Goal: Transaction & Acquisition: Purchase product/service

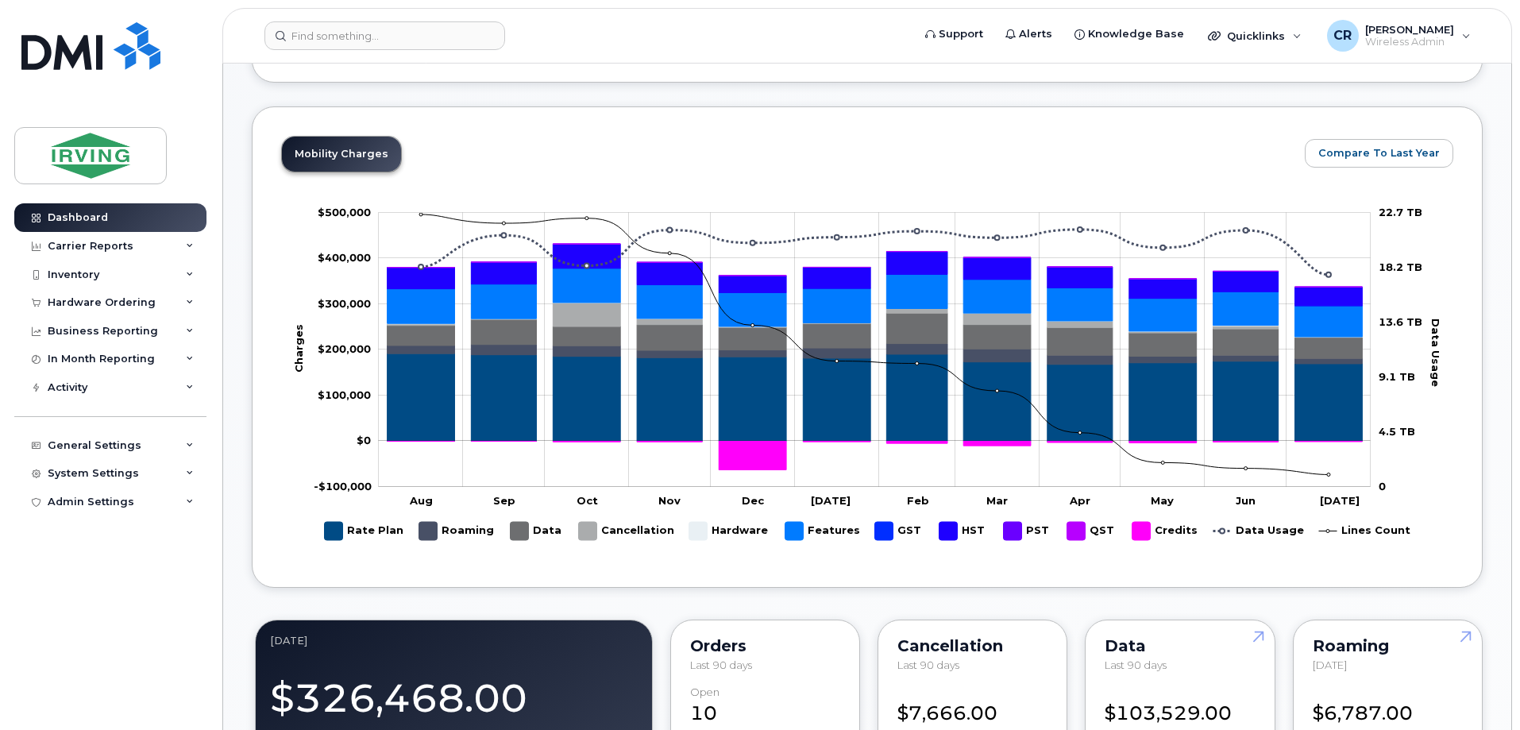
scroll to position [715, 0]
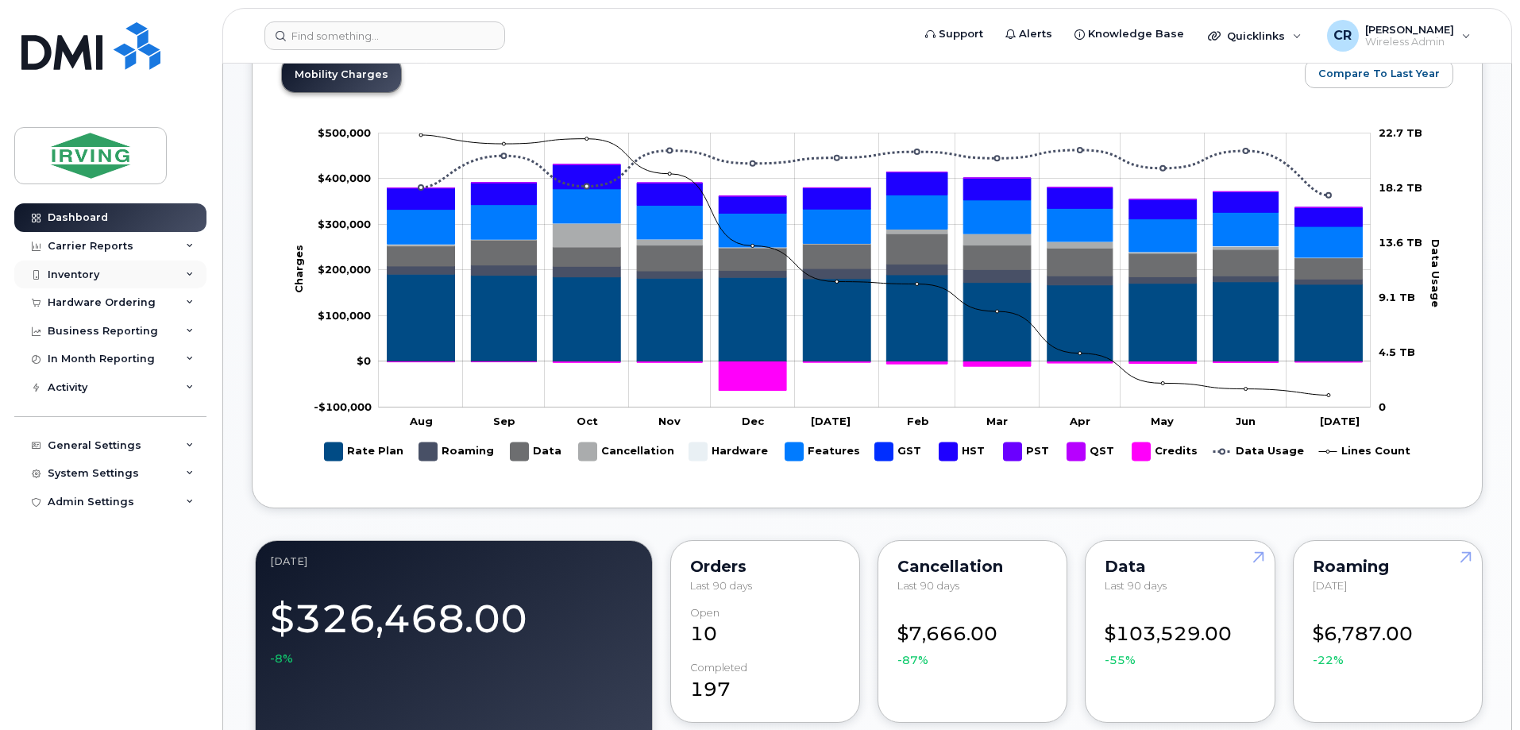
click at [44, 267] on div "Inventory" at bounding box center [110, 275] width 192 height 29
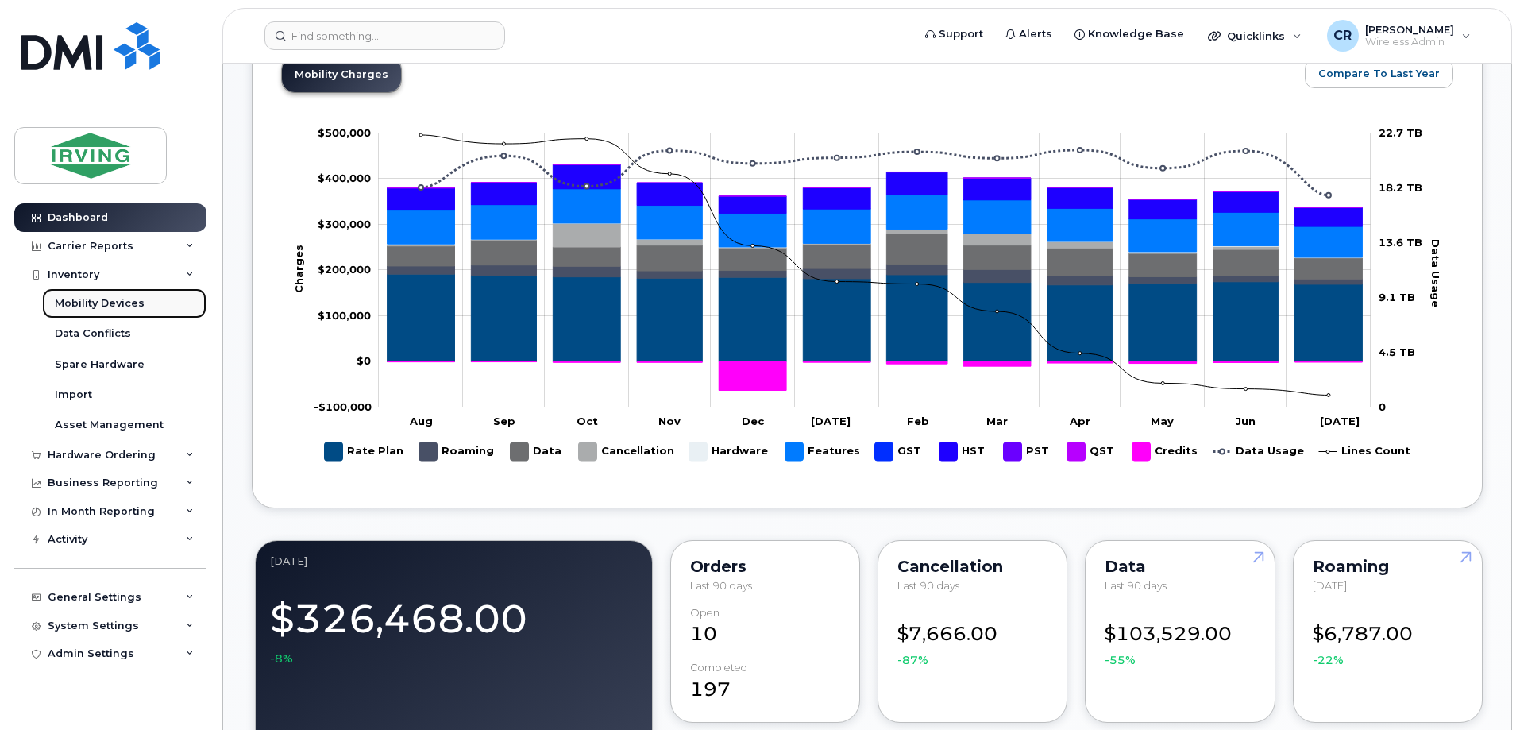
click at [83, 296] on div "Mobility Devices" at bounding box center [100, 303] width 90 height 14
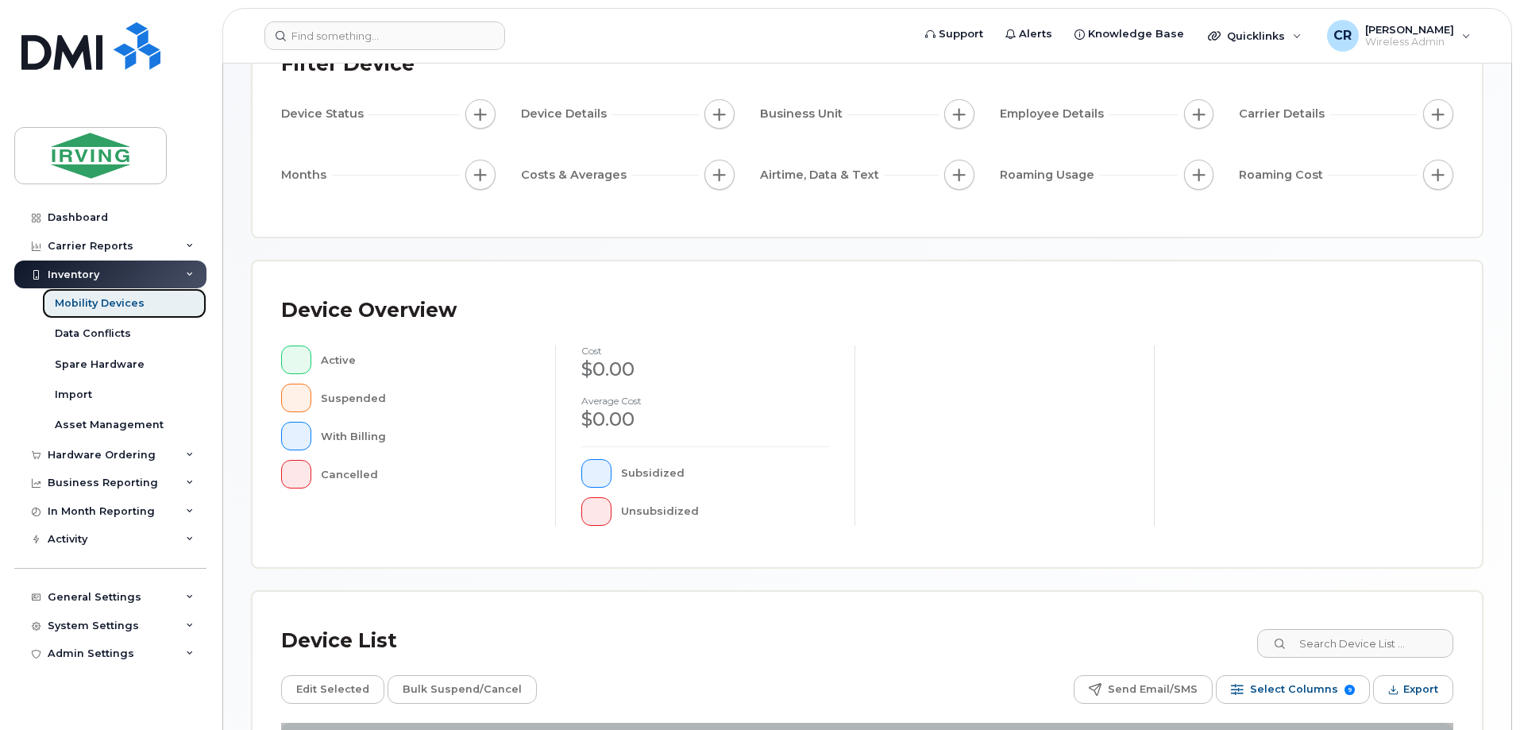
scroll to position [362, 0]
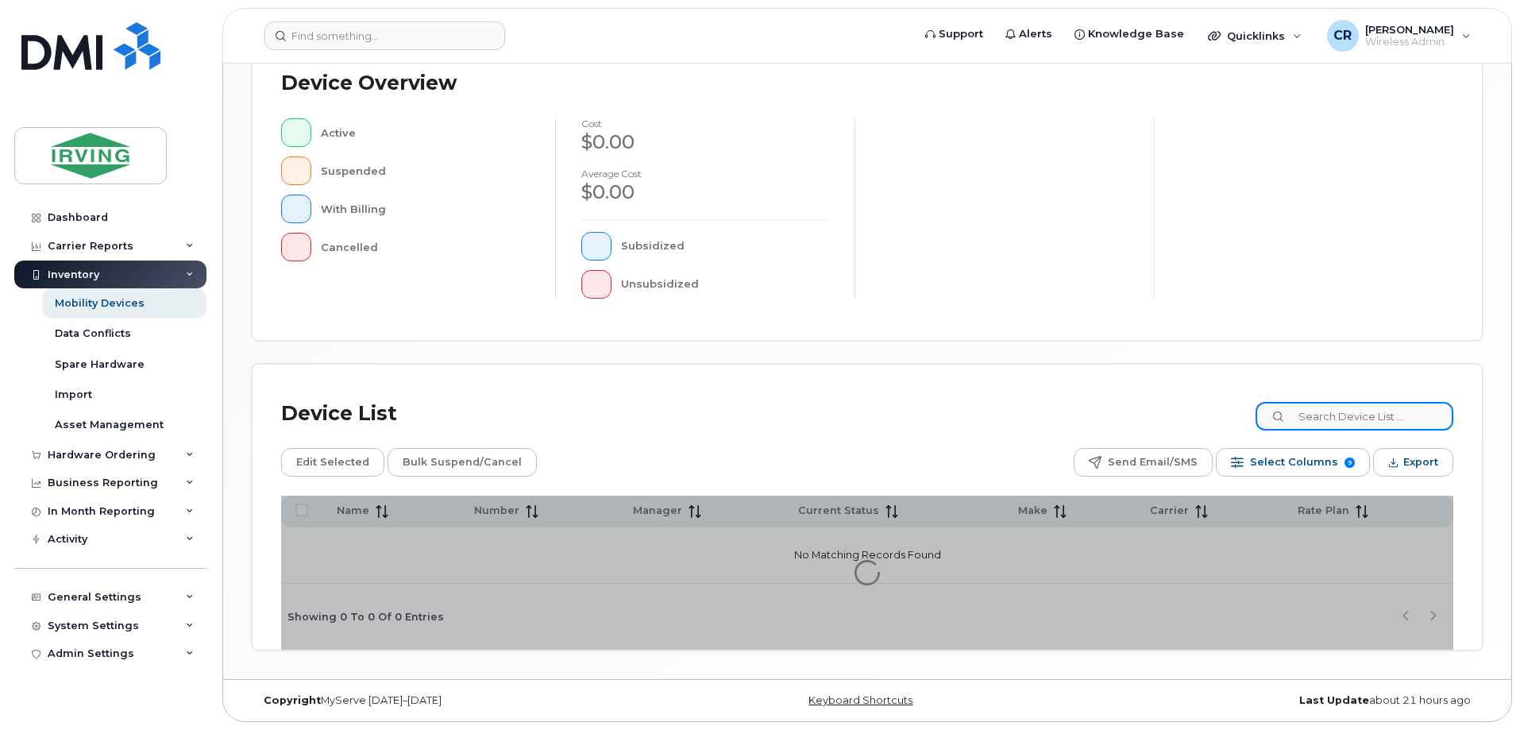
click at [1339, 419] on input at bounding box center [1355, 416] width 198 height 29
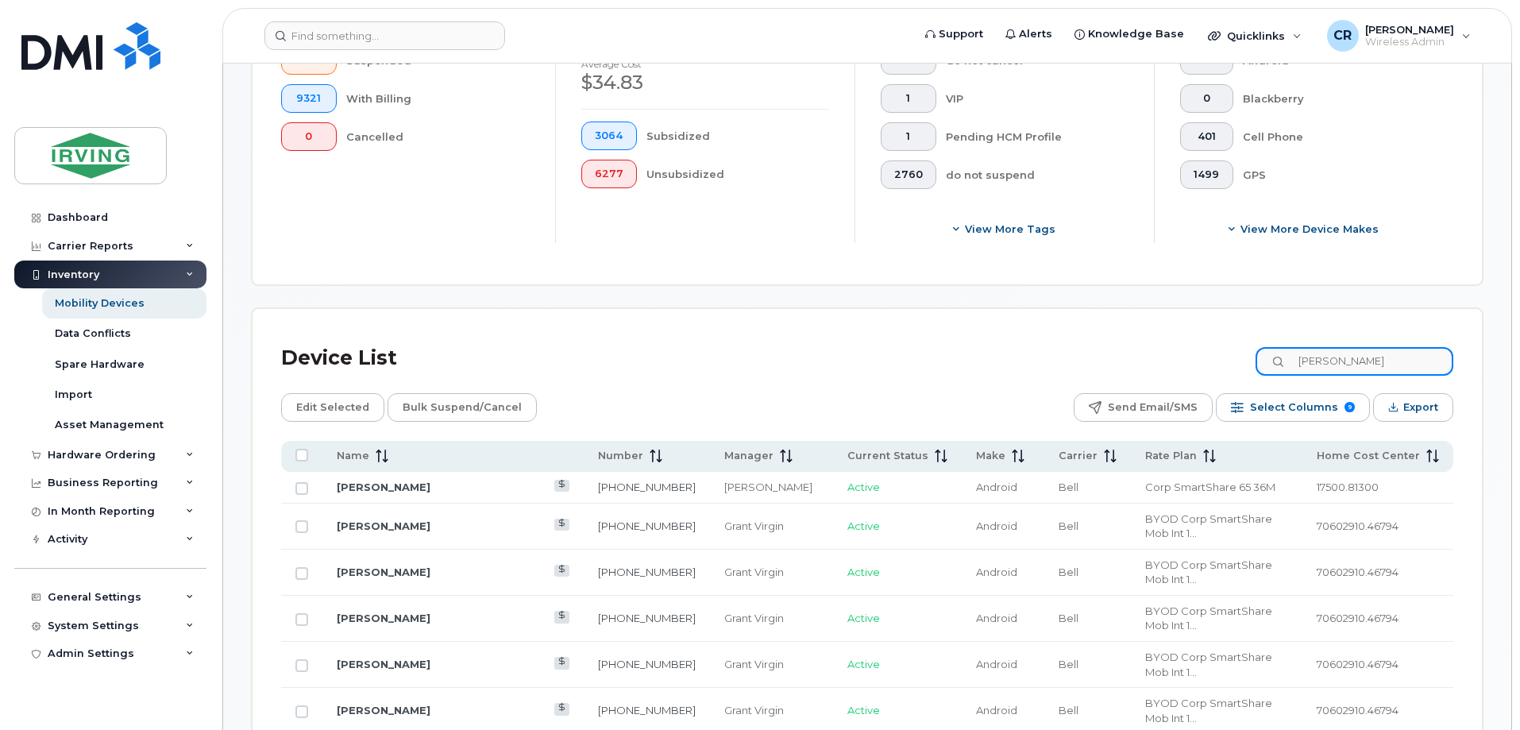
scroll to position [521, 0]
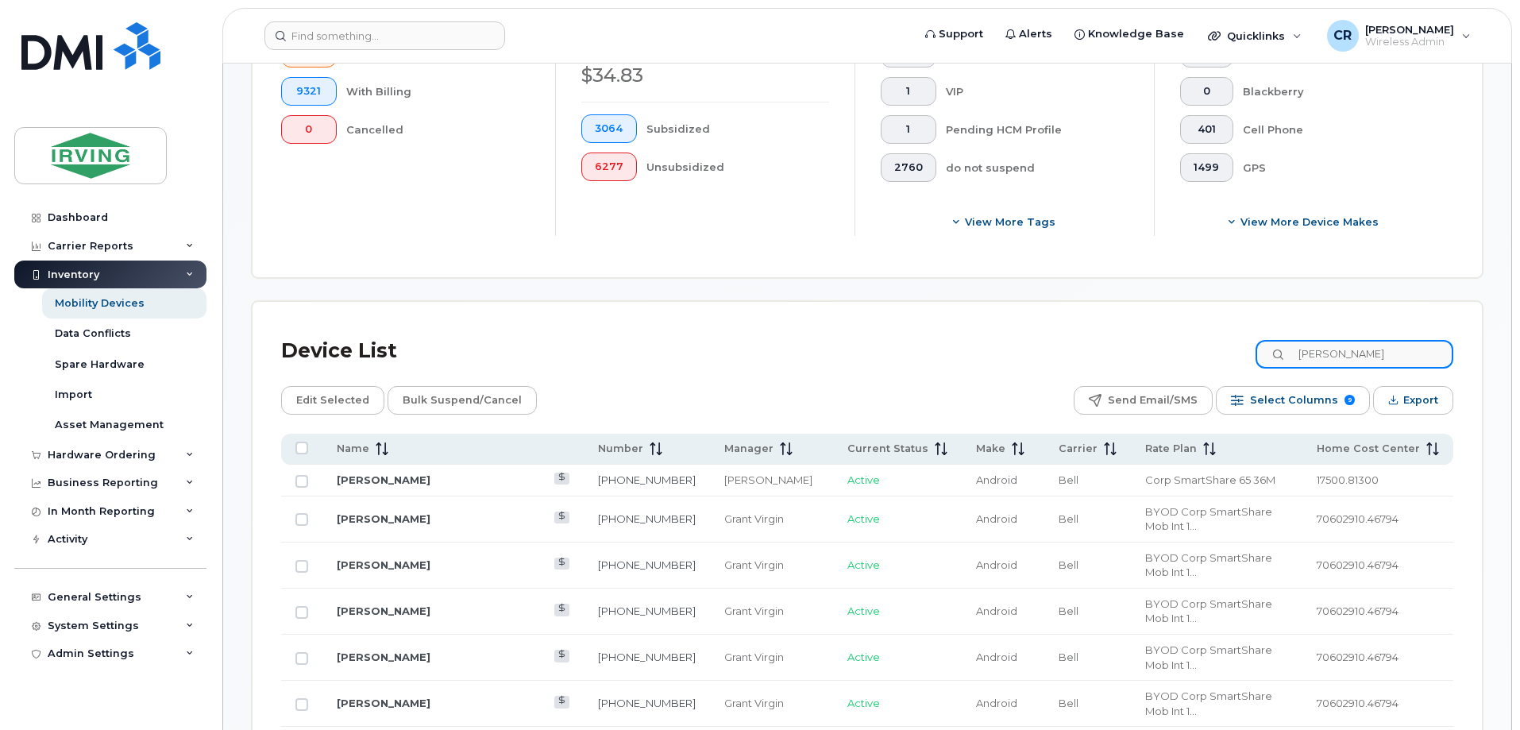
click at [1343, 340] on input "lebel" at bounding box center [1355, 354] width 198 height 29
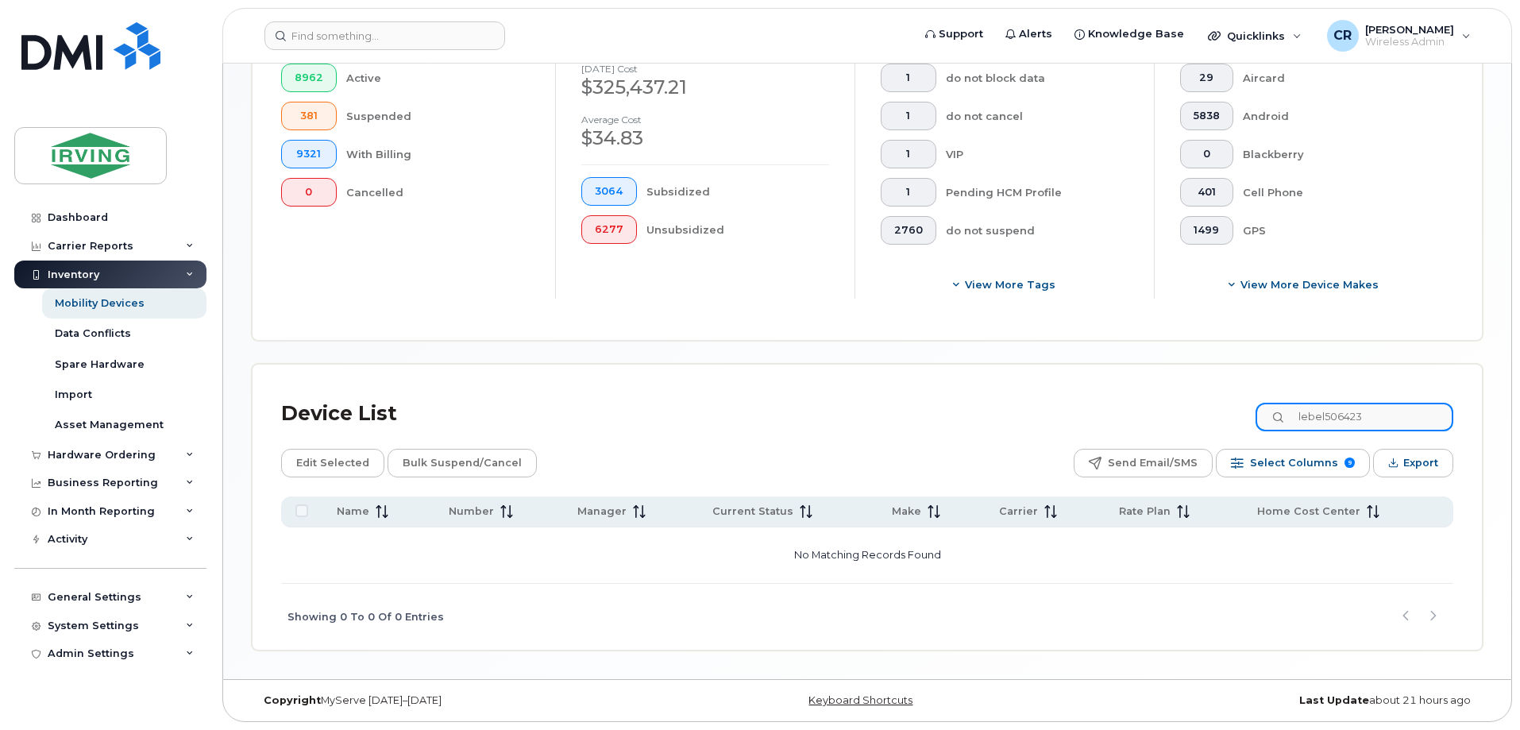
scroll to position [445, 0]
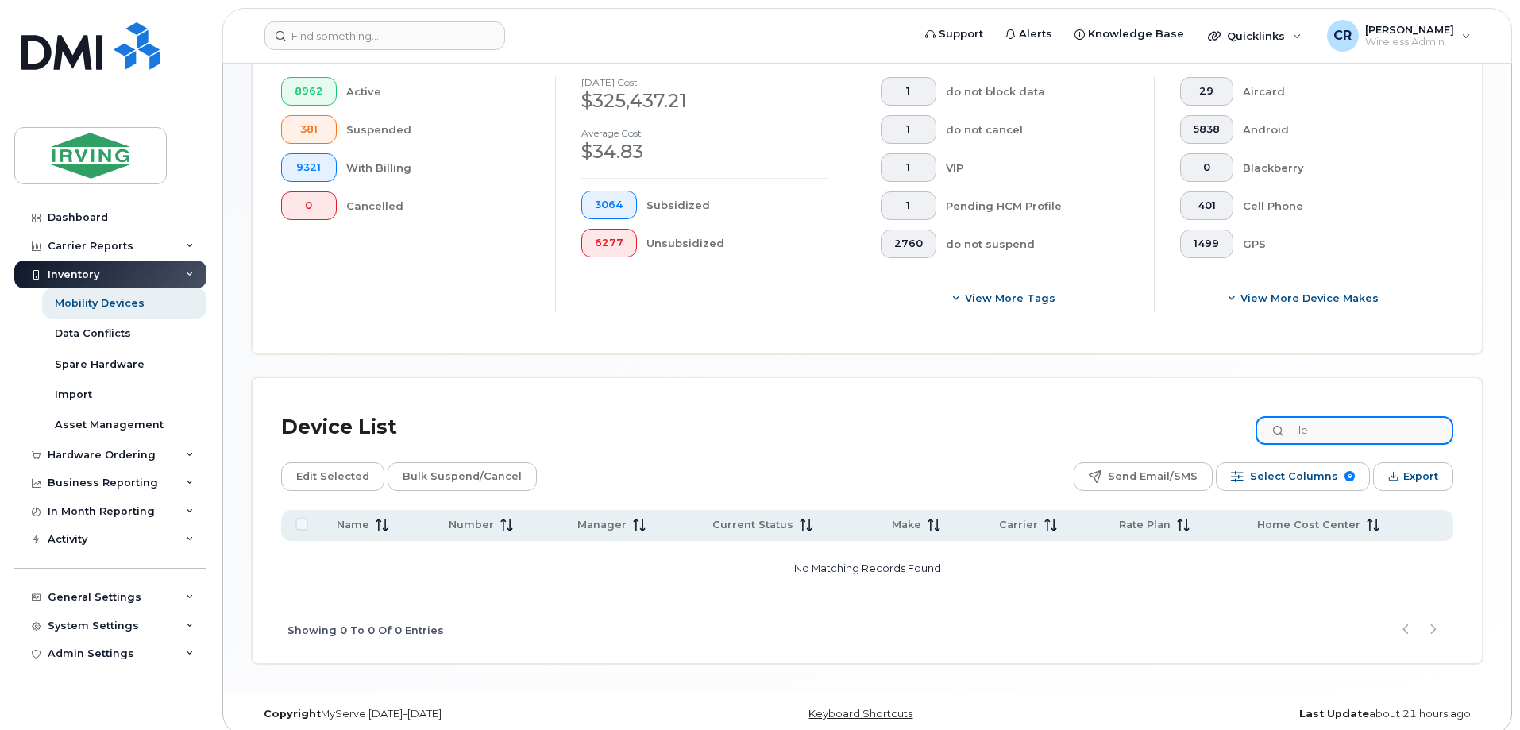
type input "l"
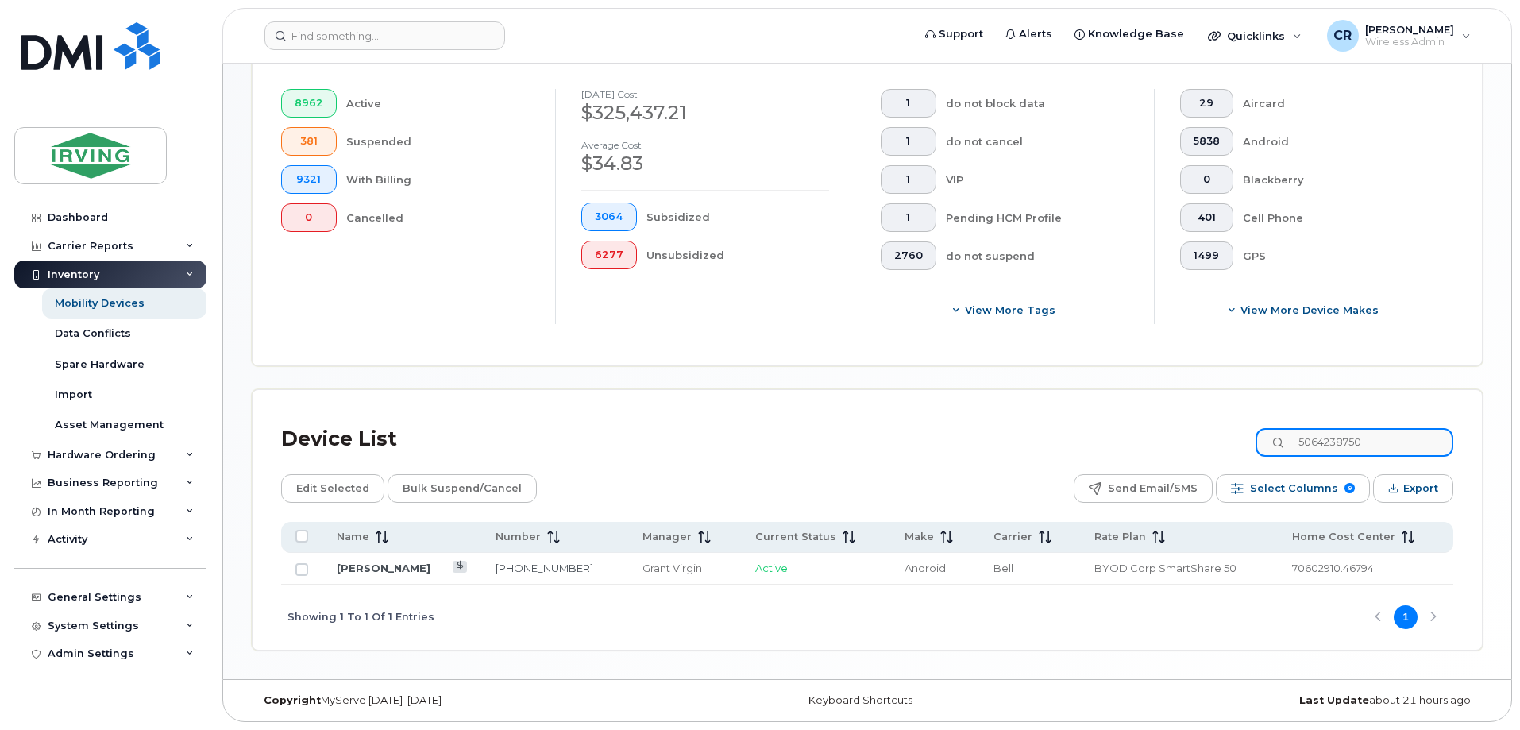
scroll to position [419, 0]
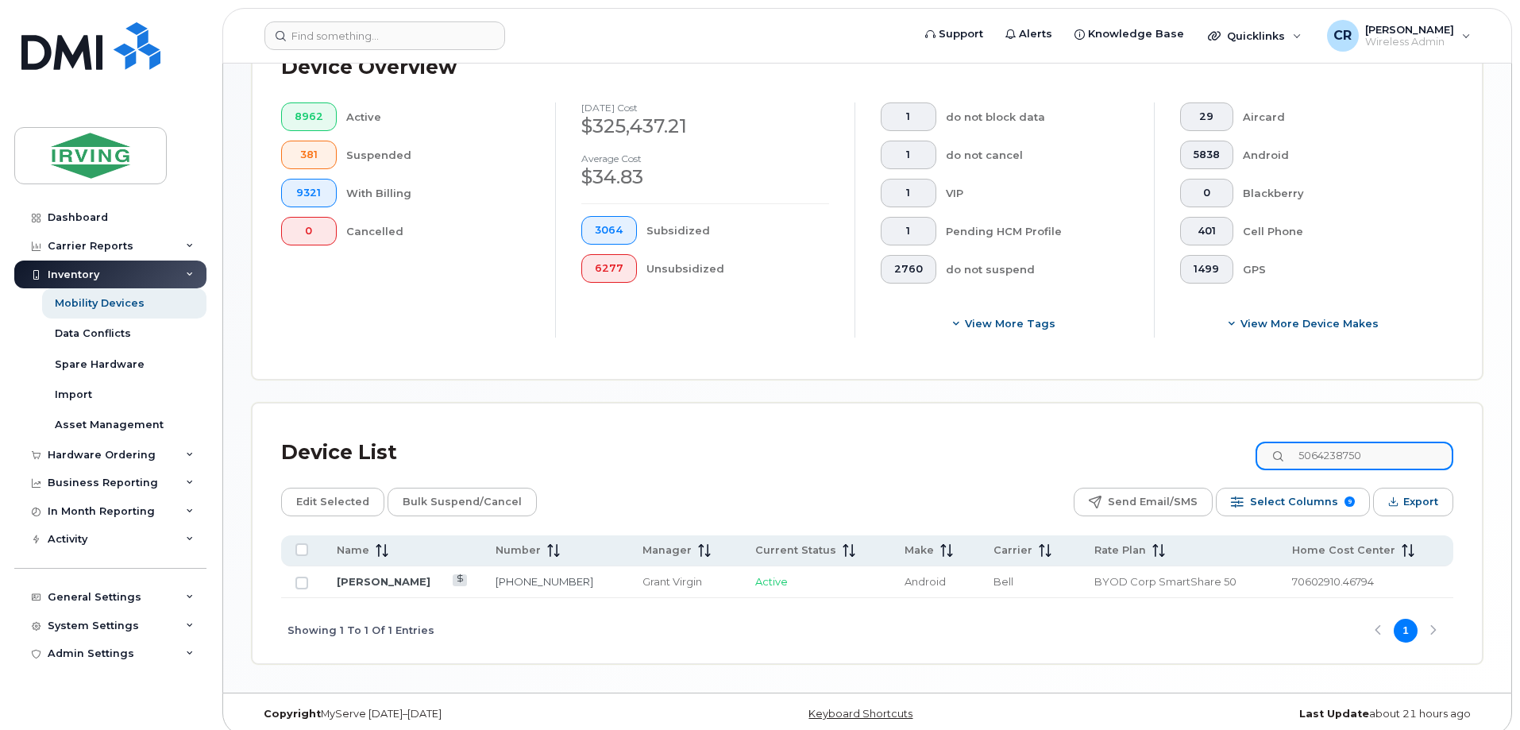
type input "5064238750"
drag, startPoint x: 71, startPoint y: 452, endPoint x: 106, endPoint y: 475, distance: 41.2
click at [71, 452] on div "Hardware Ordering" at bounding box center [102, 455] width 108 height 13
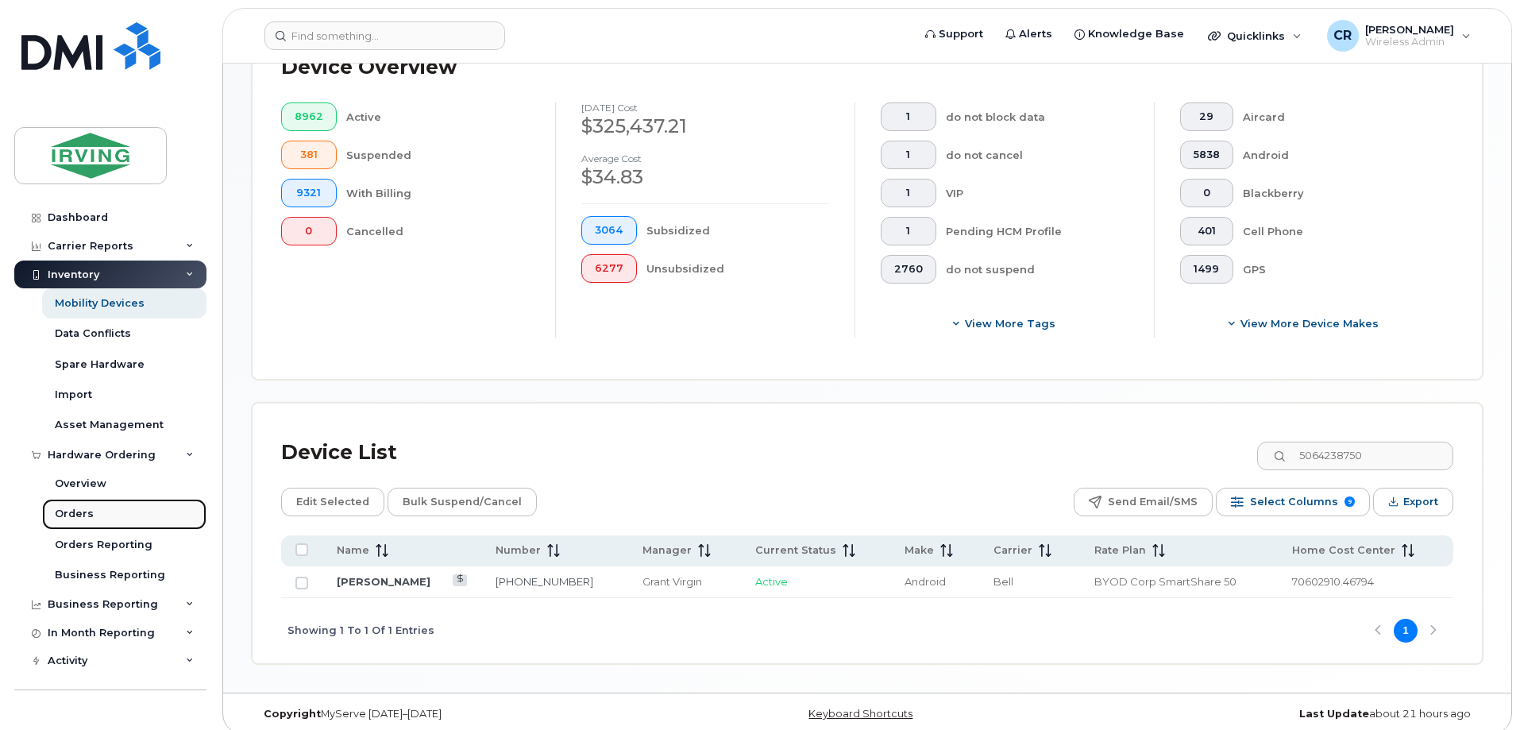
click at [68, 512] on div "Orders" at bounding box center [74, 514] width 39 height 14
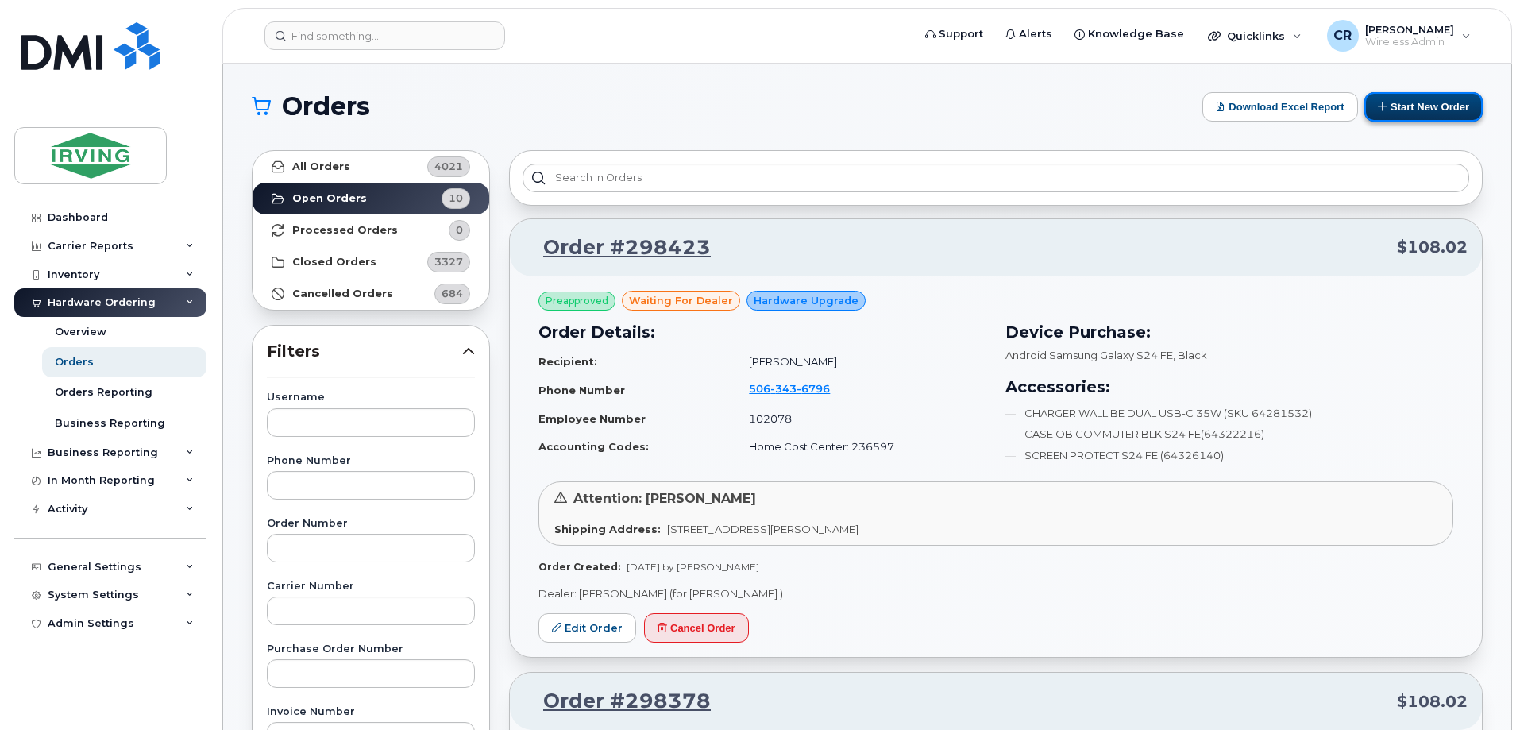
click at [1425, 108] on button "Start New Order" at bounding box center [1424, 106] width 118 height 29
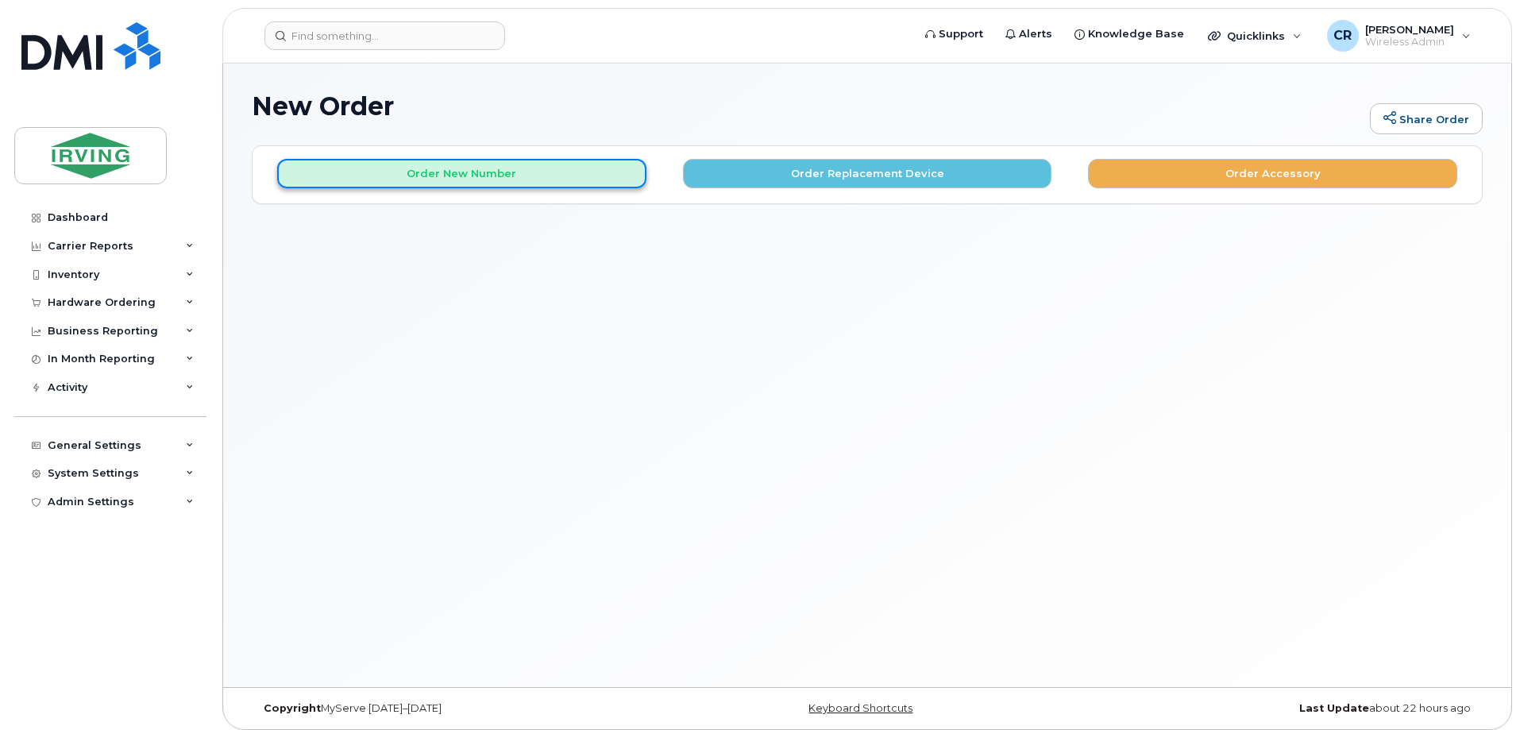
click at [463, 183] on button "Order New Number" at bounding box center [461, 173] width 369 height 29
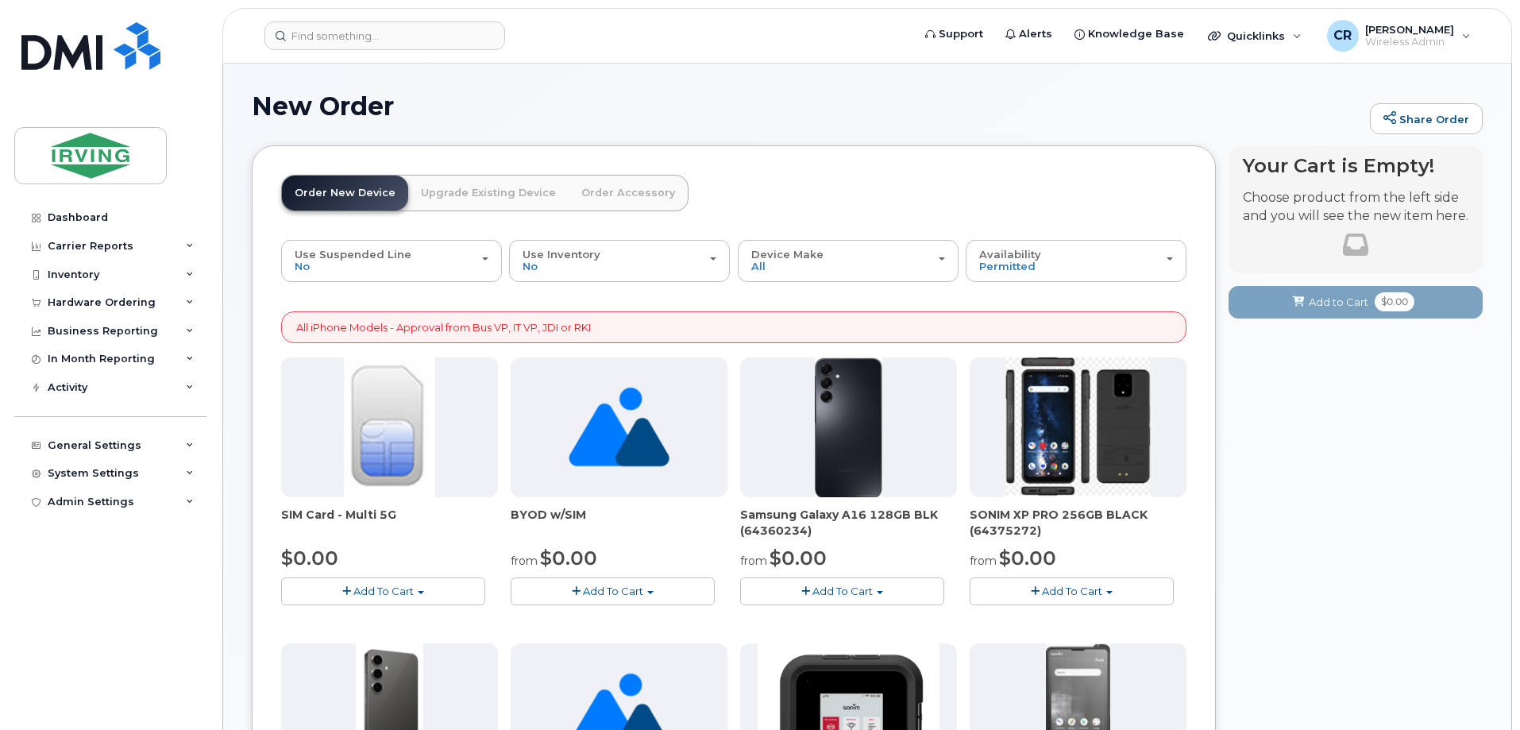
click at [631, 195] on link "Order Accessory" at bounding box center [628, 193] width 119 height 35
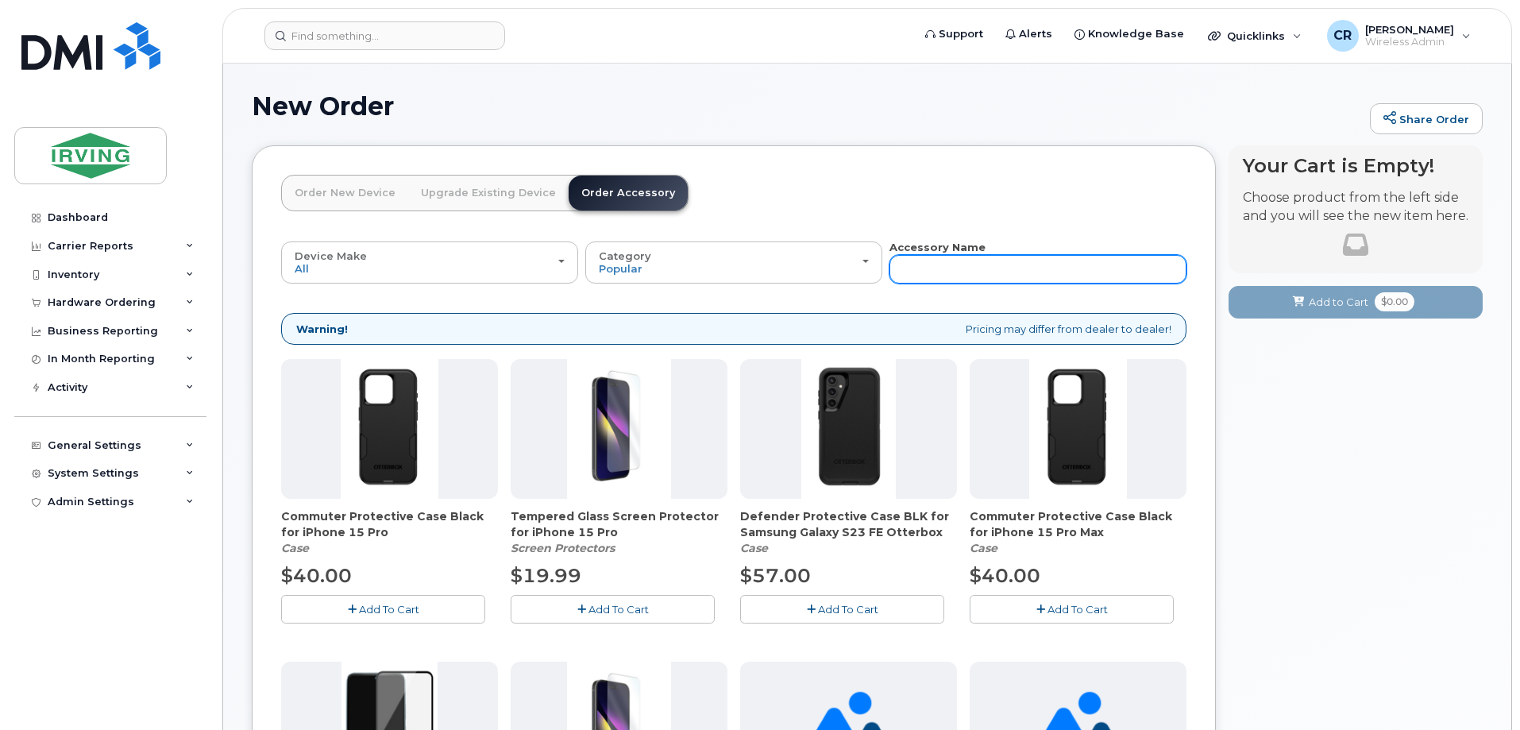
click at [958, 273] on input "text" at bounding box center [1038, 269] width 297 height 29
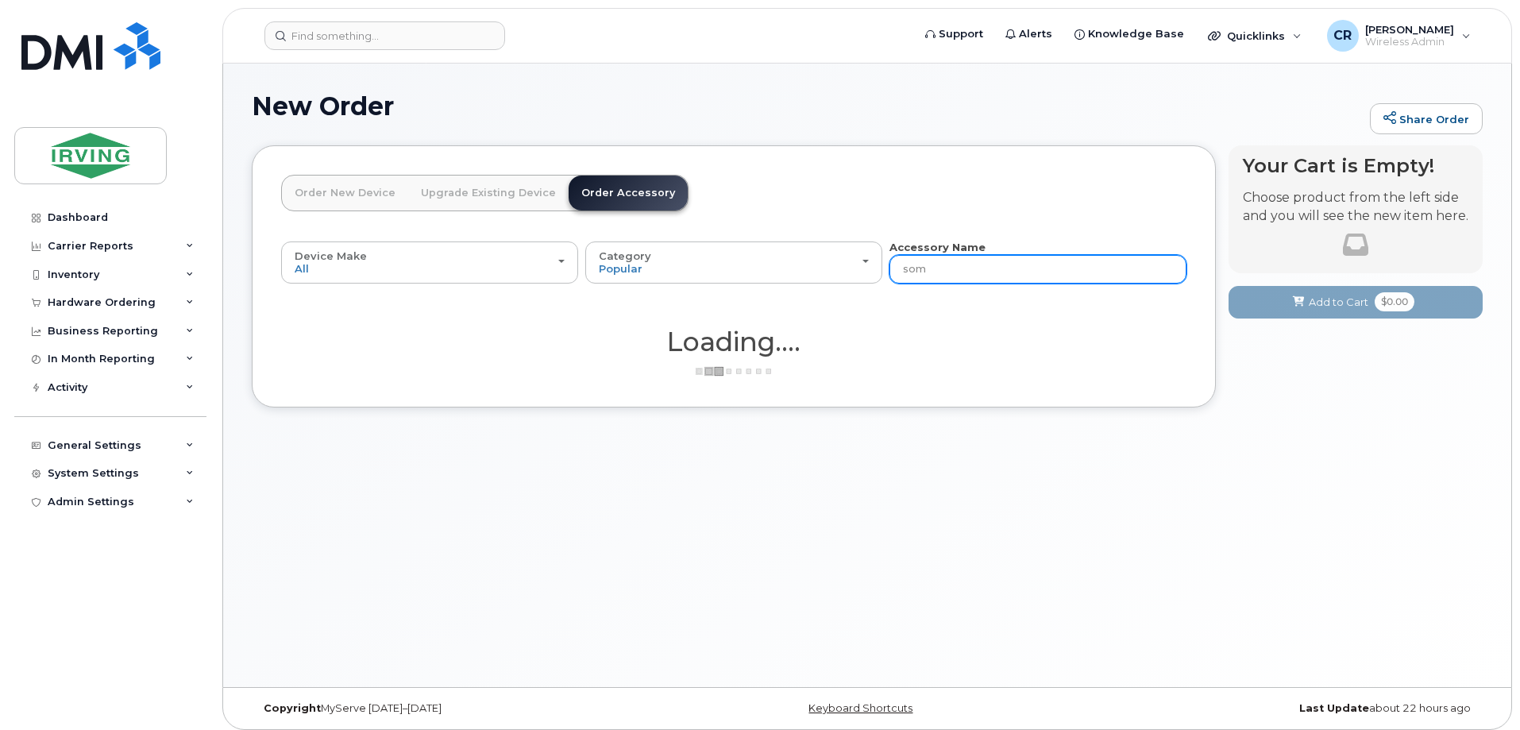
type input "so"
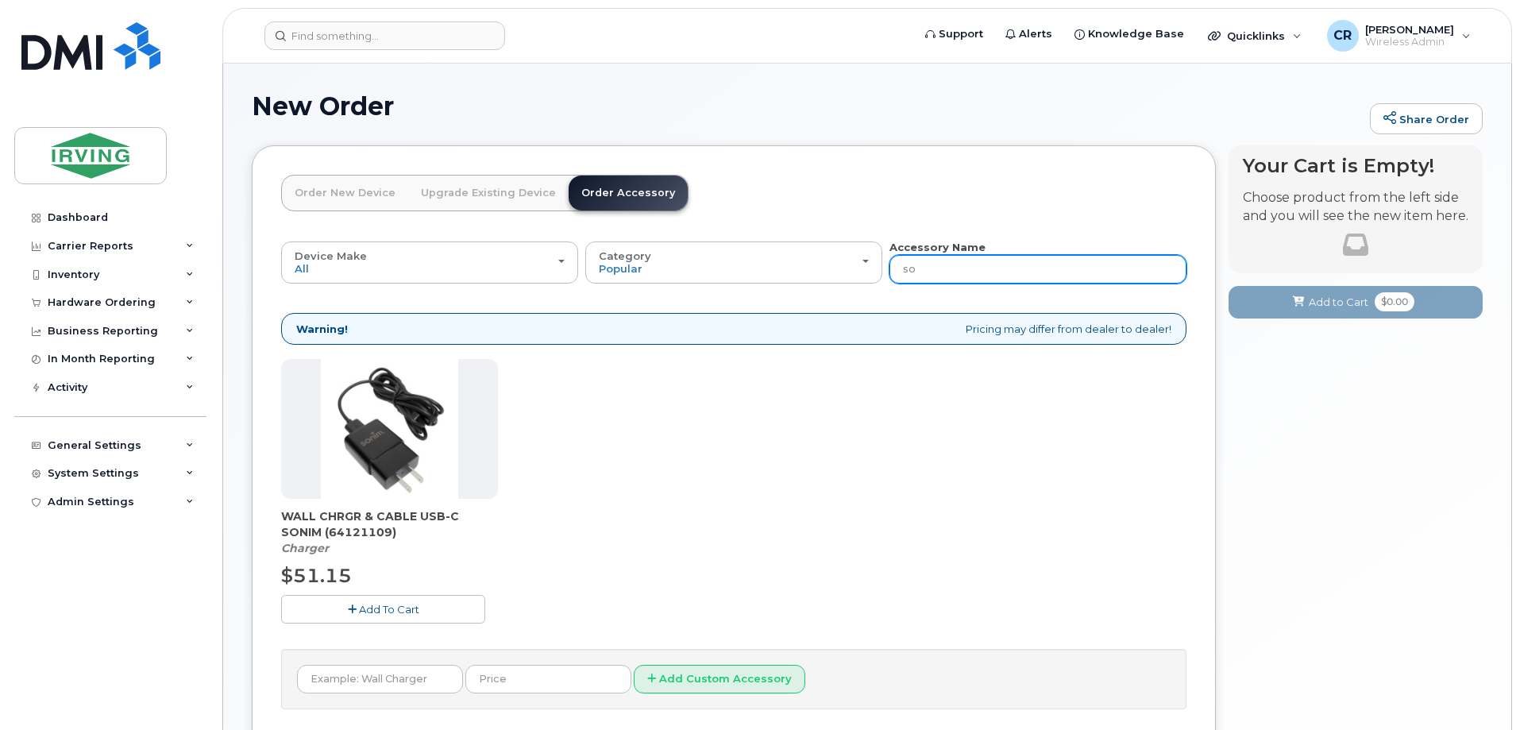
click at [947, 273] on input "so" at bounding box center [1038, 269] width 297 height 29
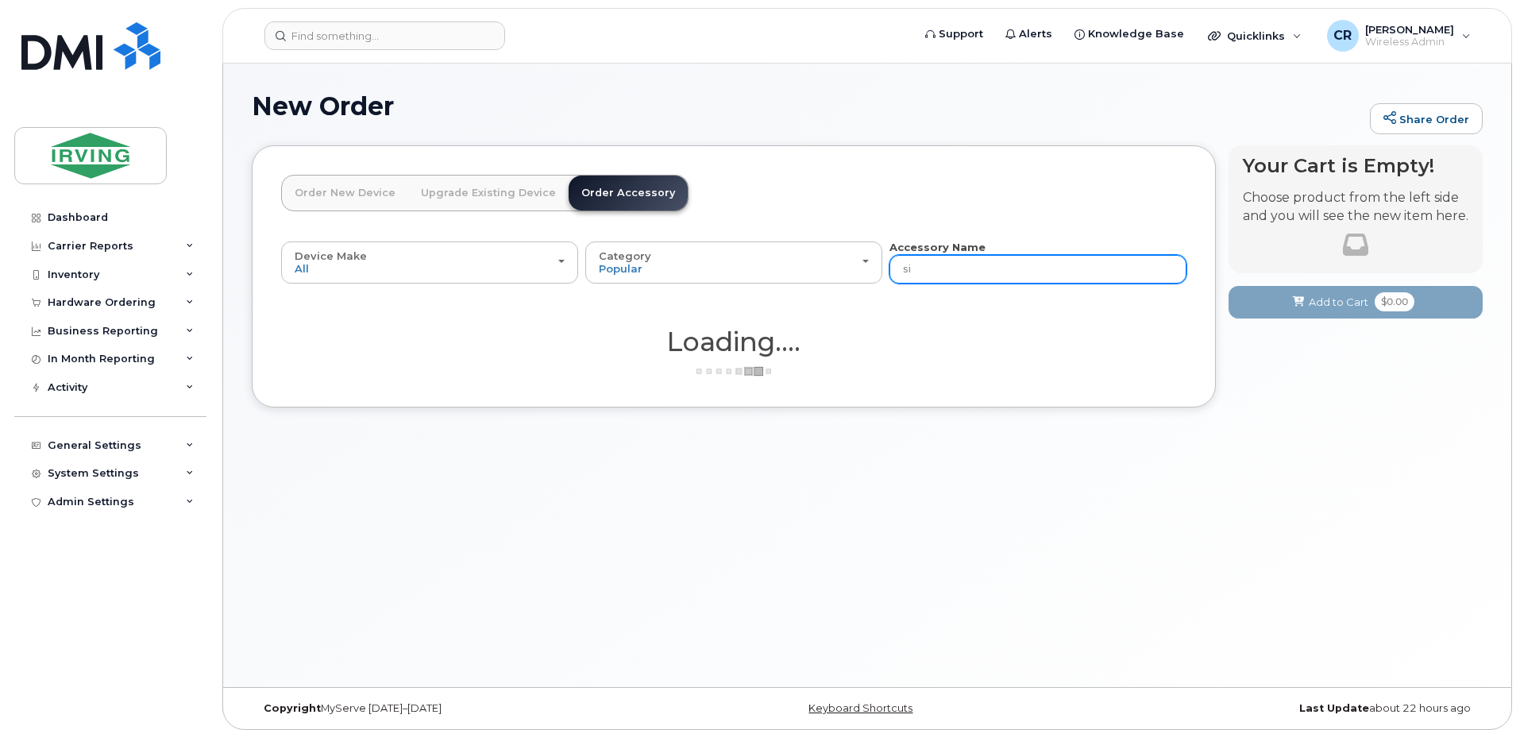
type input "sim"
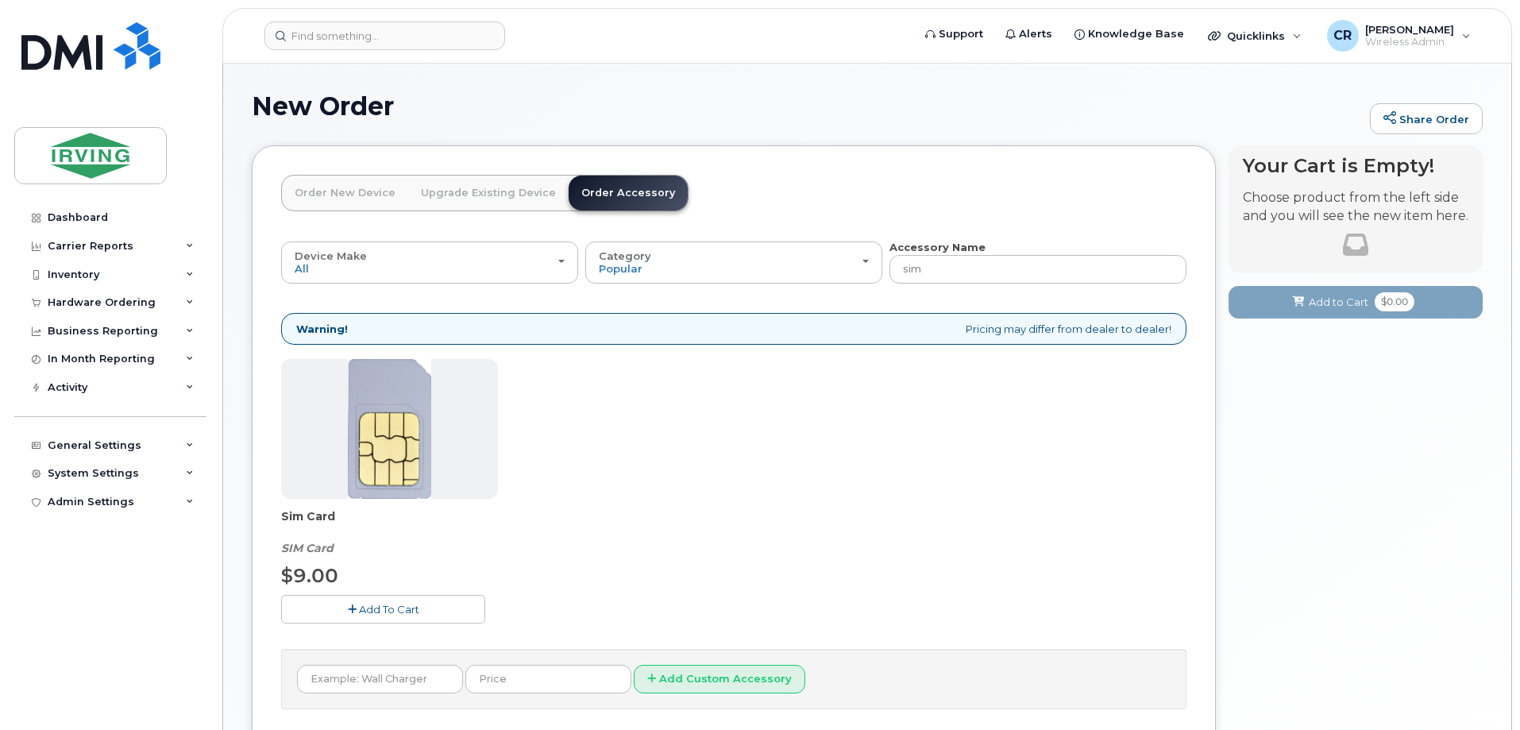
click at [384, 611] on span "Add To Cart" at bounding box center [389, 609] width 60 height 13
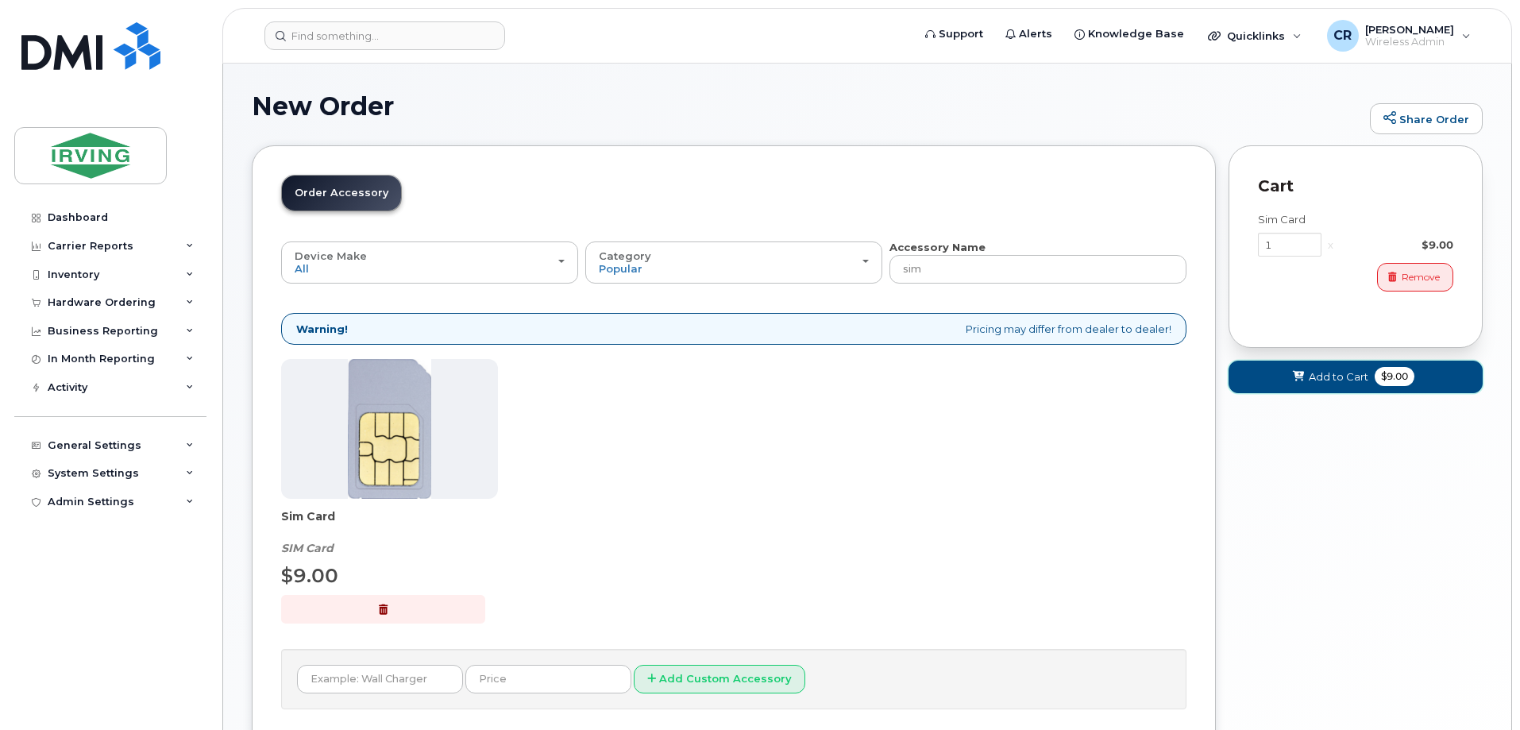
click at [1368, 388] on button "Add to Cart $9.00" at bounding box center [1356, 377] width 254 height 33
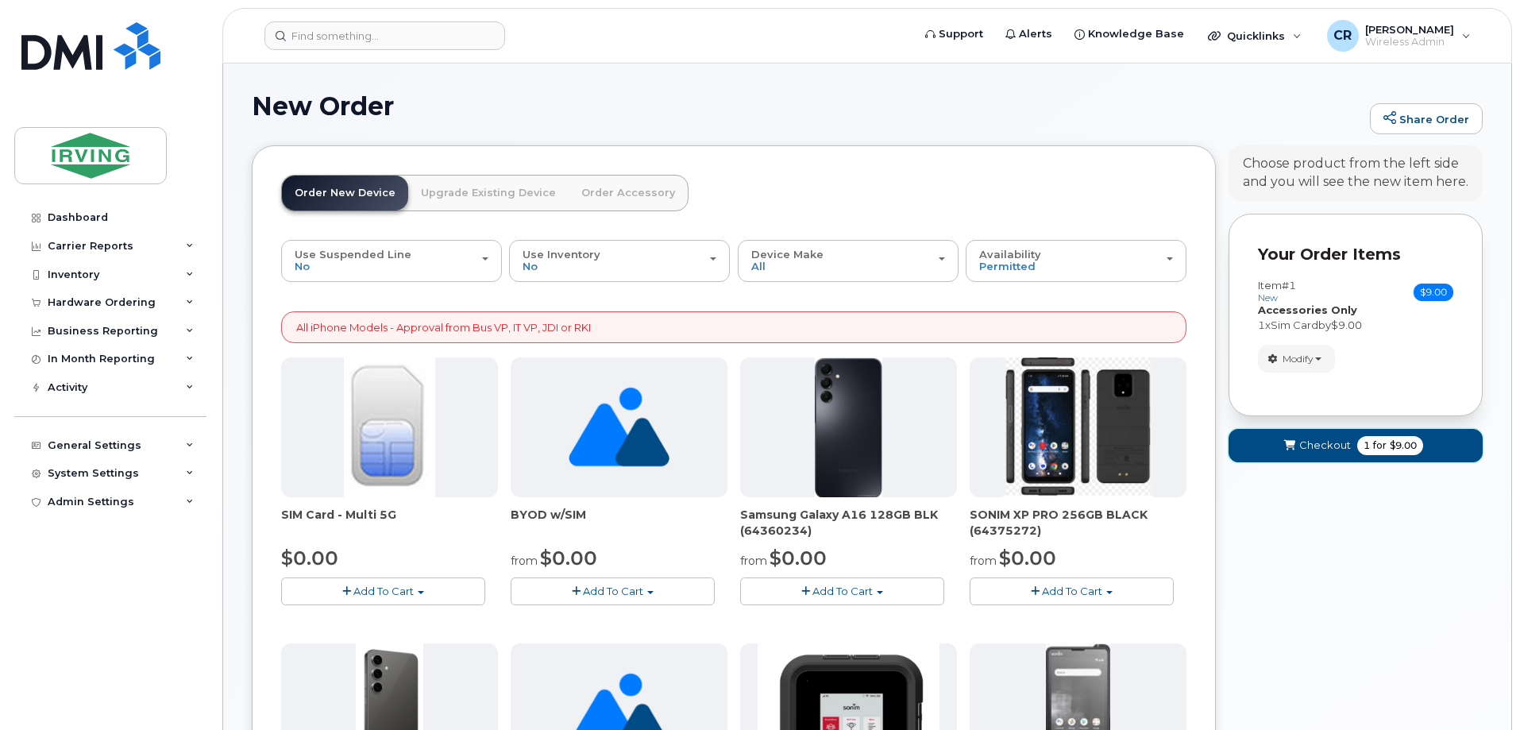
click at [1342, 443] on span "Checkout" at bounding box center [1326, 445] width 52 height 15
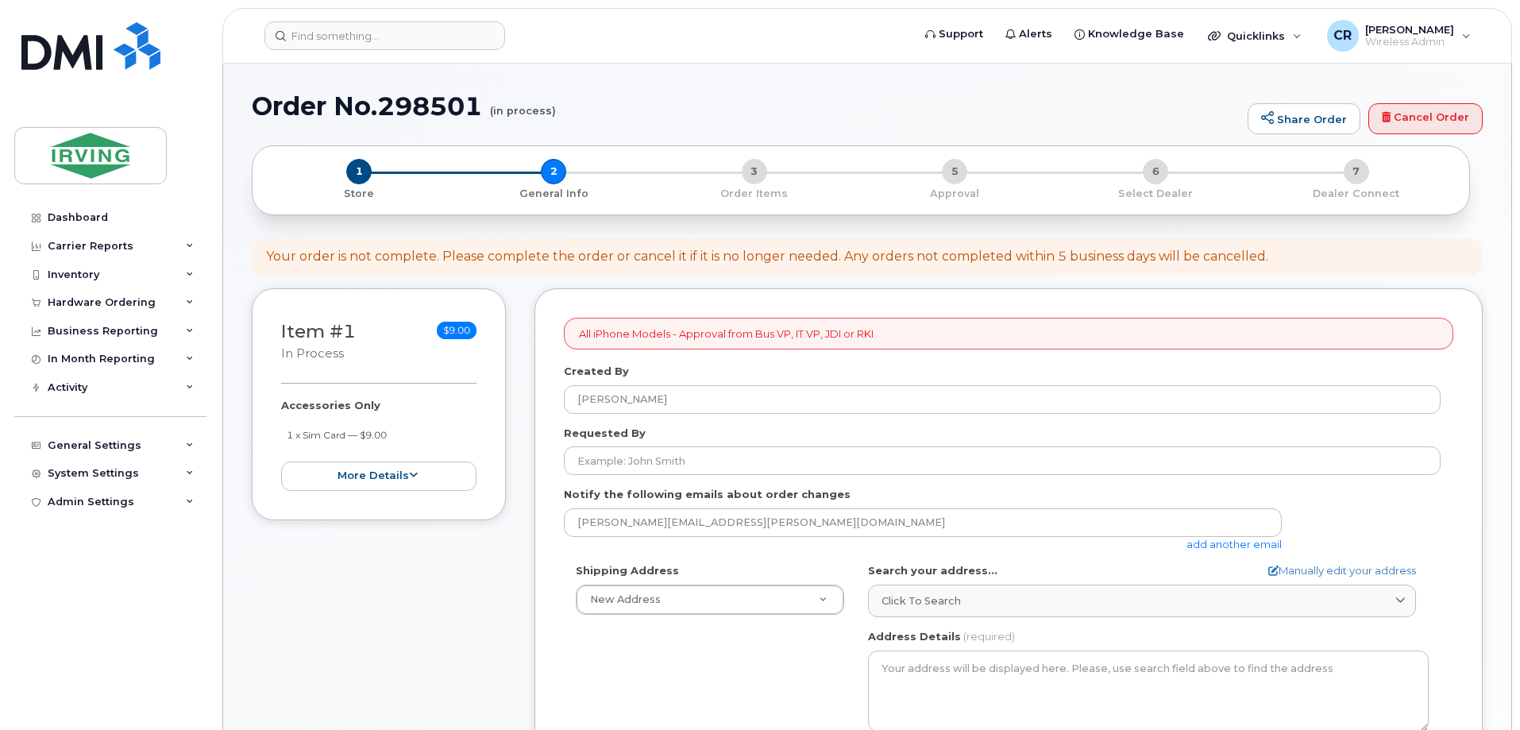
select select
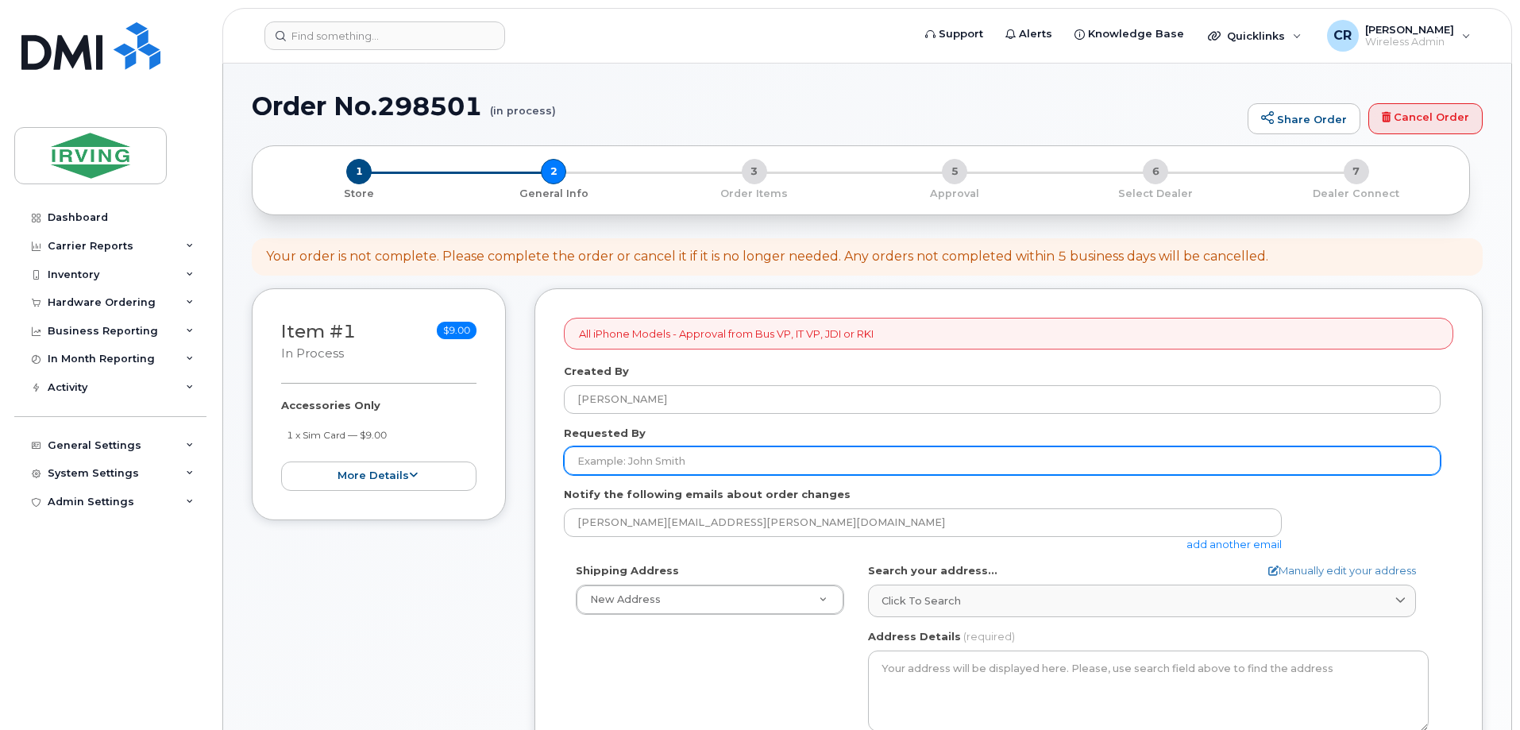
click at [658, 455] on input "Requested By" at bounding box center [1002, 460] width 877 height 29
type input "John Burnham"
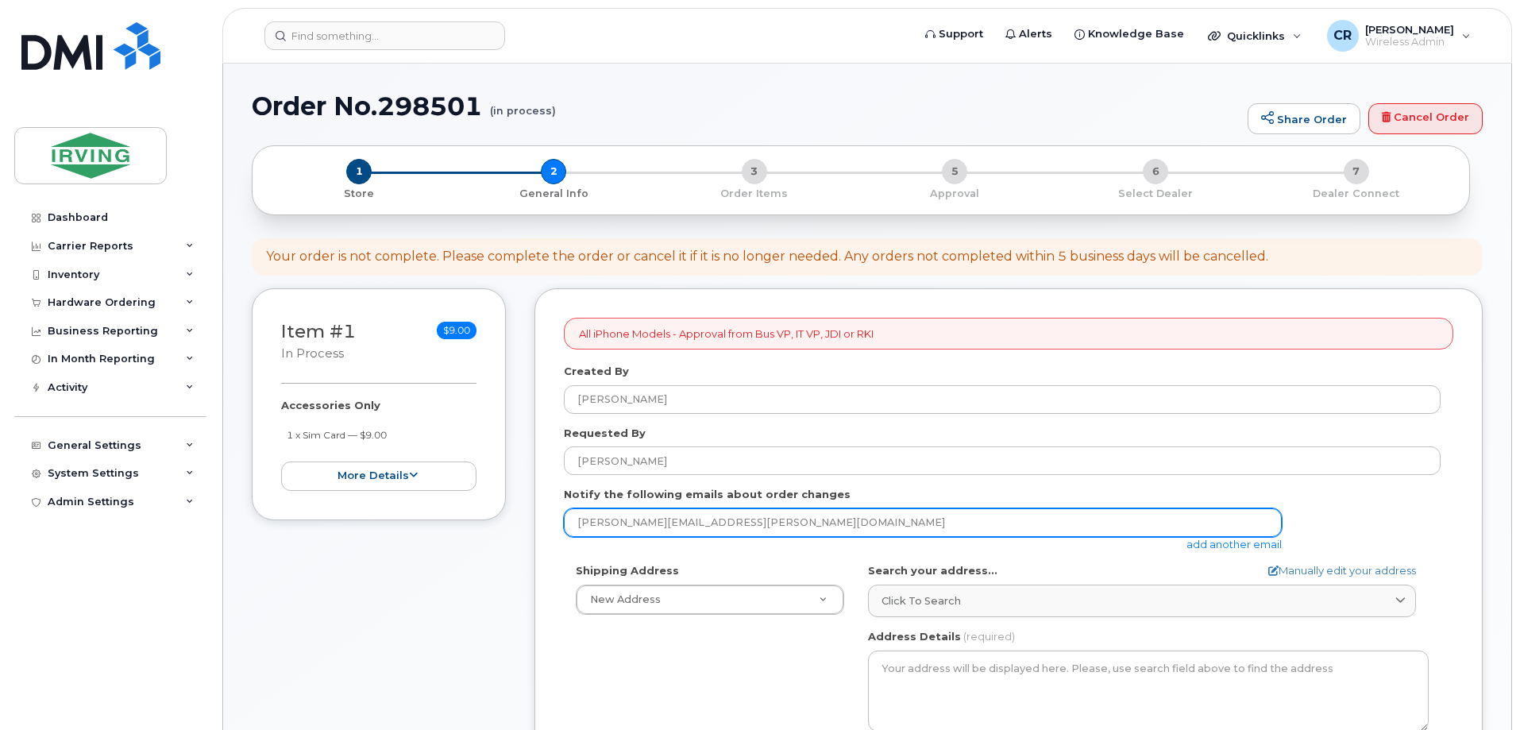
drag, startPoint x: 772, startPoint y: 516, endPoint x: 224, endPoint y: 518, distance: 548.1
type input "jdiswitchboard@jdirving.com"
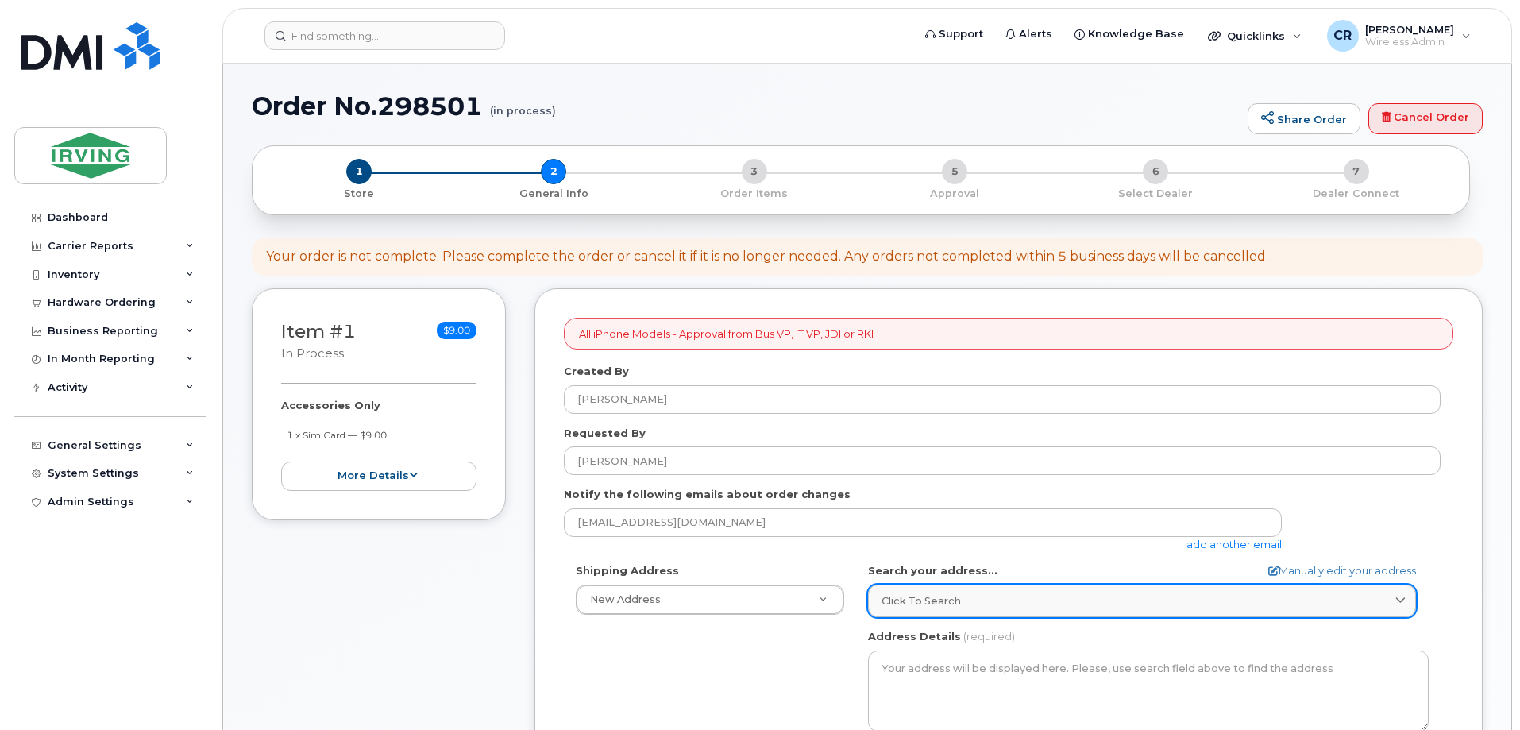
click at [930, 589] on link "Click to search" at bounding box center [1142, 601] width 548 height 33
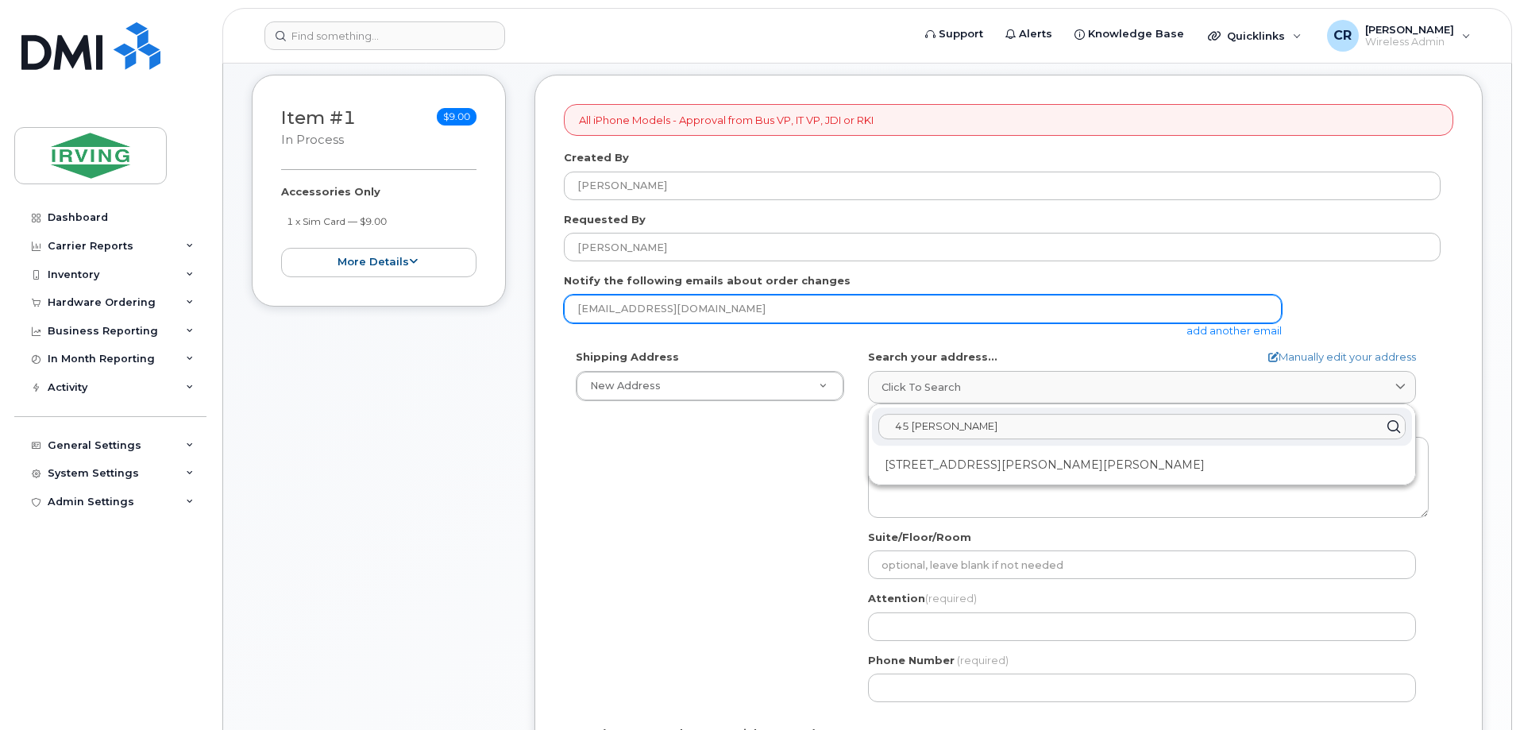
scroll to position [238, 0]
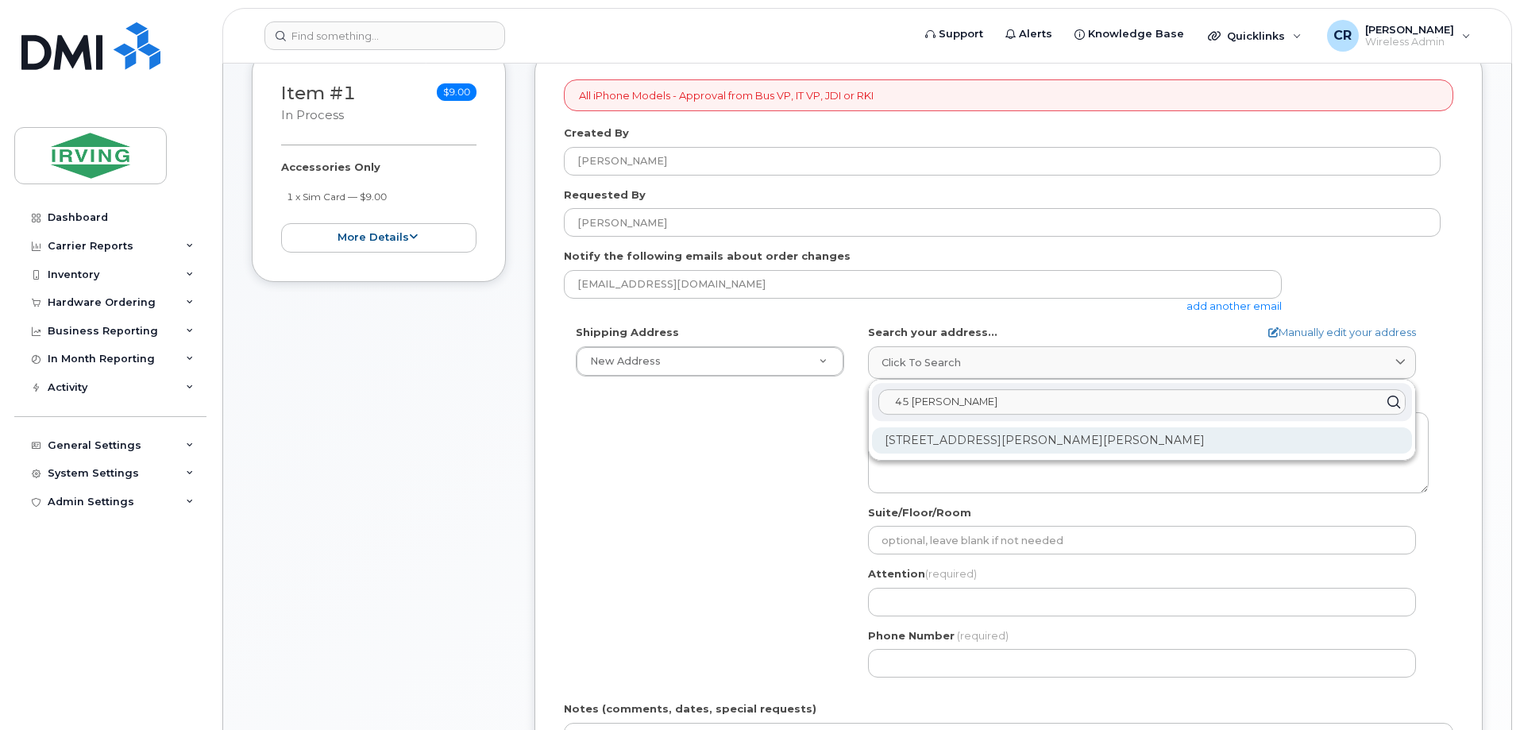
type input "45 Gifford"
click at [1024, 436] on div "45 Gifford Rd Saint John NB E2M 5K7" at bounding box center [1142, 440] width 540 height 26
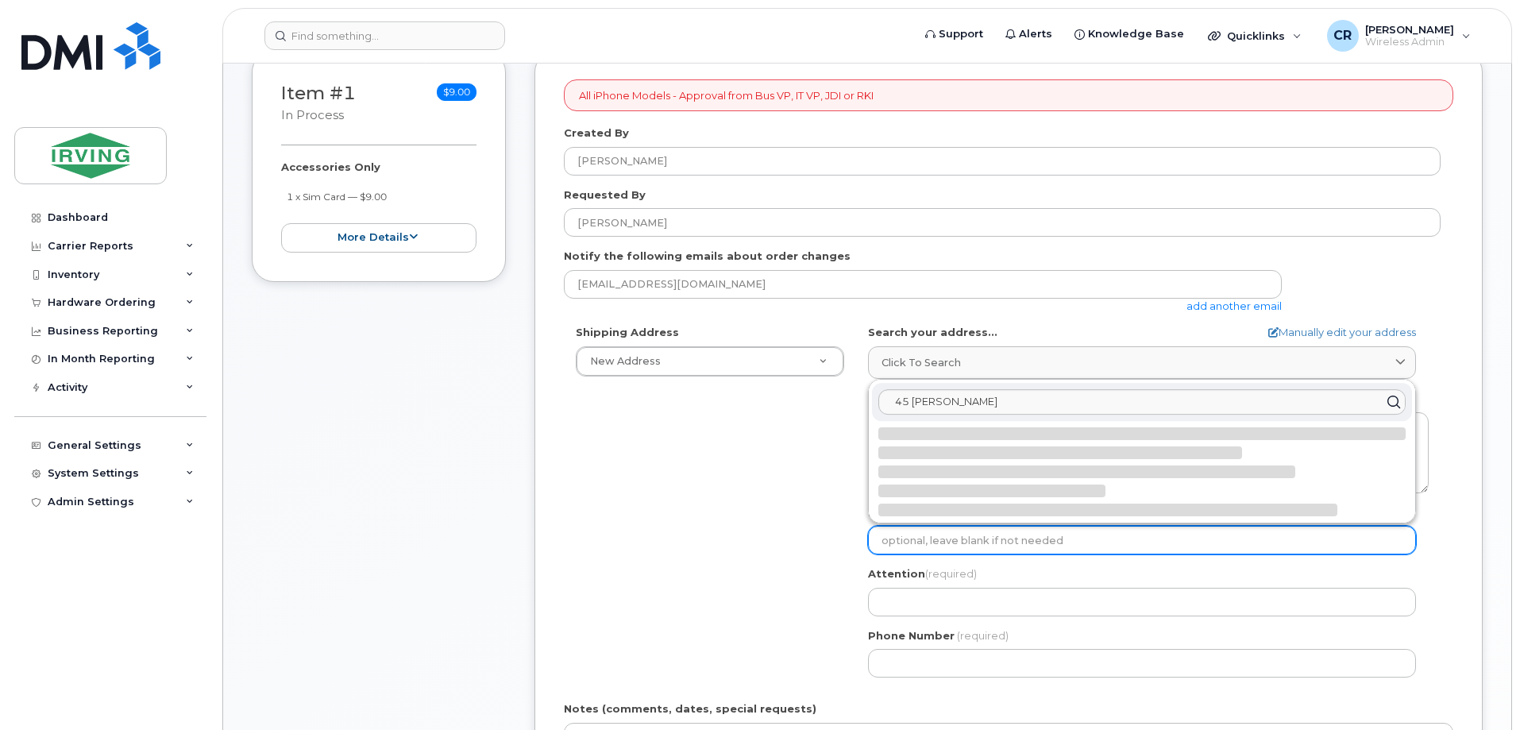
select select
type textarea "45 Gifford Rd SAINT JOHN NB E2M 5K7 CANADA"
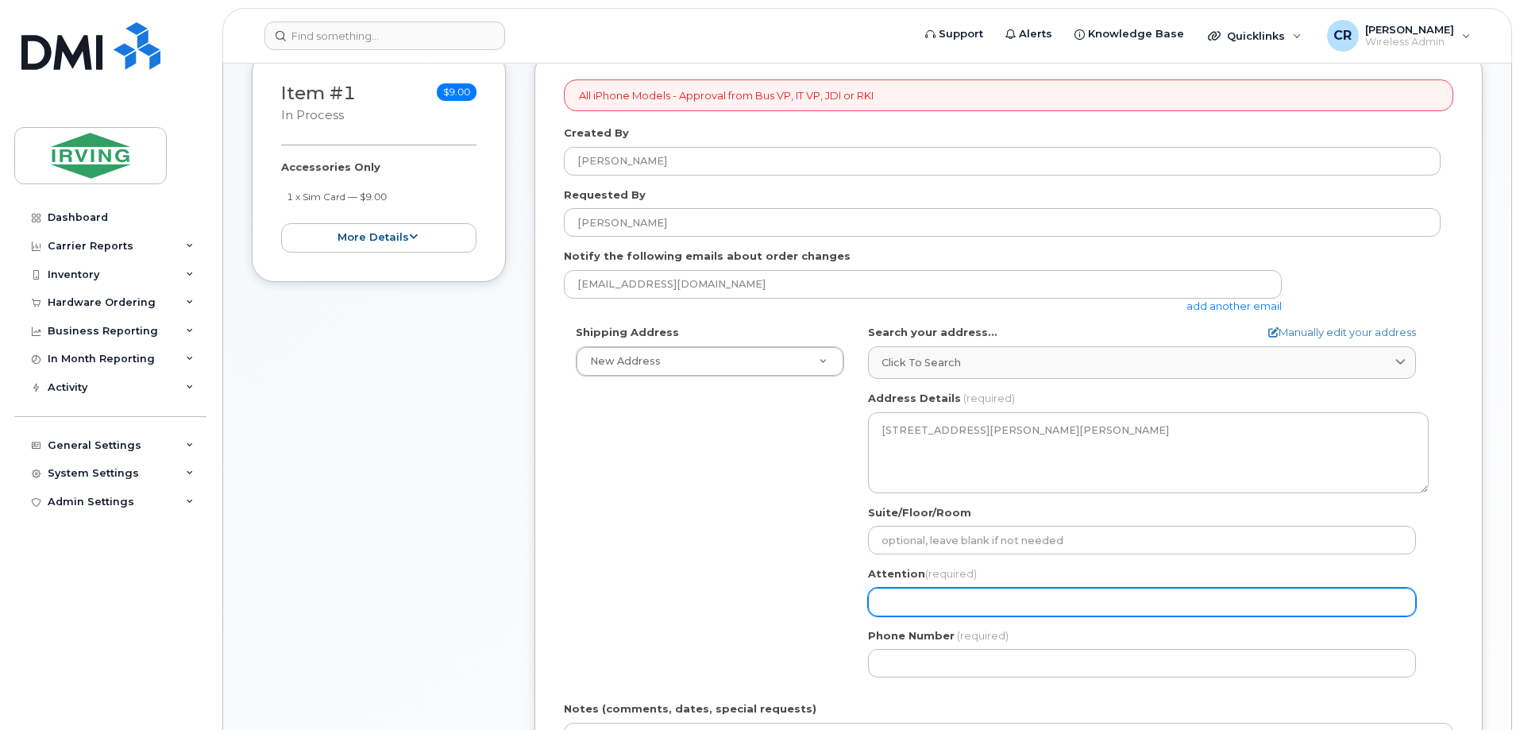
click at [948, 597] on input "Attention (required)" at bounding box center [1142, 602] width 548 height 29
select select
type input "J"
select select
type input "Jo"
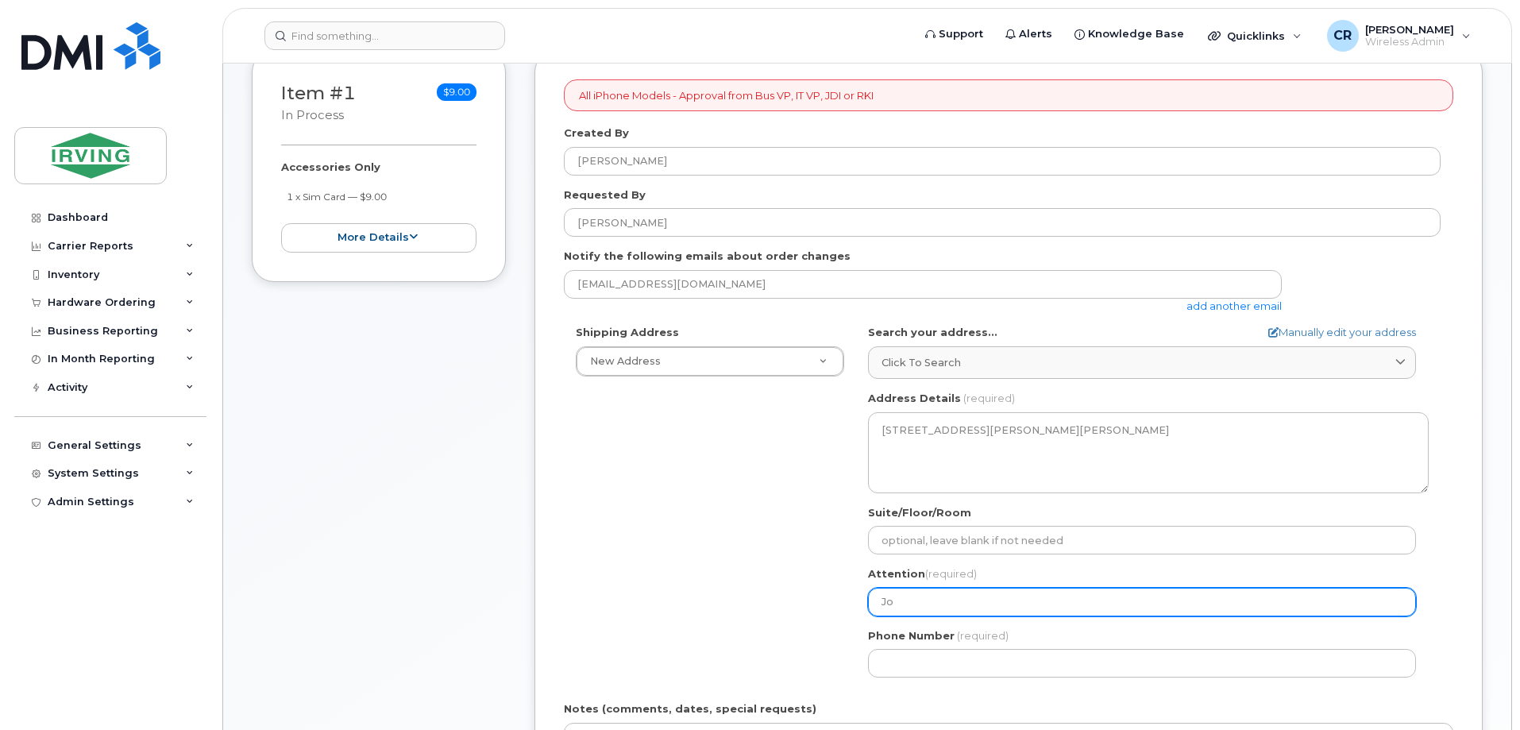
select select
type input "Joh"
select select
type input "John"
select select
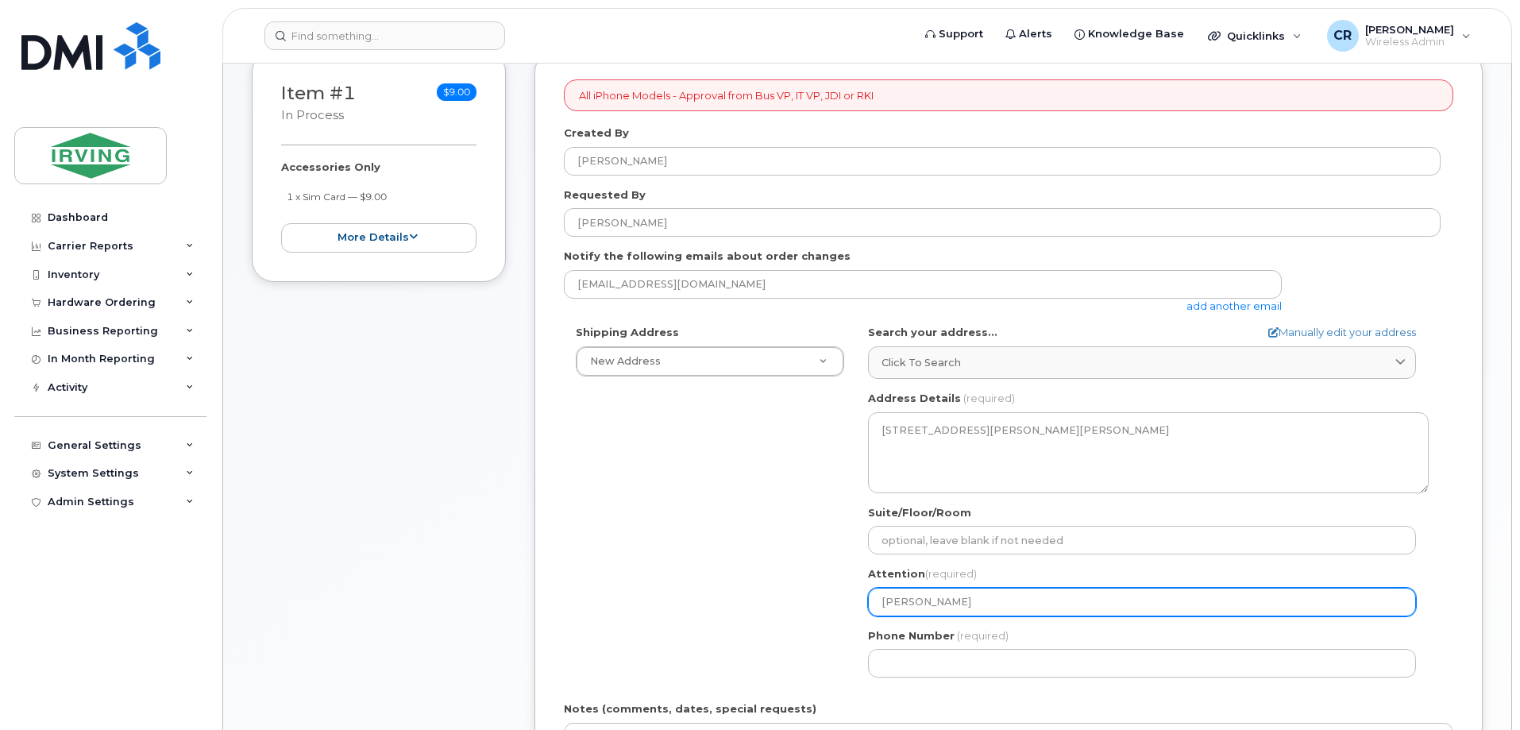
type input "John B"
select select
type input "John Bu"
select select
type input "John Bur"
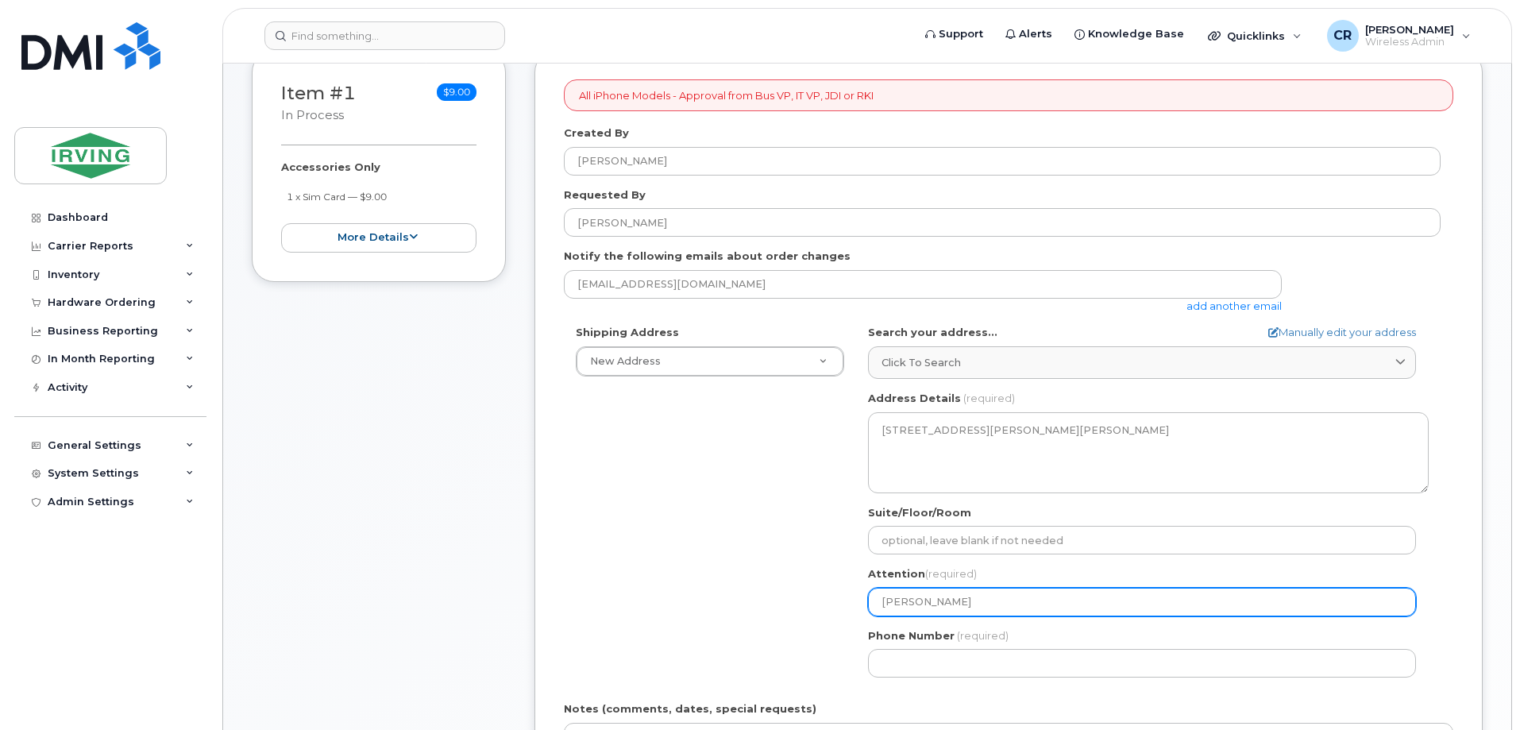
select select
type input "John Burn"
select select
type input "John Burnh"
select select
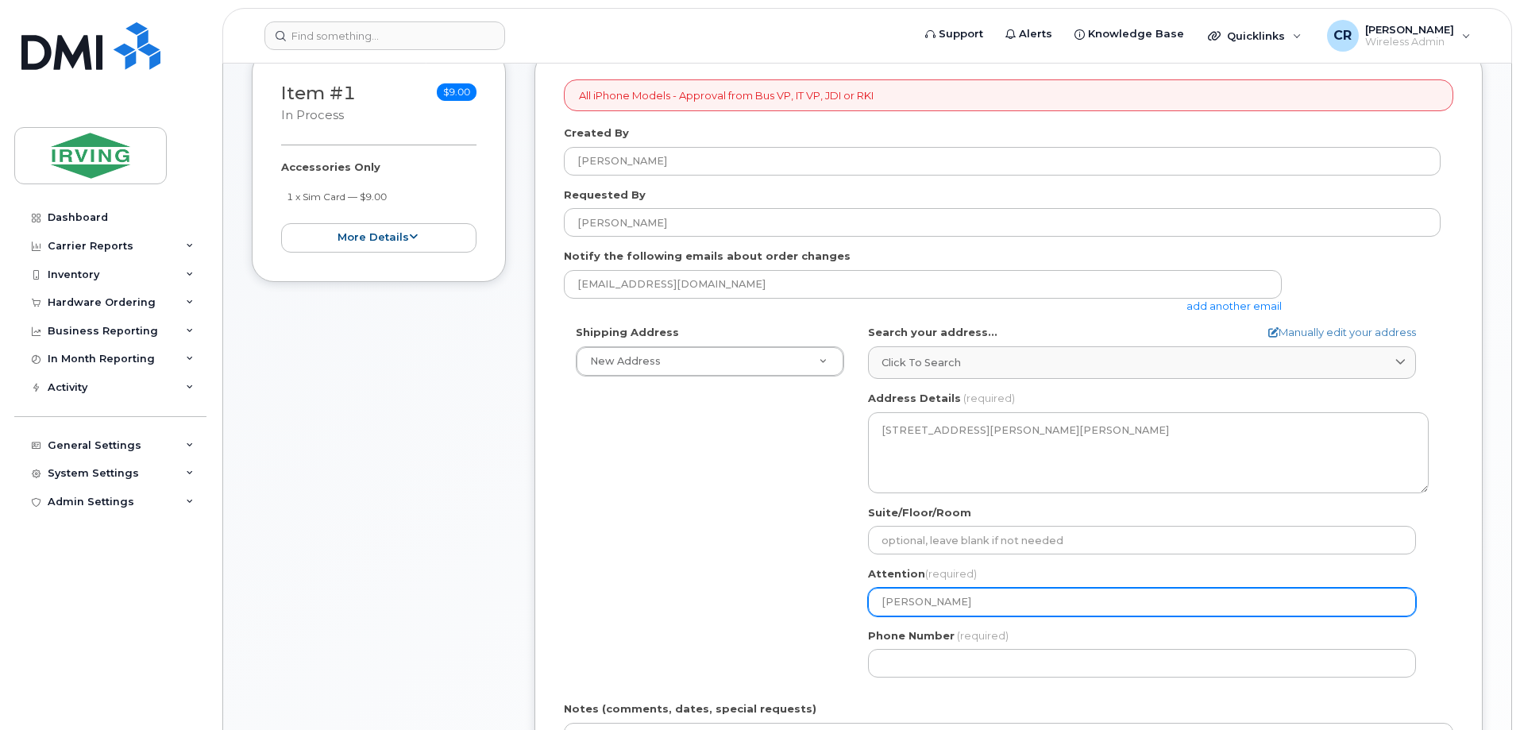
type input "John Burnha"
select select
type input "John Burnham"
select select
type input "John Burnham,"
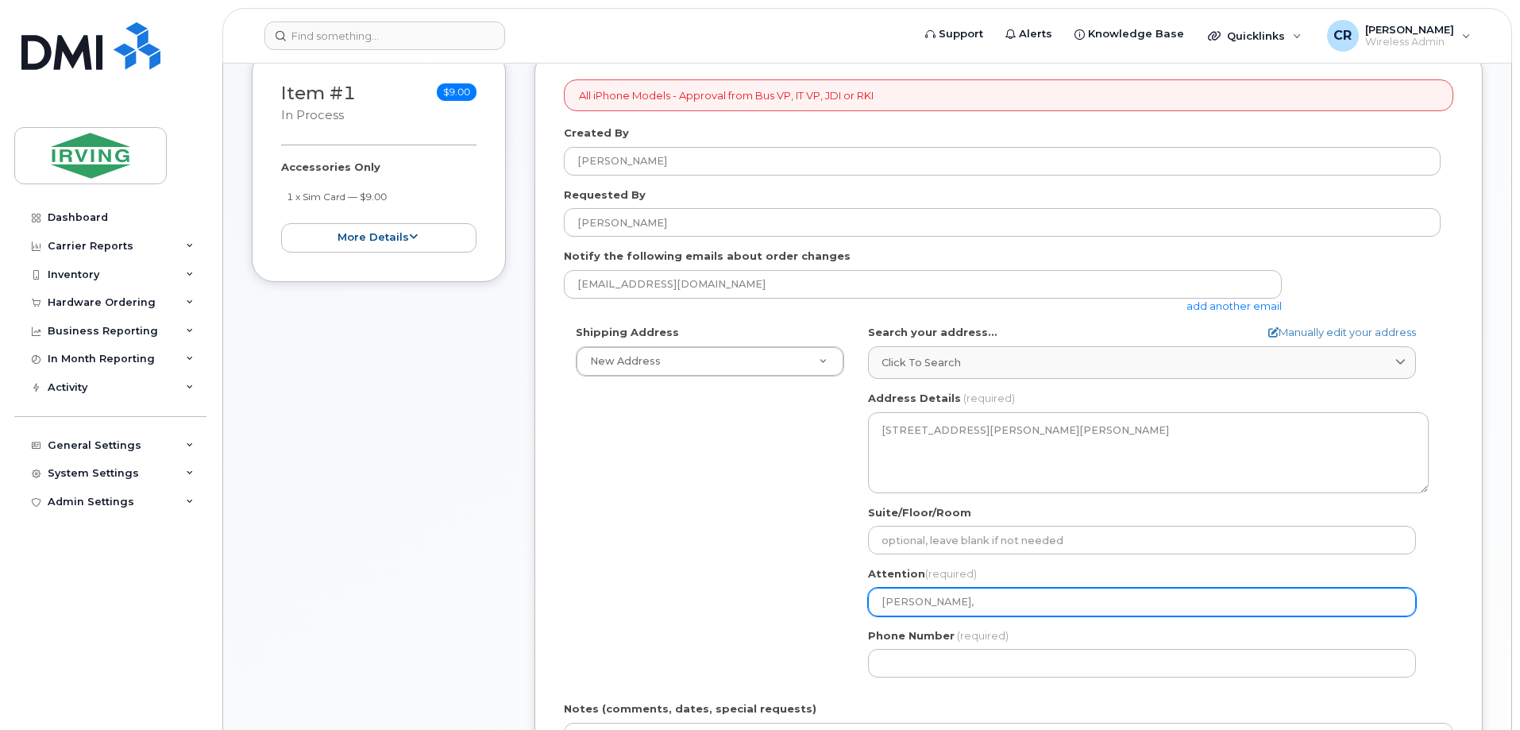
select select
type input "John Burnham, IE"
select select
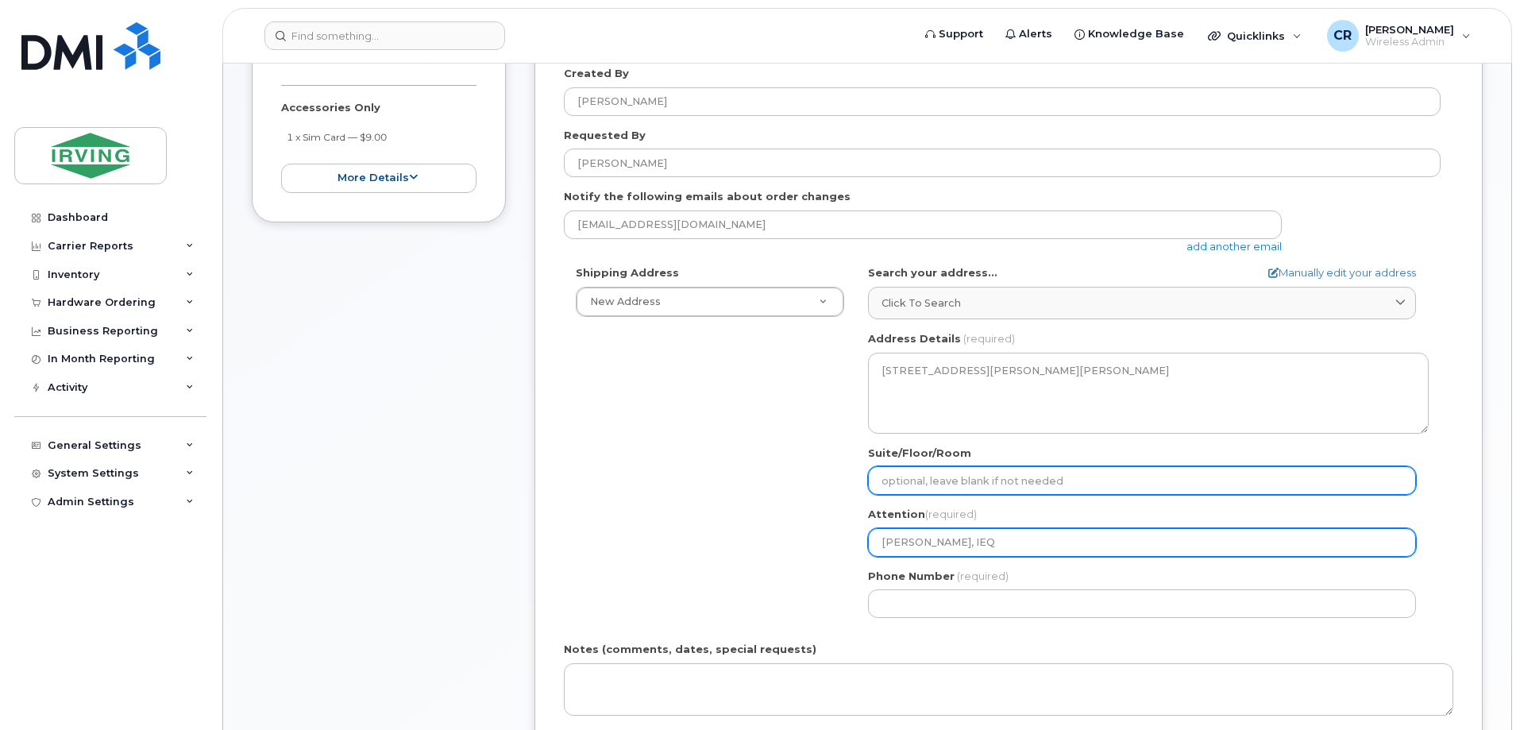
scroll to position [397, 0]
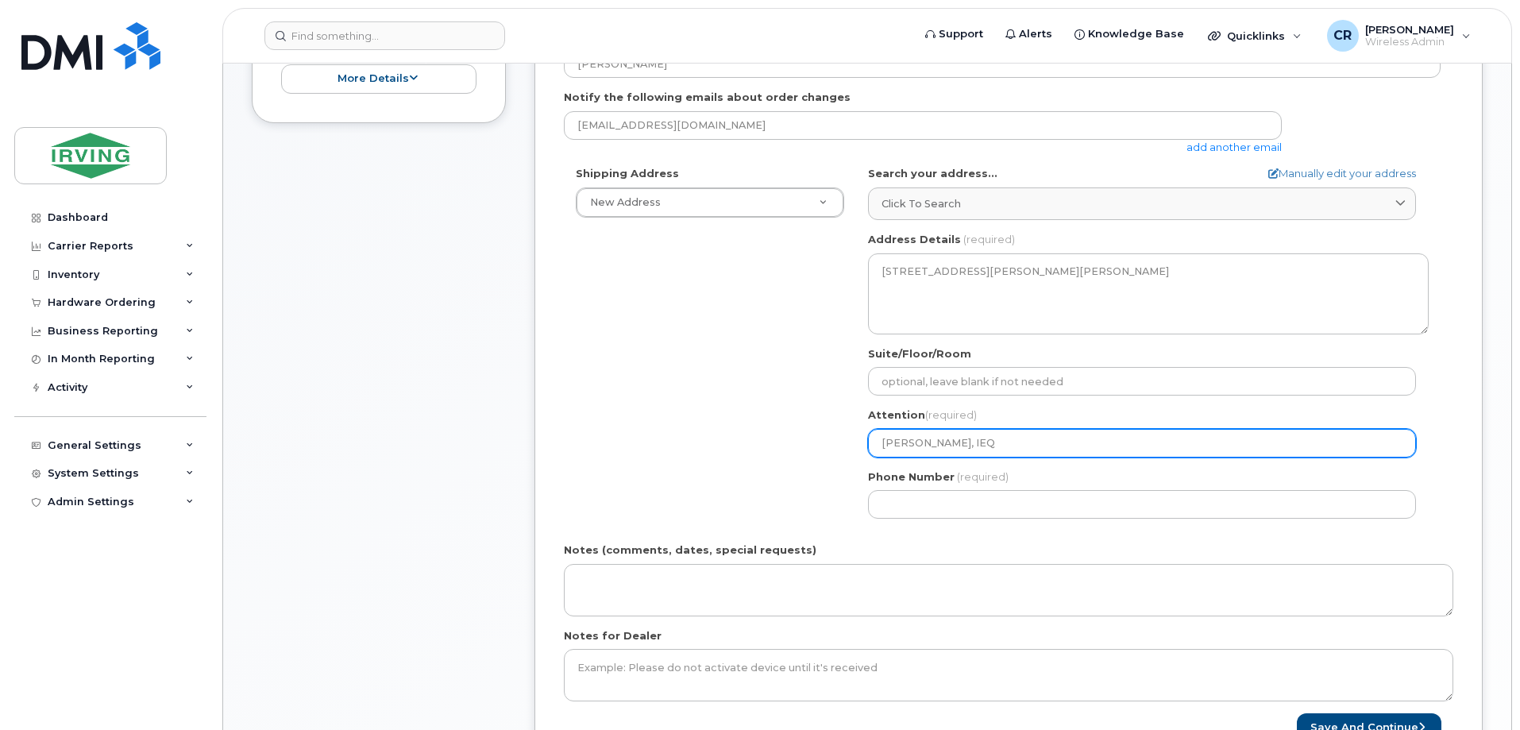
type input "[PERSON_NAME], IEQ"
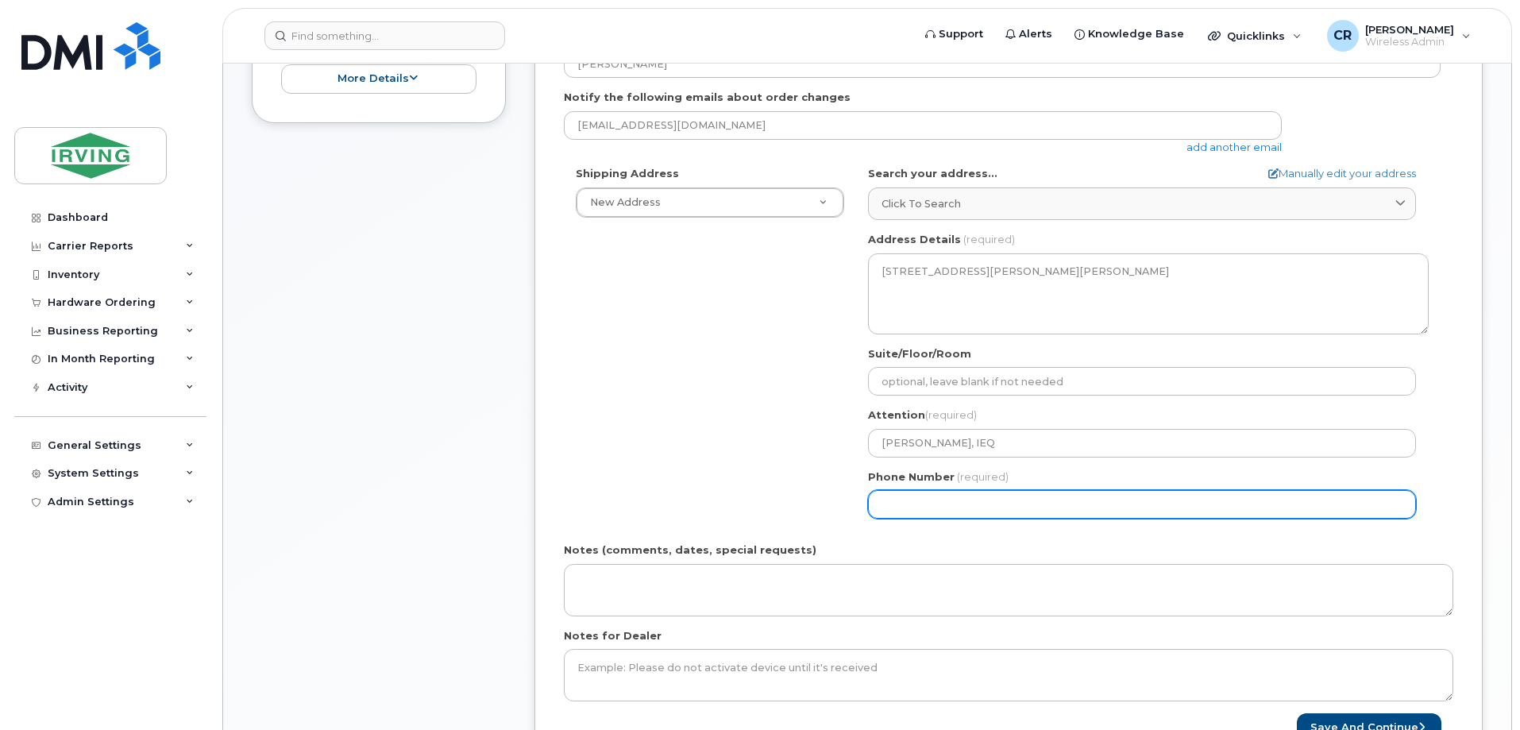
click at [902, 511] on input "Phone Number" at bounding box center [1142, 504] width 548 height 29
type input "506271469"
select select
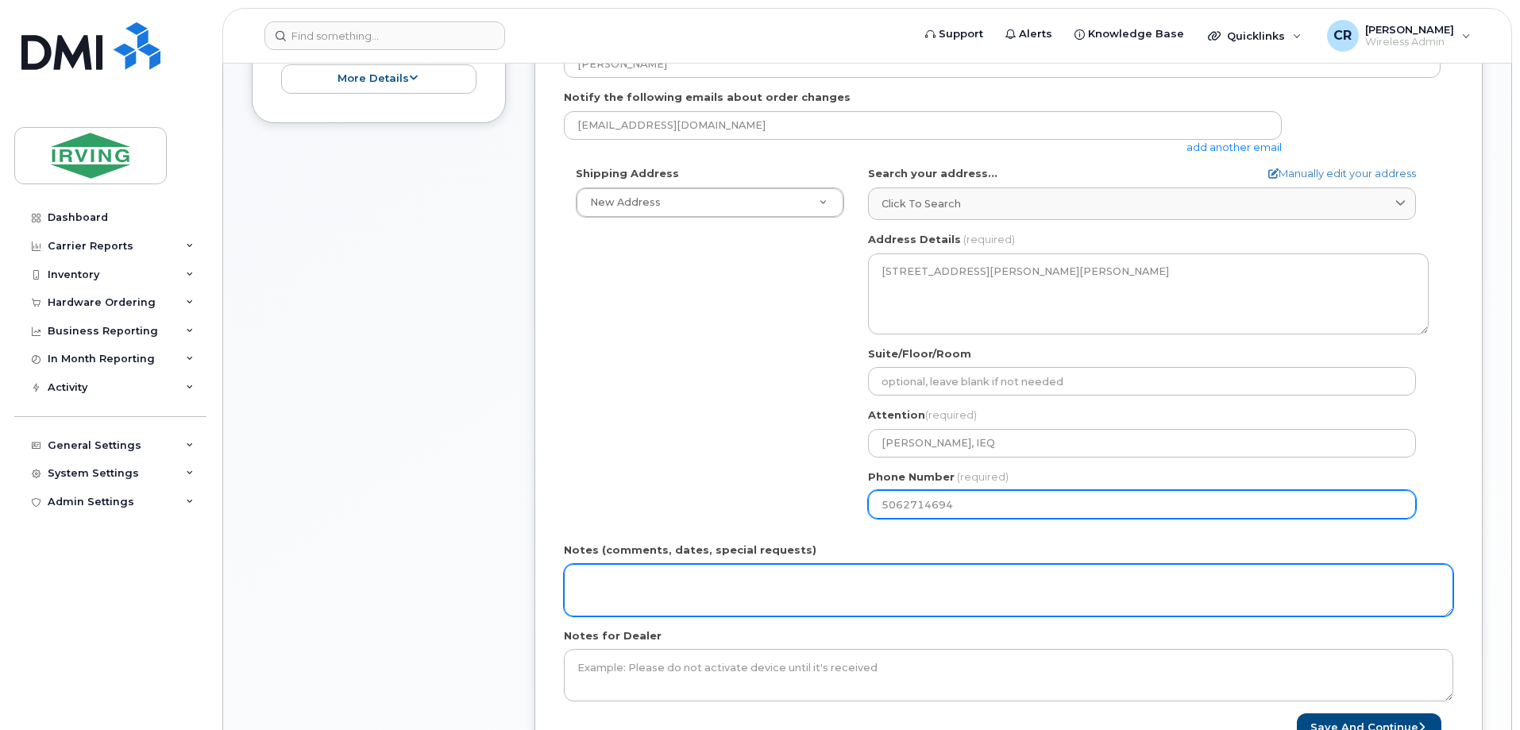
type input "5062714694"
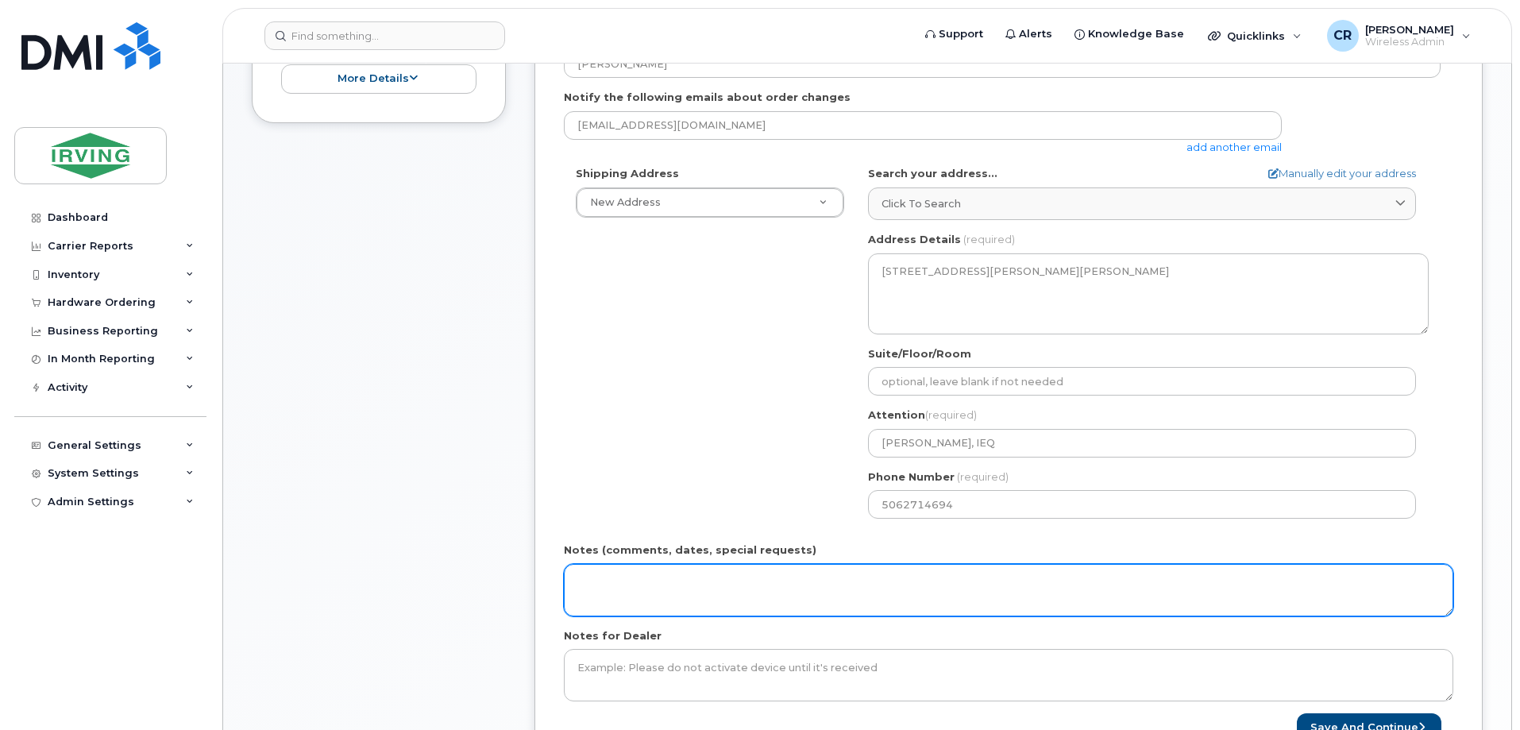
click at [643, 583] on textarea "Notes (comments, dates, special requests)" at bounding box center [1009, 590] width 890 height 52
click at [630, 576] on textarea "Order#:" at bounding box center [1009, 590] width 890 height 52
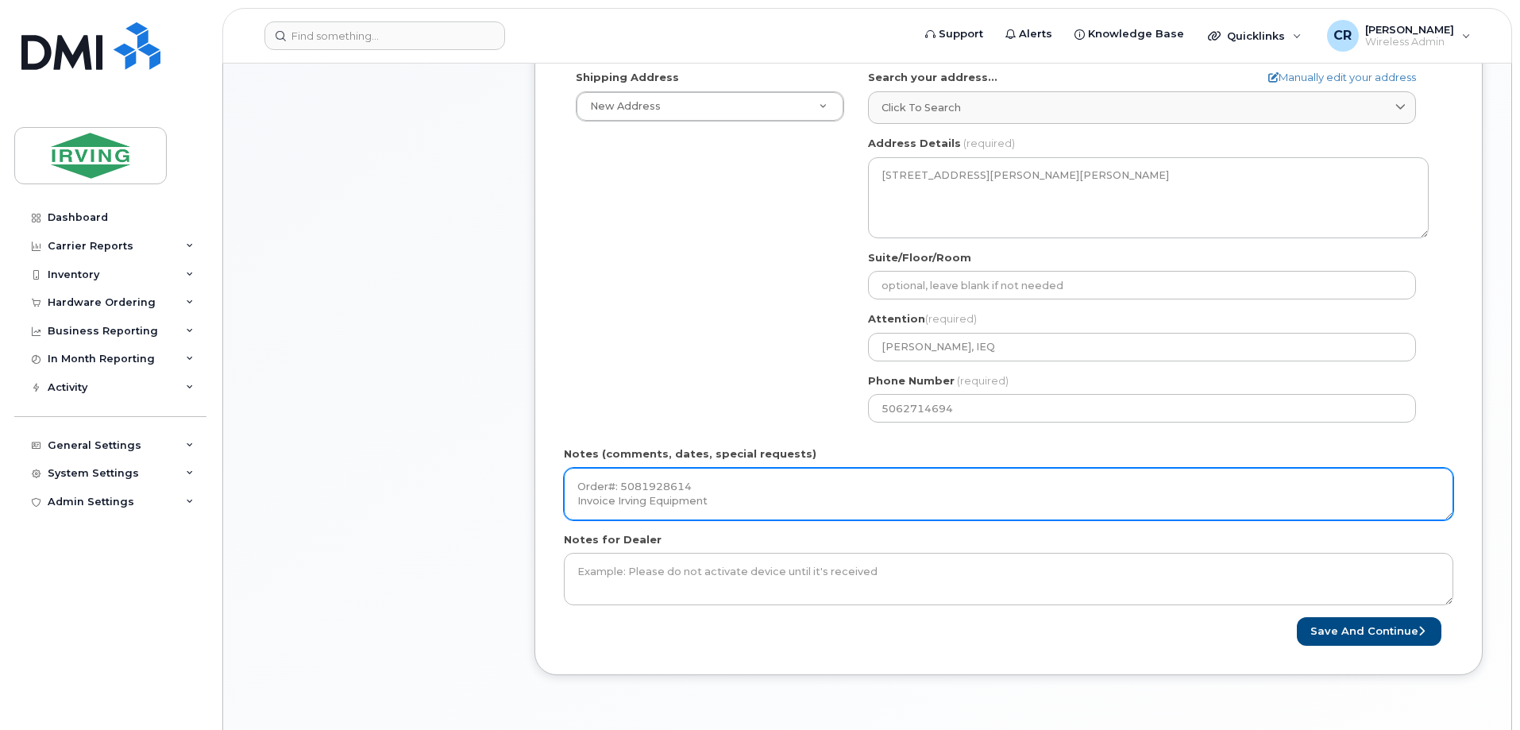
scroll to position [715, 0]
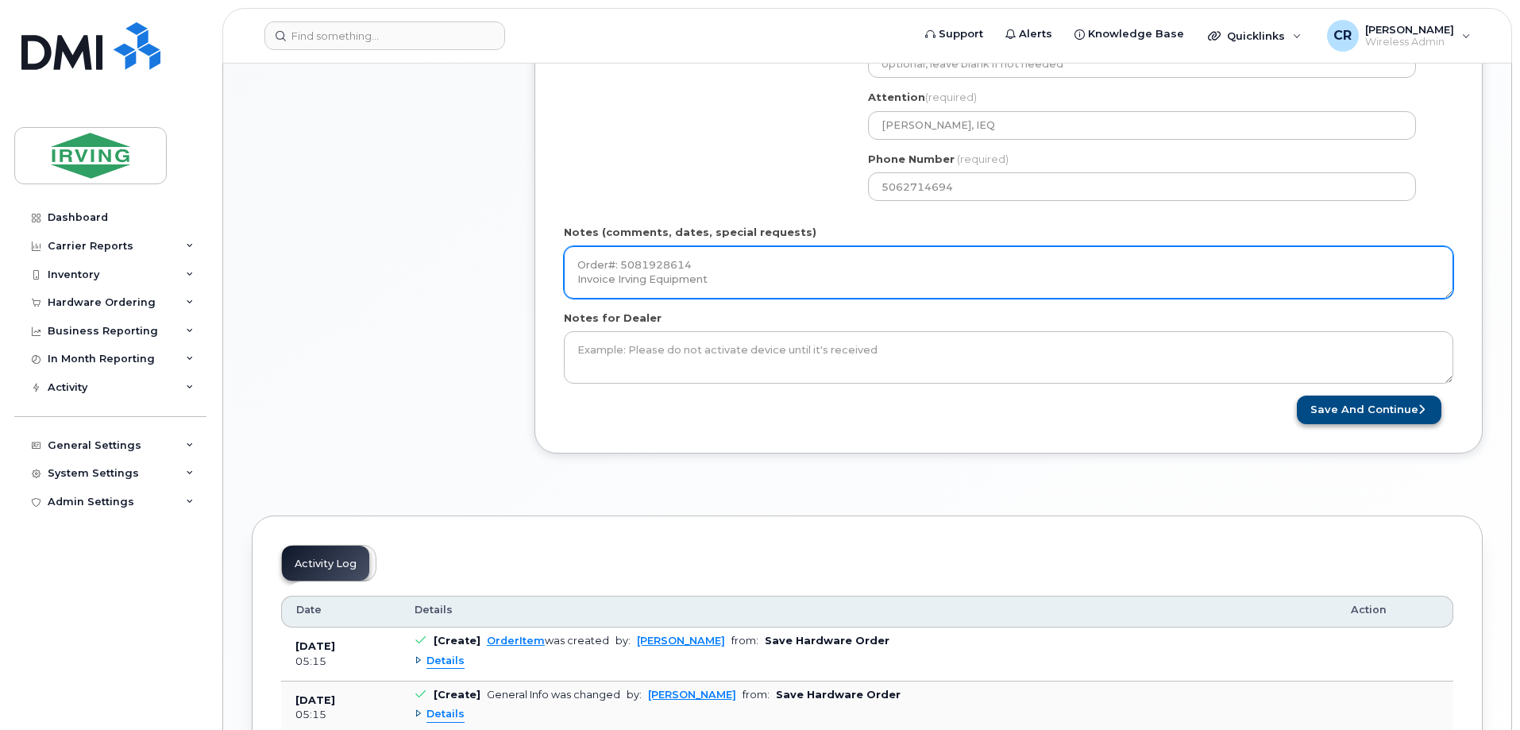
type textarea "Order#: 5081928614 Invoice Irving Equipment"
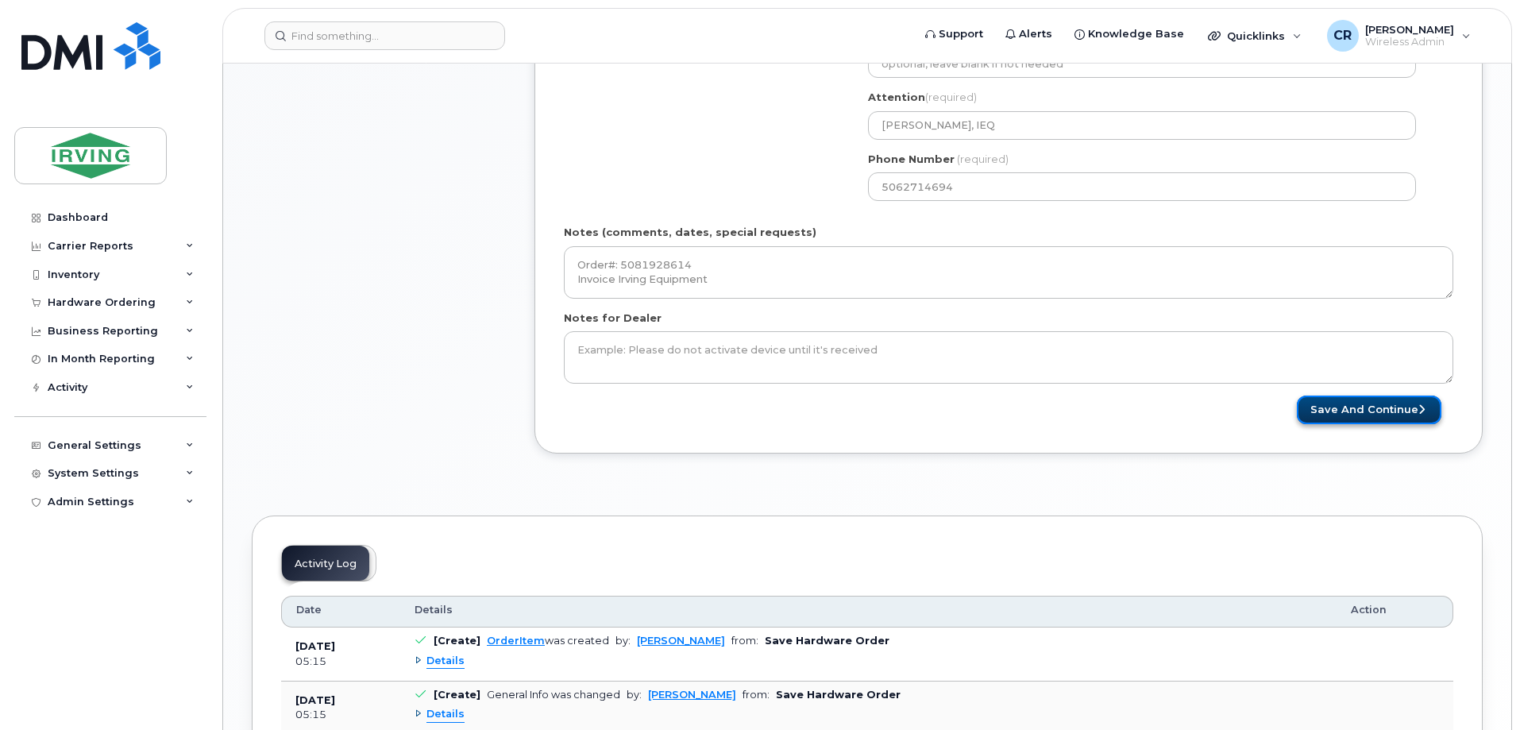
click at [1307, 406] on button "Save and Continue" at bounding box center [1369, 410] width 145 height 29
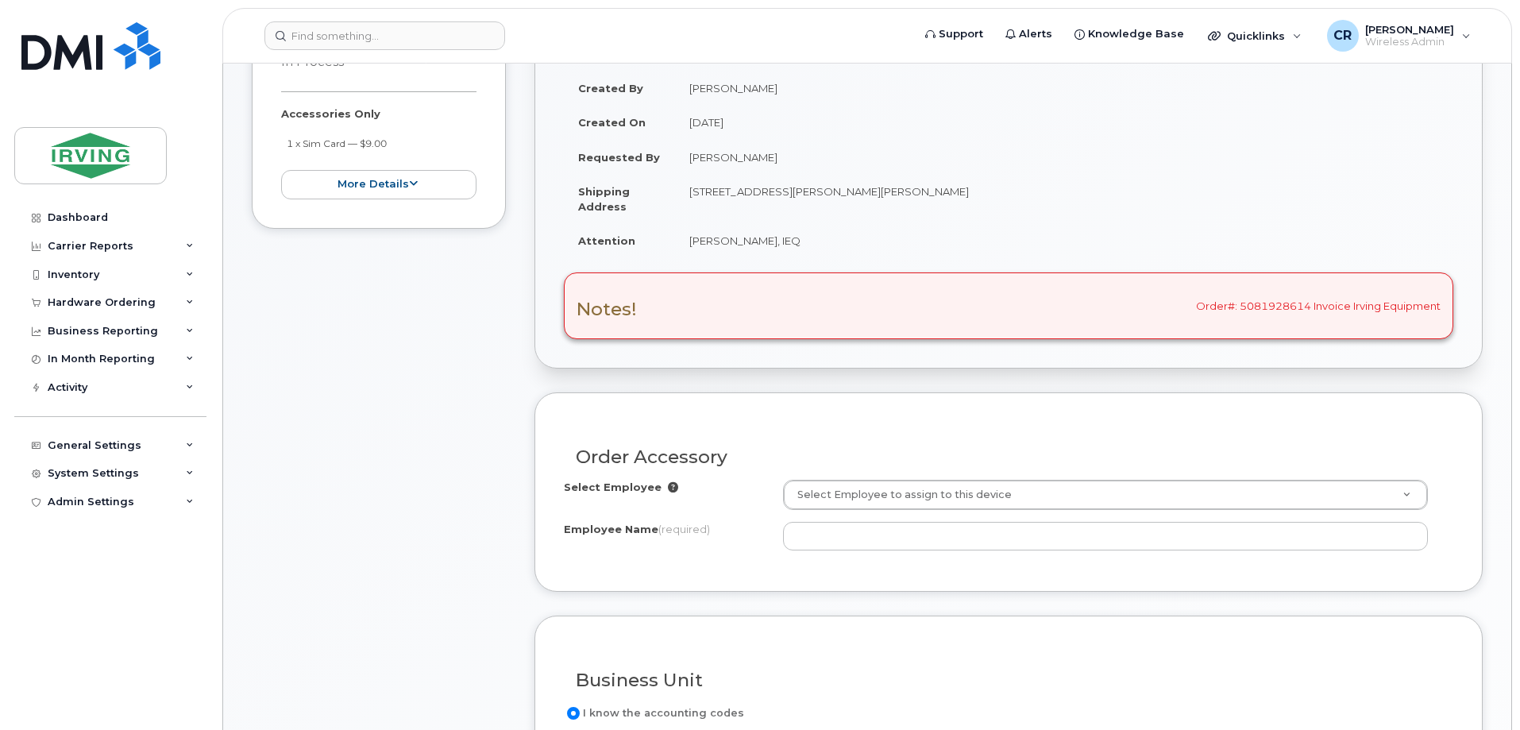
scroll to position [318, 0]
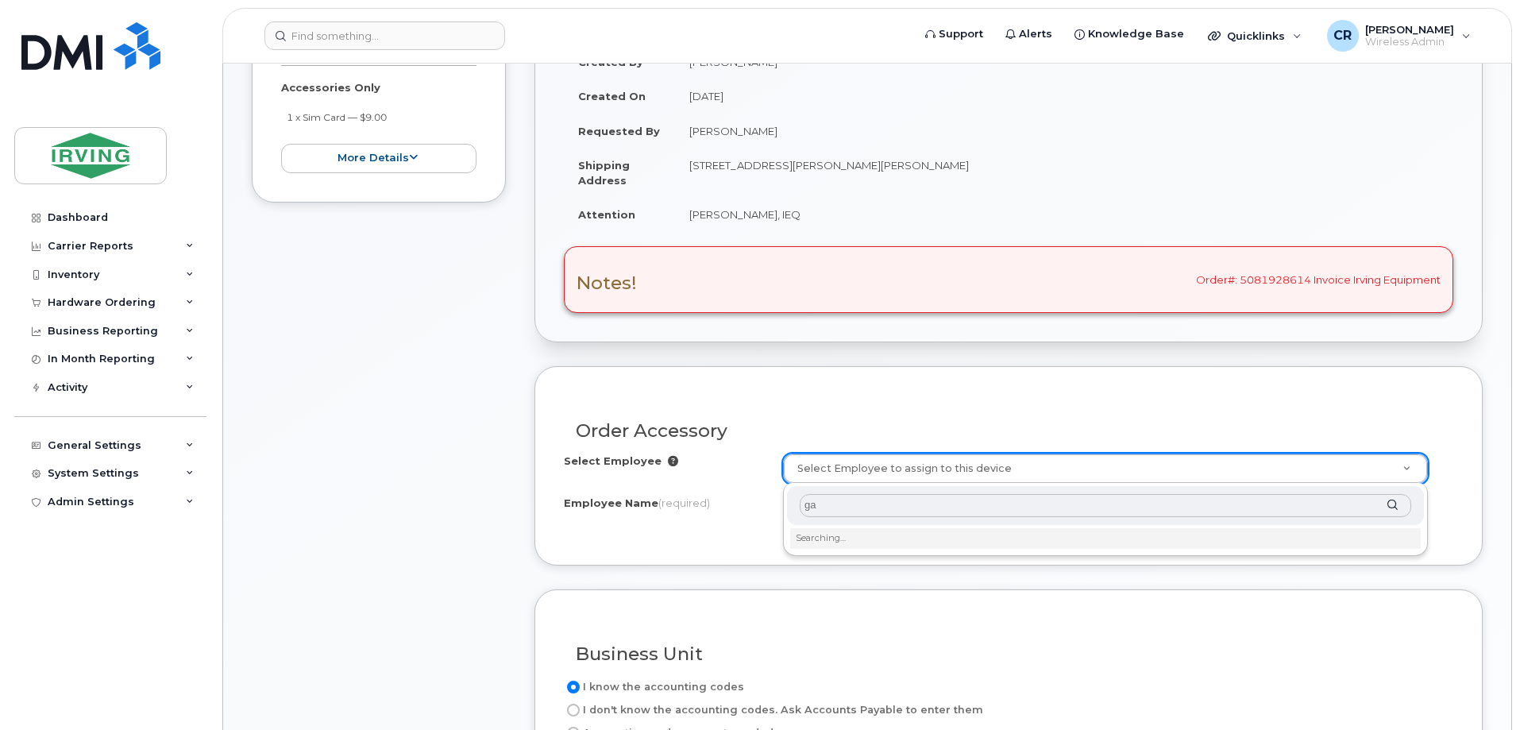
type input "g"
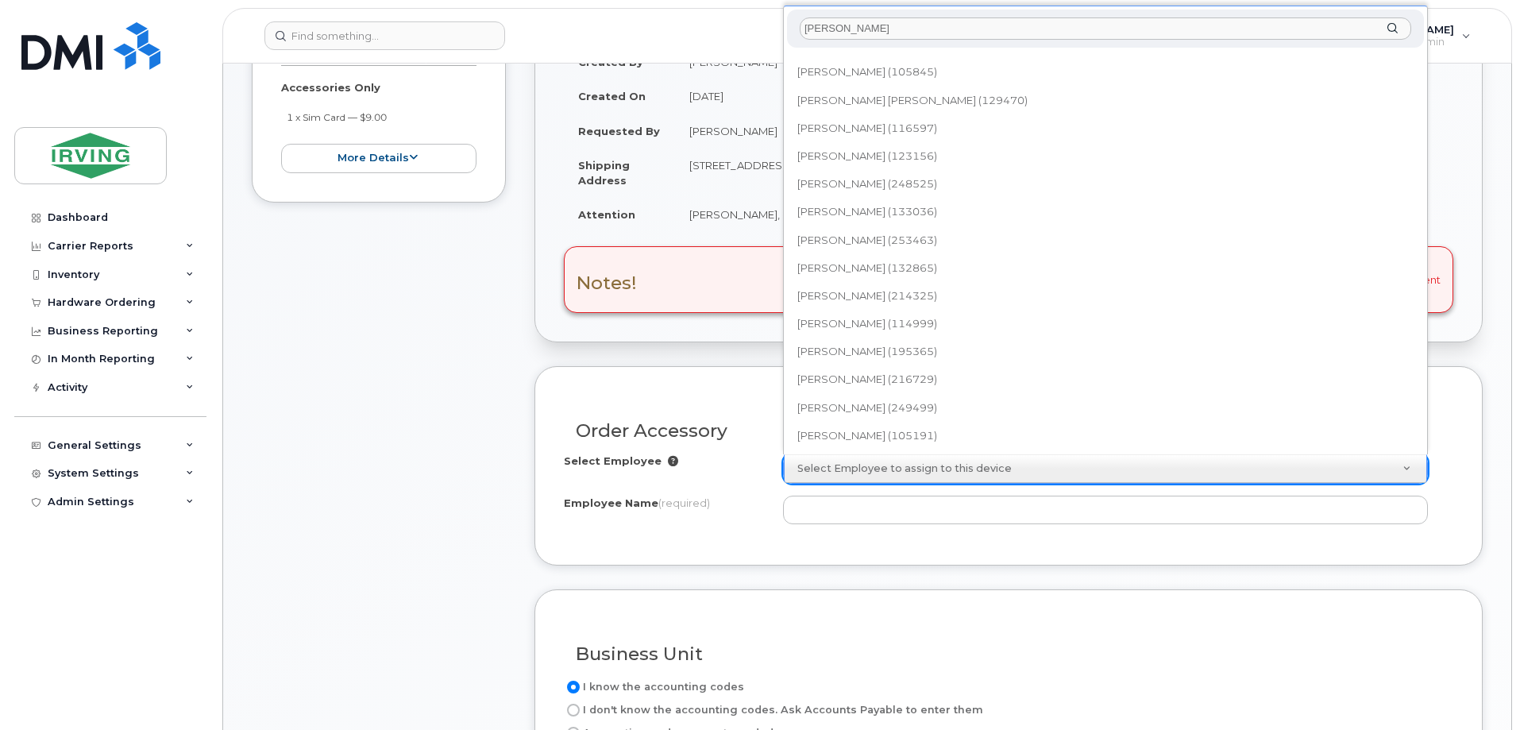
scroll to position [2398, 0]
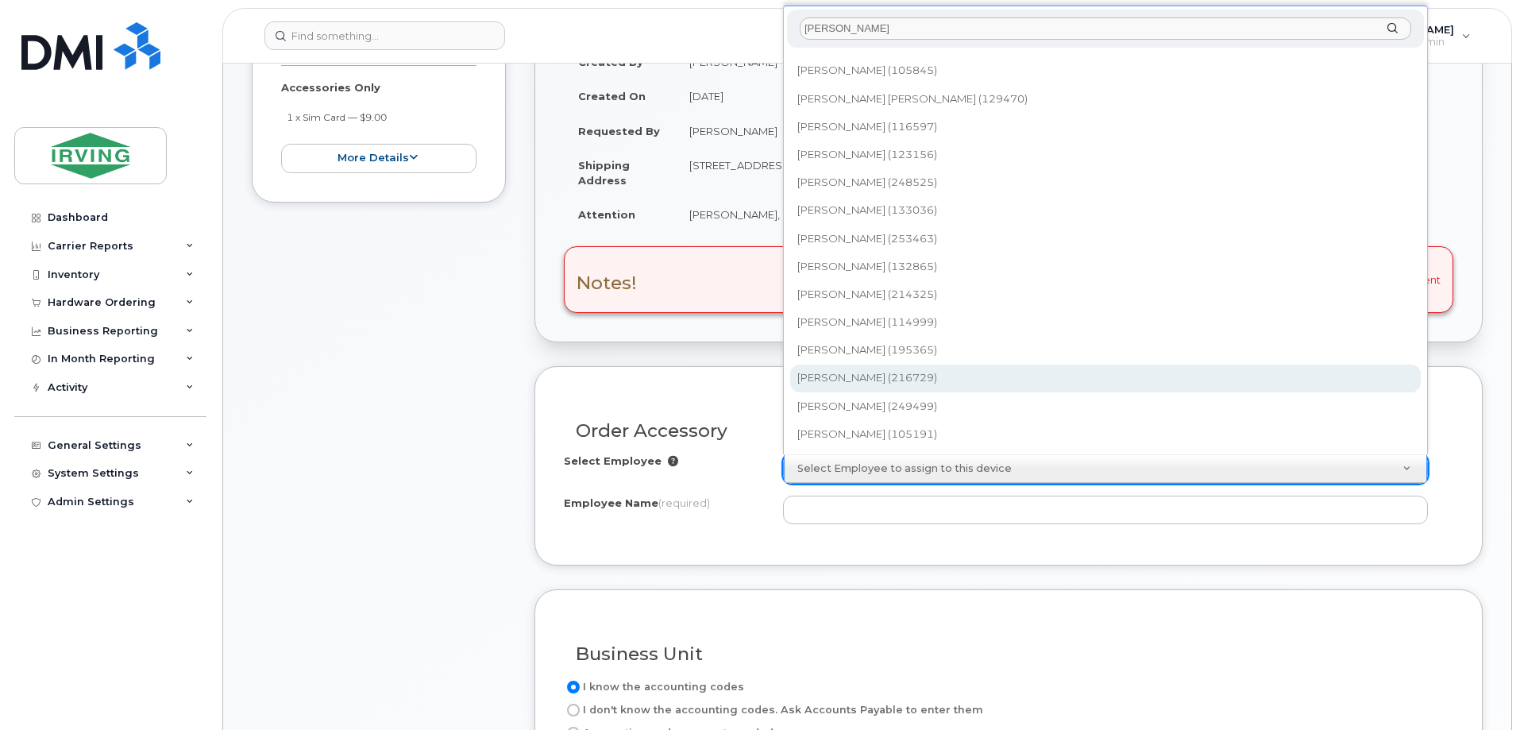
type input "martin"
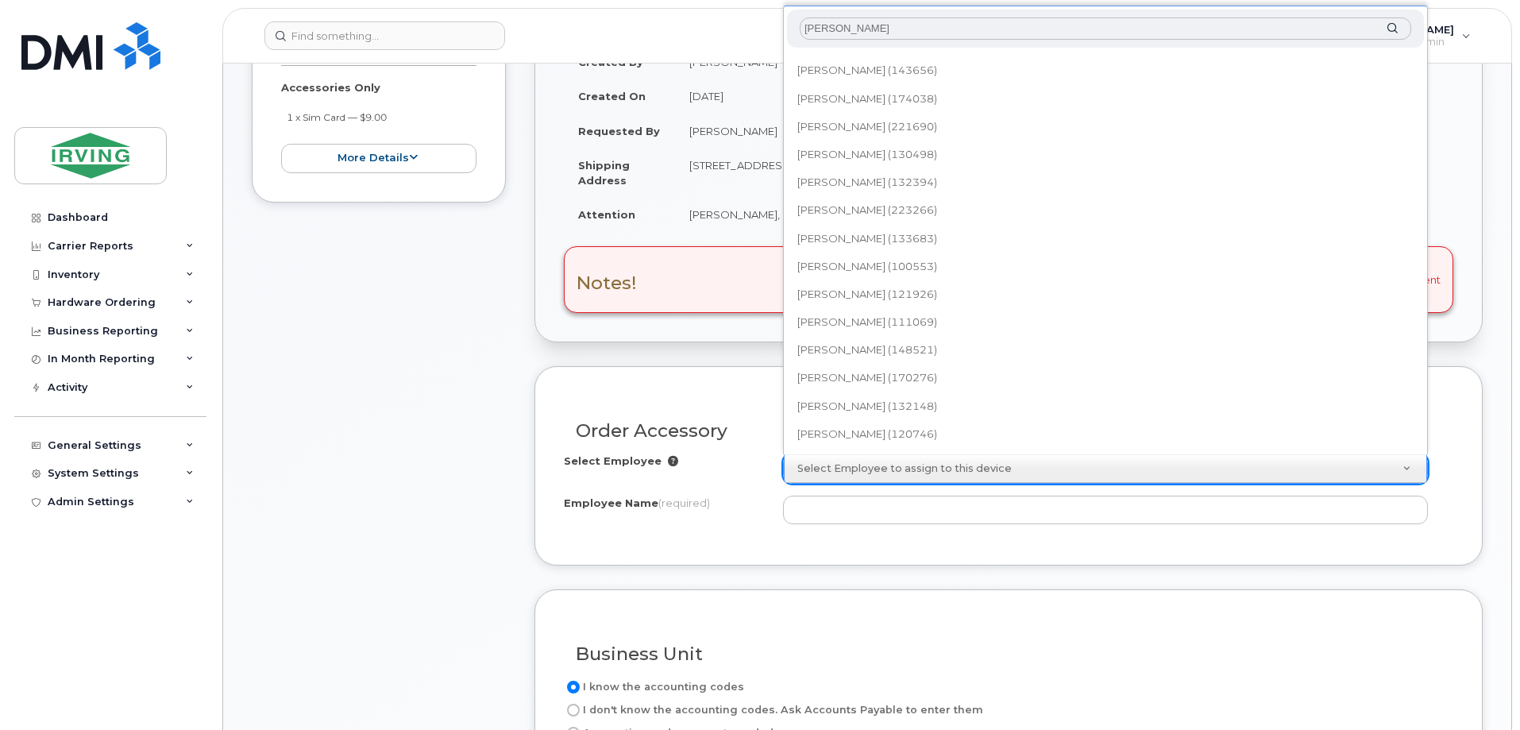
type input "gabriel ma"
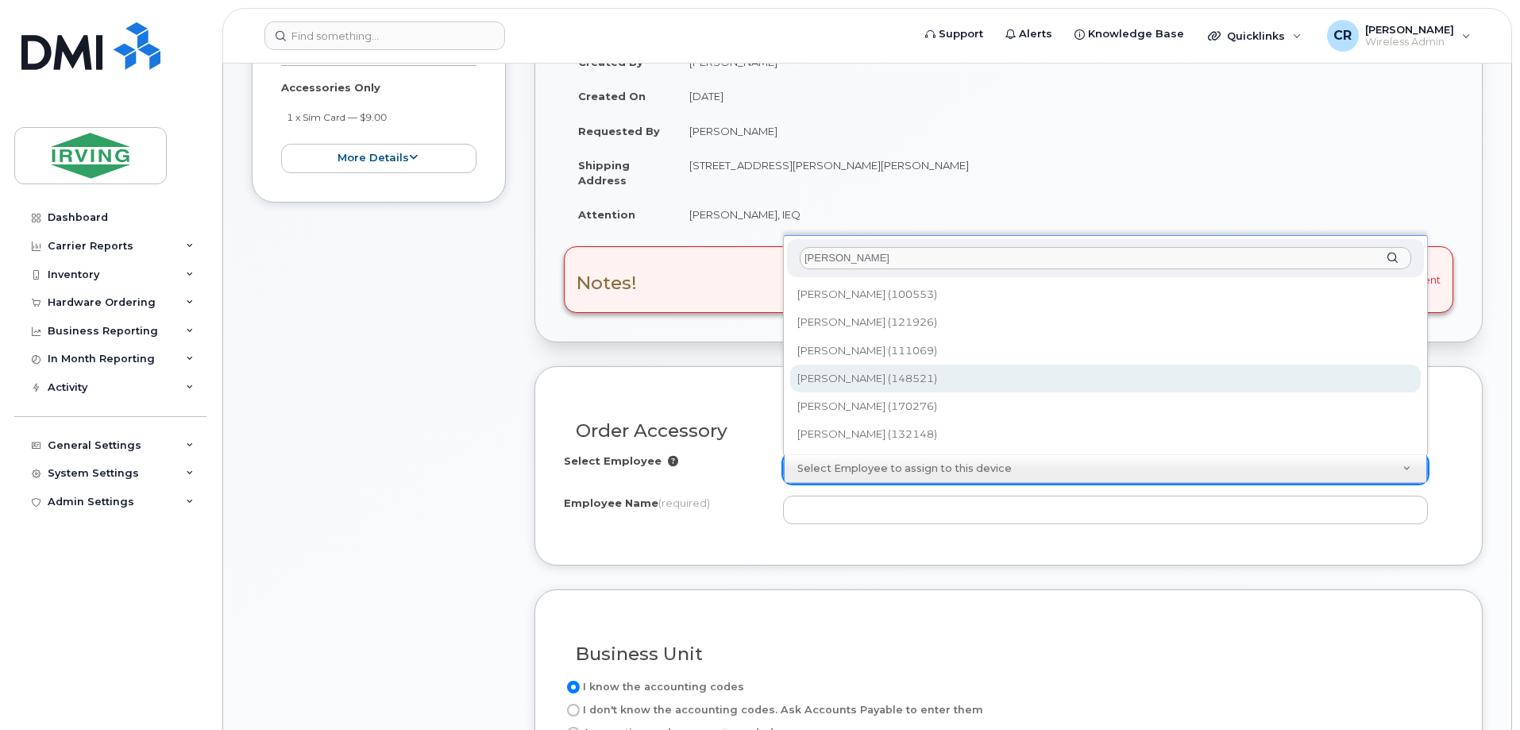
type input "1478987"
type input "Gabriel Martin"
type input "4325070670"
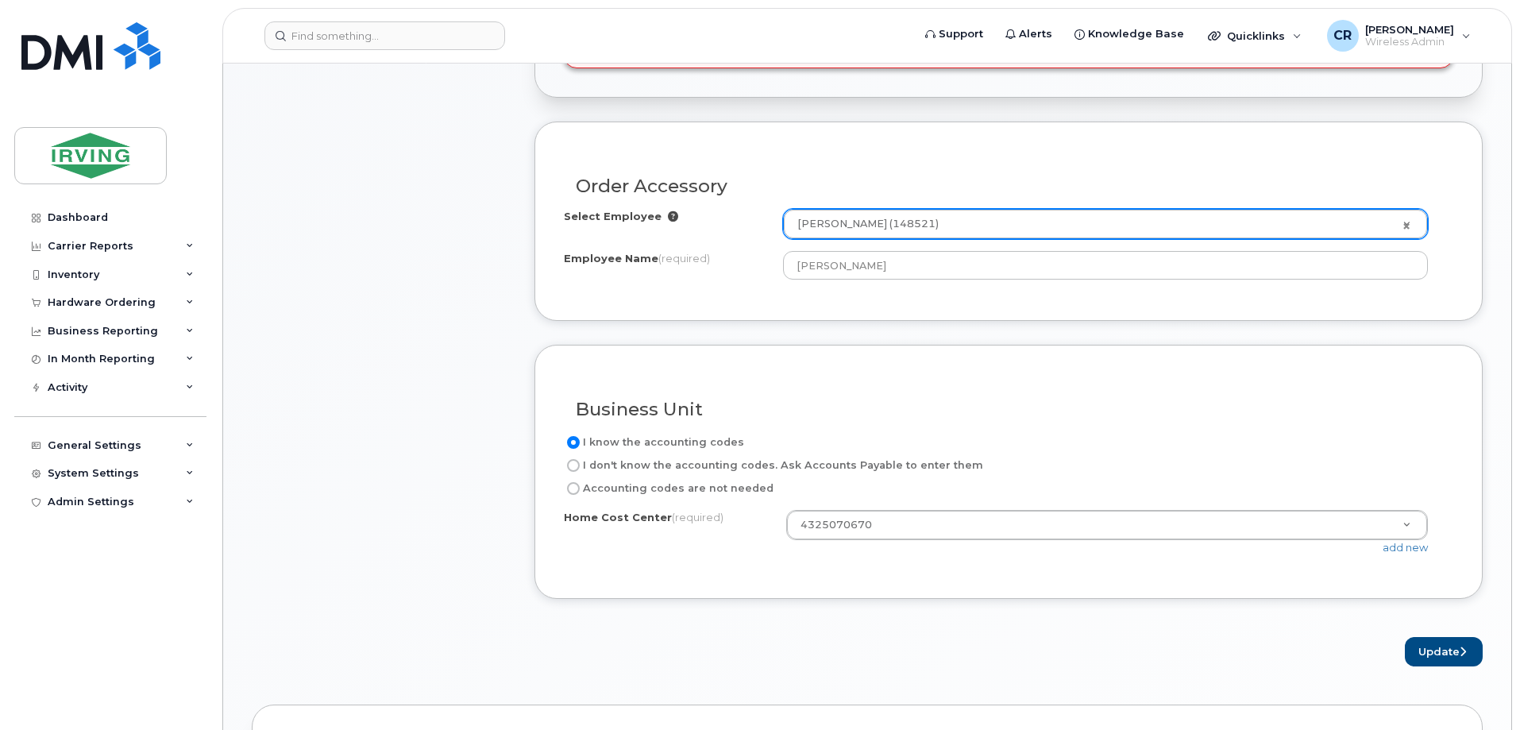
scroll to position [556, 0]
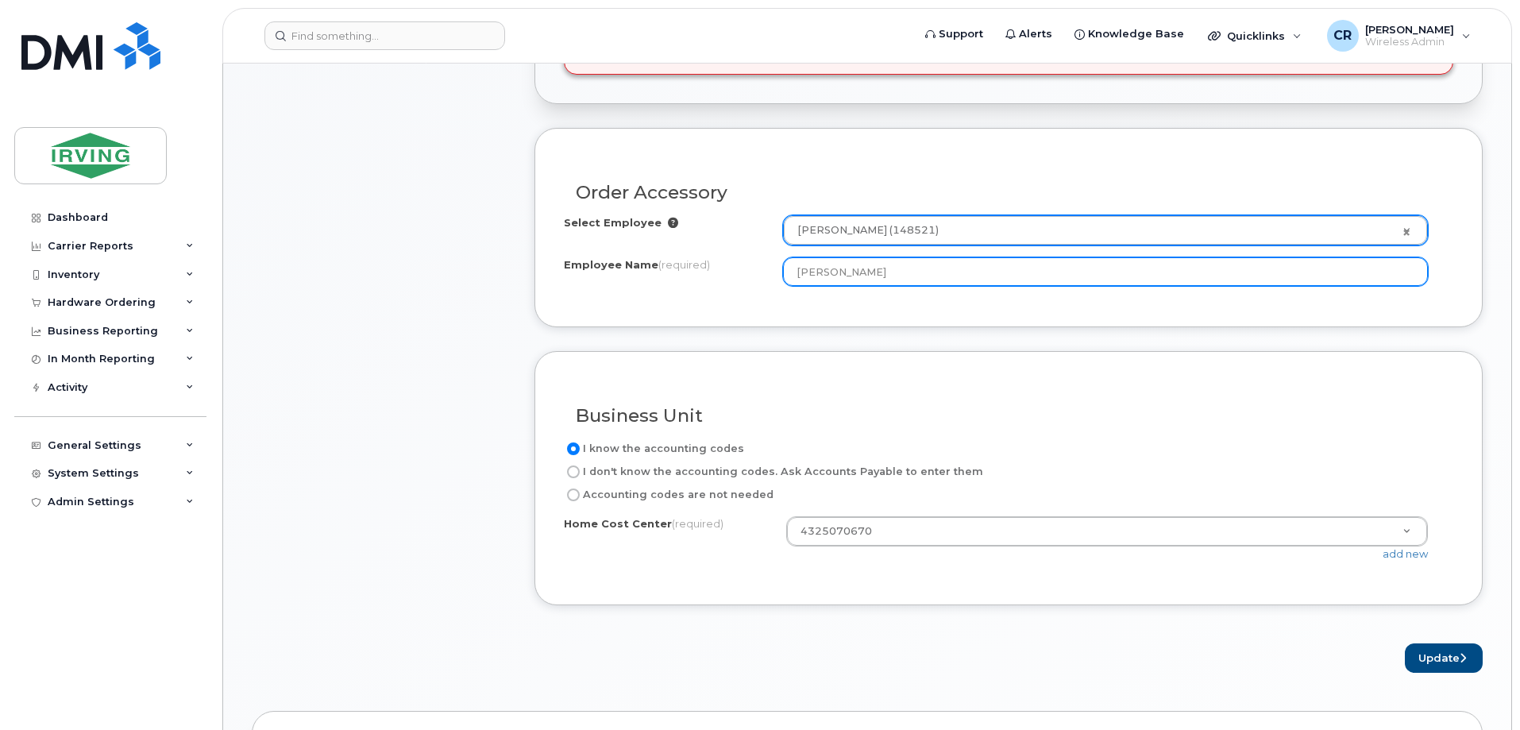
click at [813, 276] on input "Gabriel Martin" at bounding box center [1105, 271] width 645 height 29
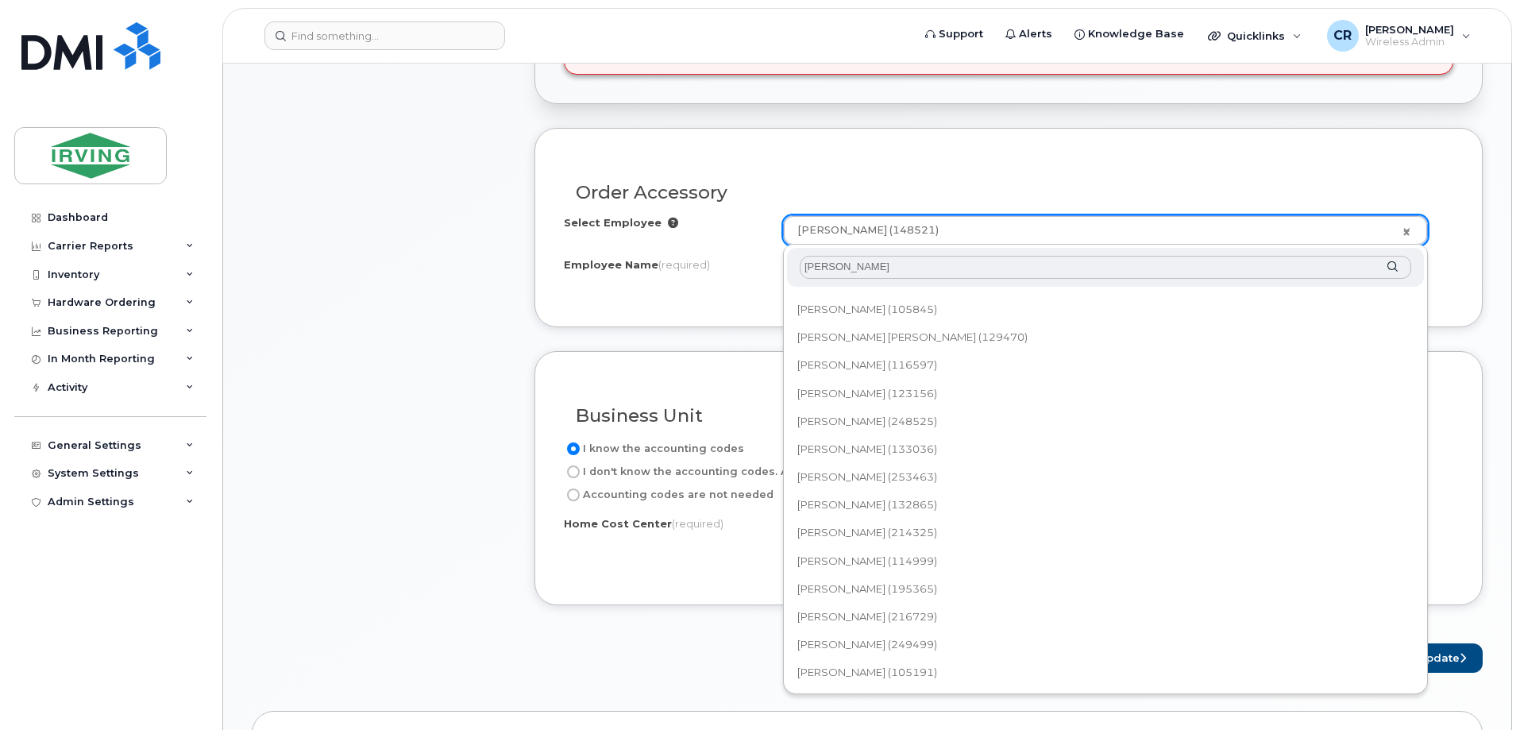
type input "martin gab"
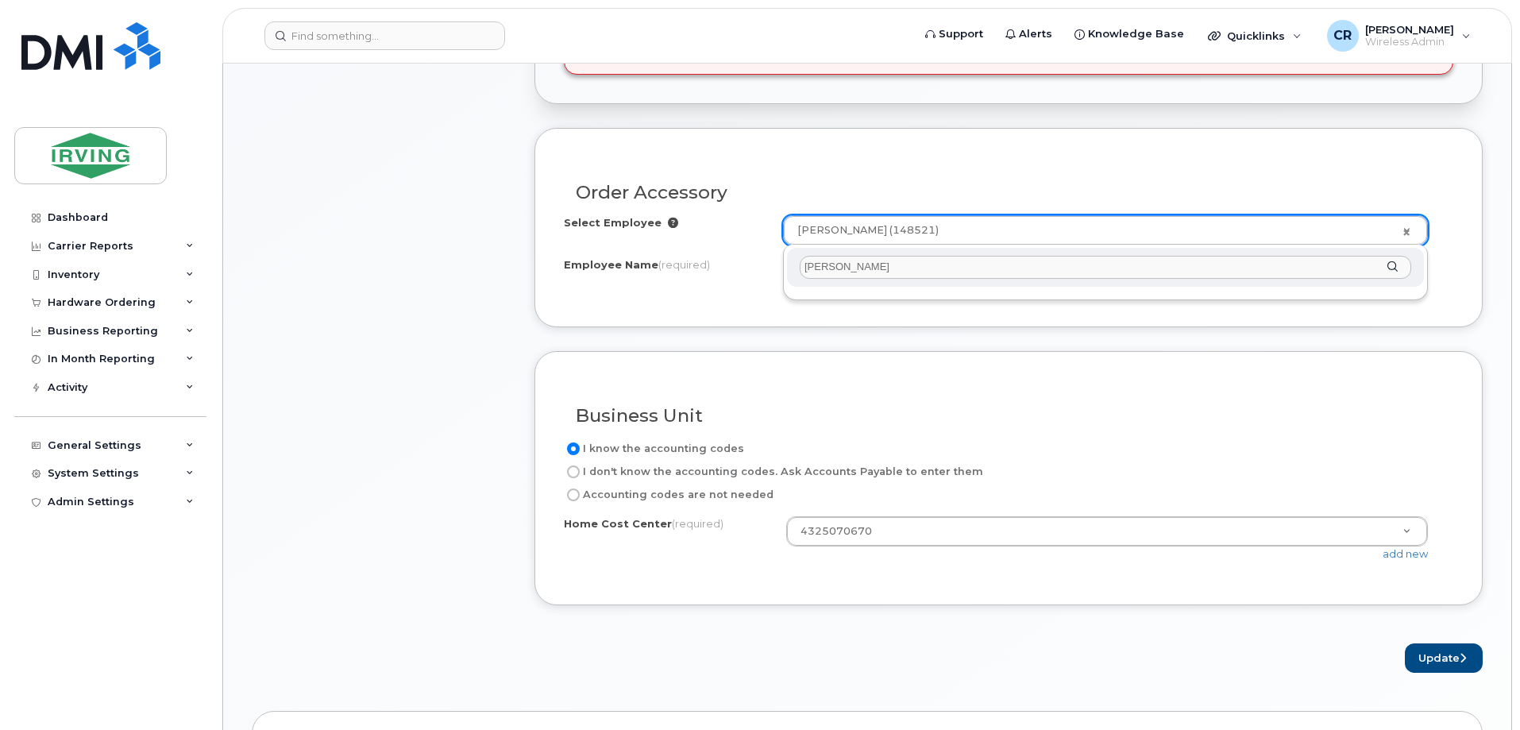
drag, startPoint x: 889, startPoint y: 271, endPoint x: 763, endPoint y: 271, distance: 126.3
click at [763, 271] on body "Support Alerts Knowledge Base Quicklinks Suspend / Cancel Device Change SIM Car…" at bounding box center [760, 454] width 1520 height 2021
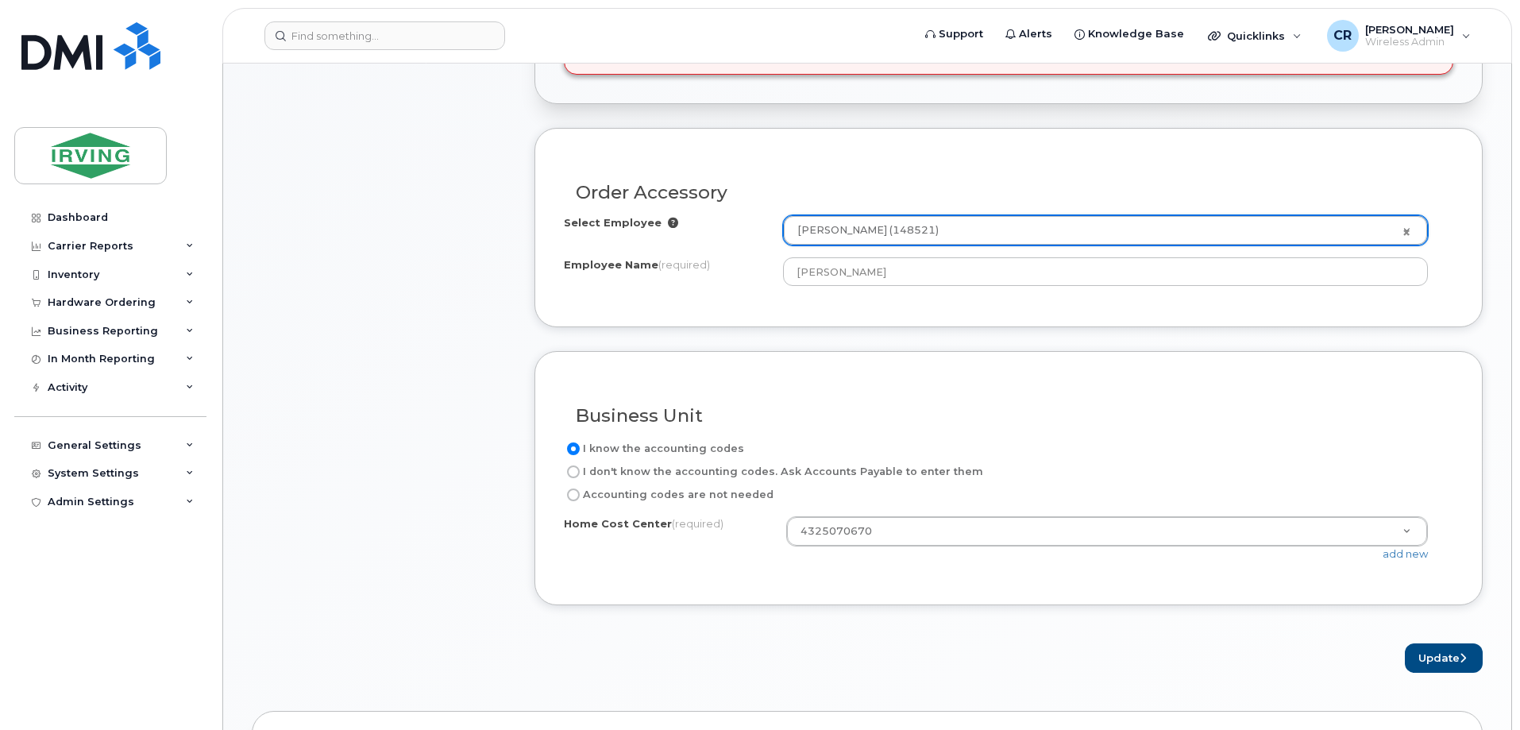
click at [1030, 385] on div "Business Unit" at bounding box center [1009, 409] width 890 height 58
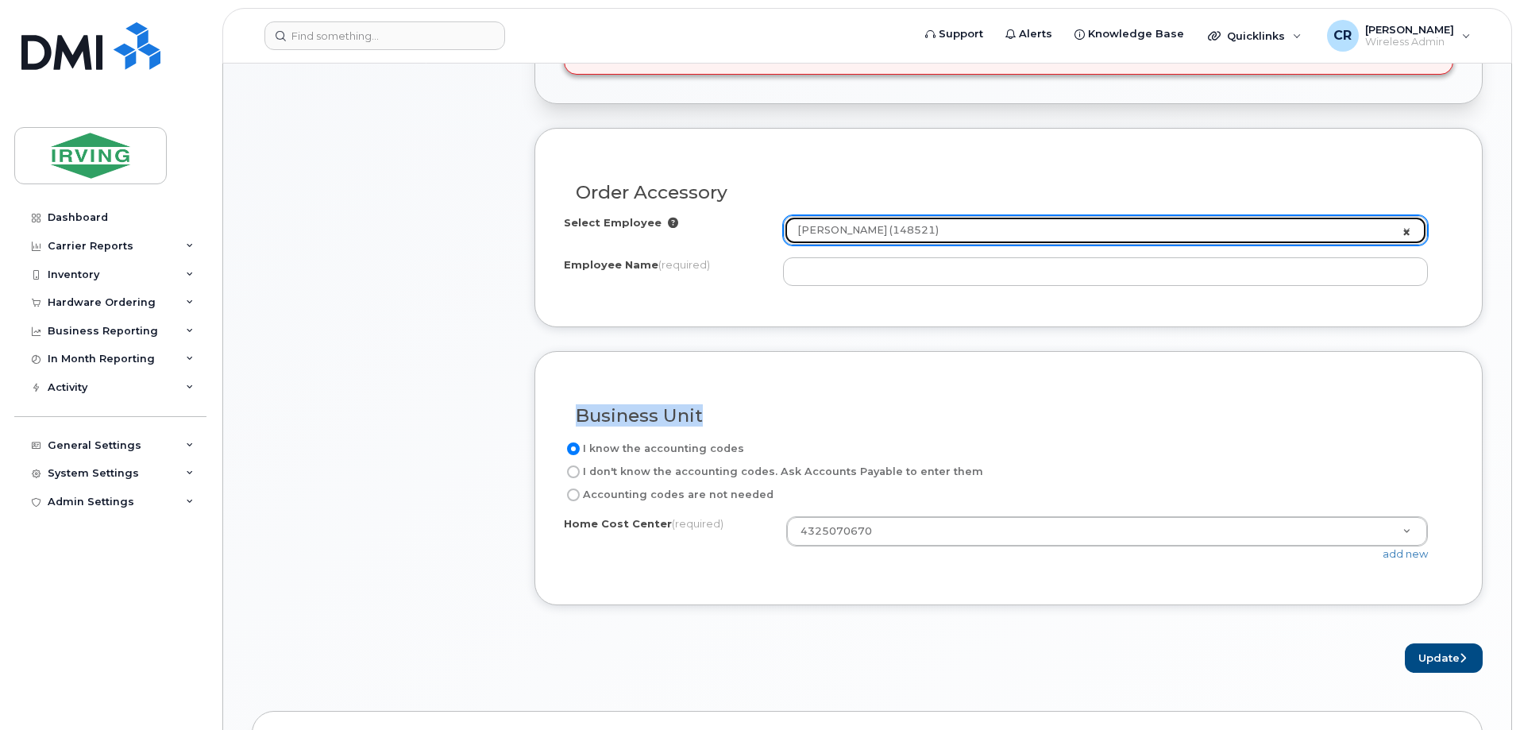
click at [1407, 232] on link "Gabriel Martin (148521)" at bounding box center [1105, 230] width 643 height 29
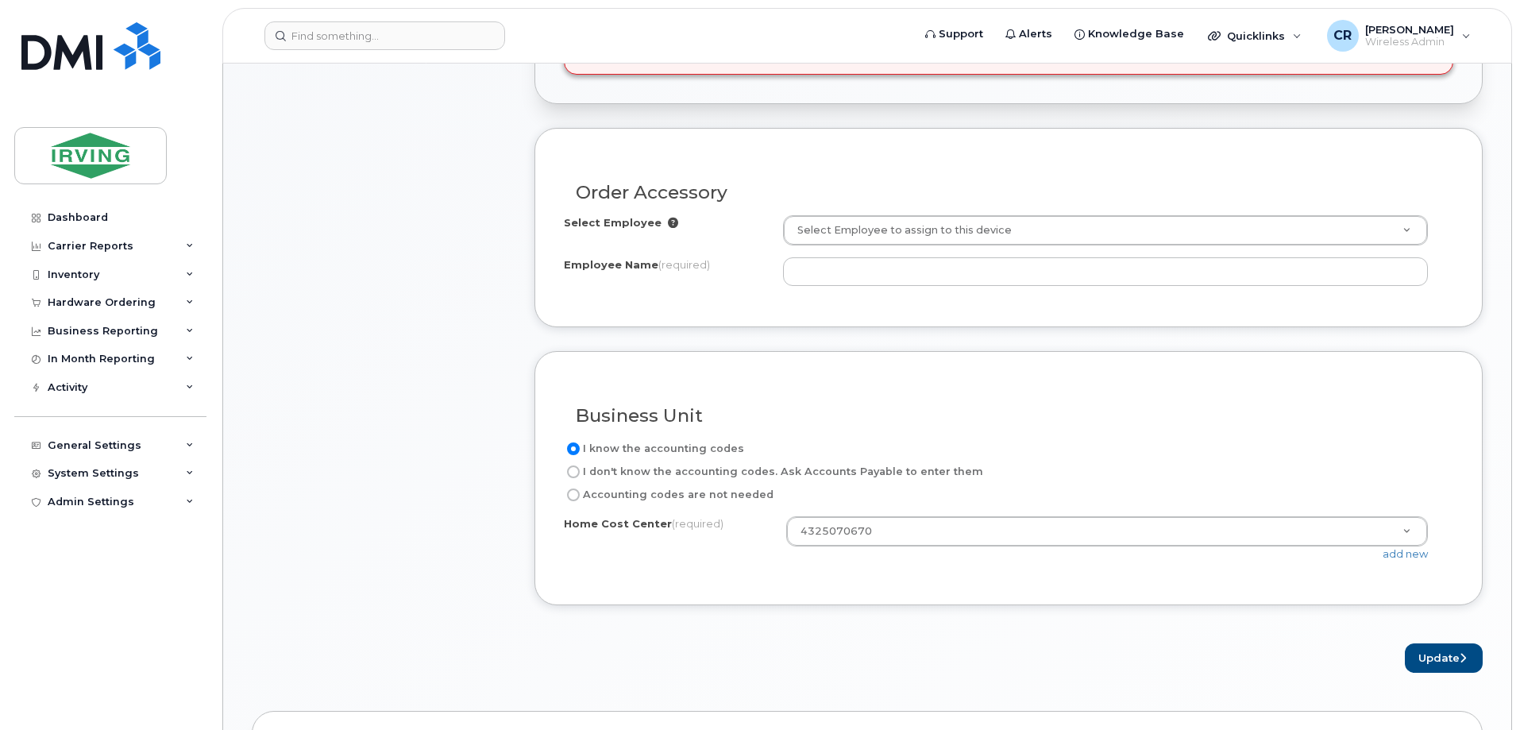
click at [943, 255] on div "Select Employee Select Employee to assign to this device Employee Name (require…" at bounding box center [1009, 250] width 890 height 71
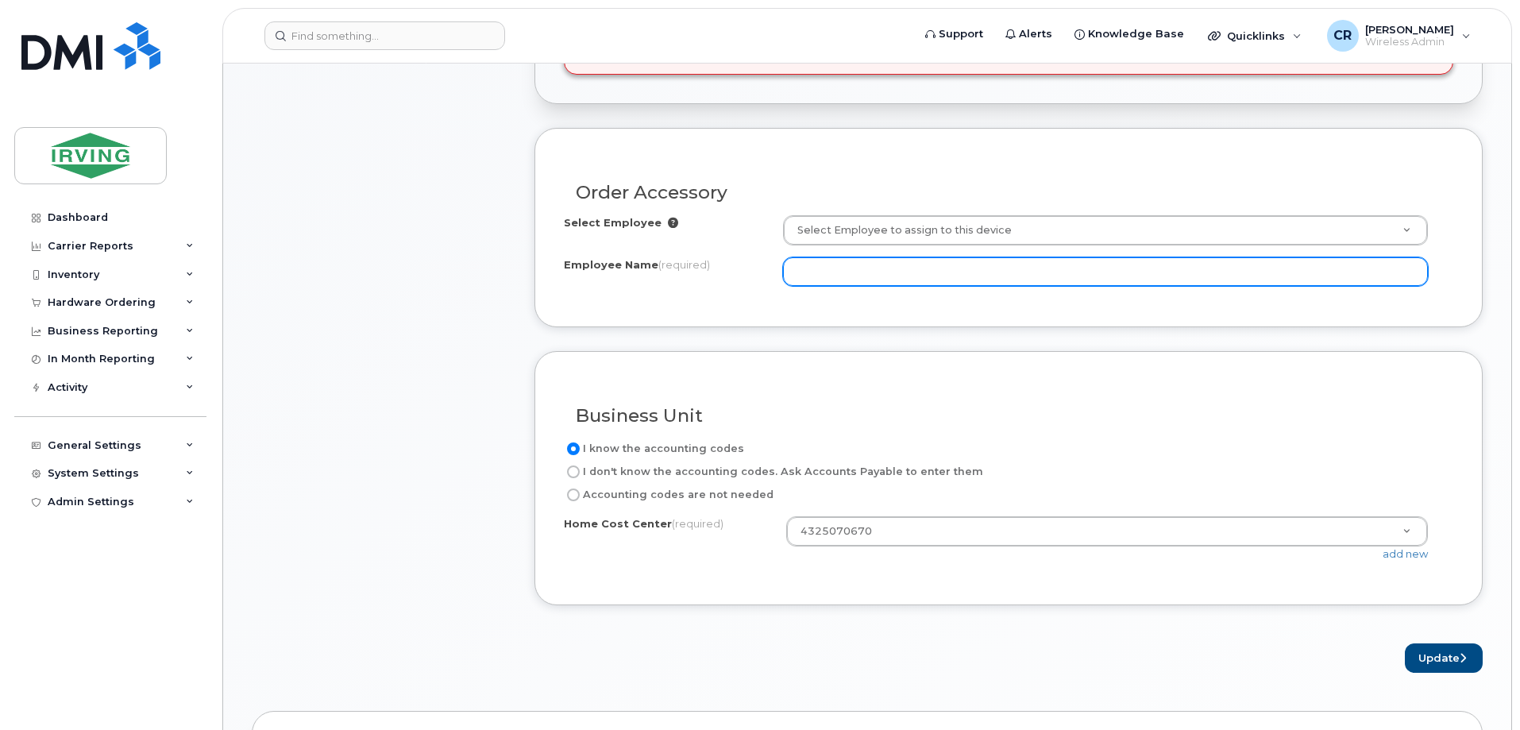
click at [938, 268] on input "Employee Name (required)" at bounding box center [1105, 271] width 645 height 29
type input "Gabe Martin"
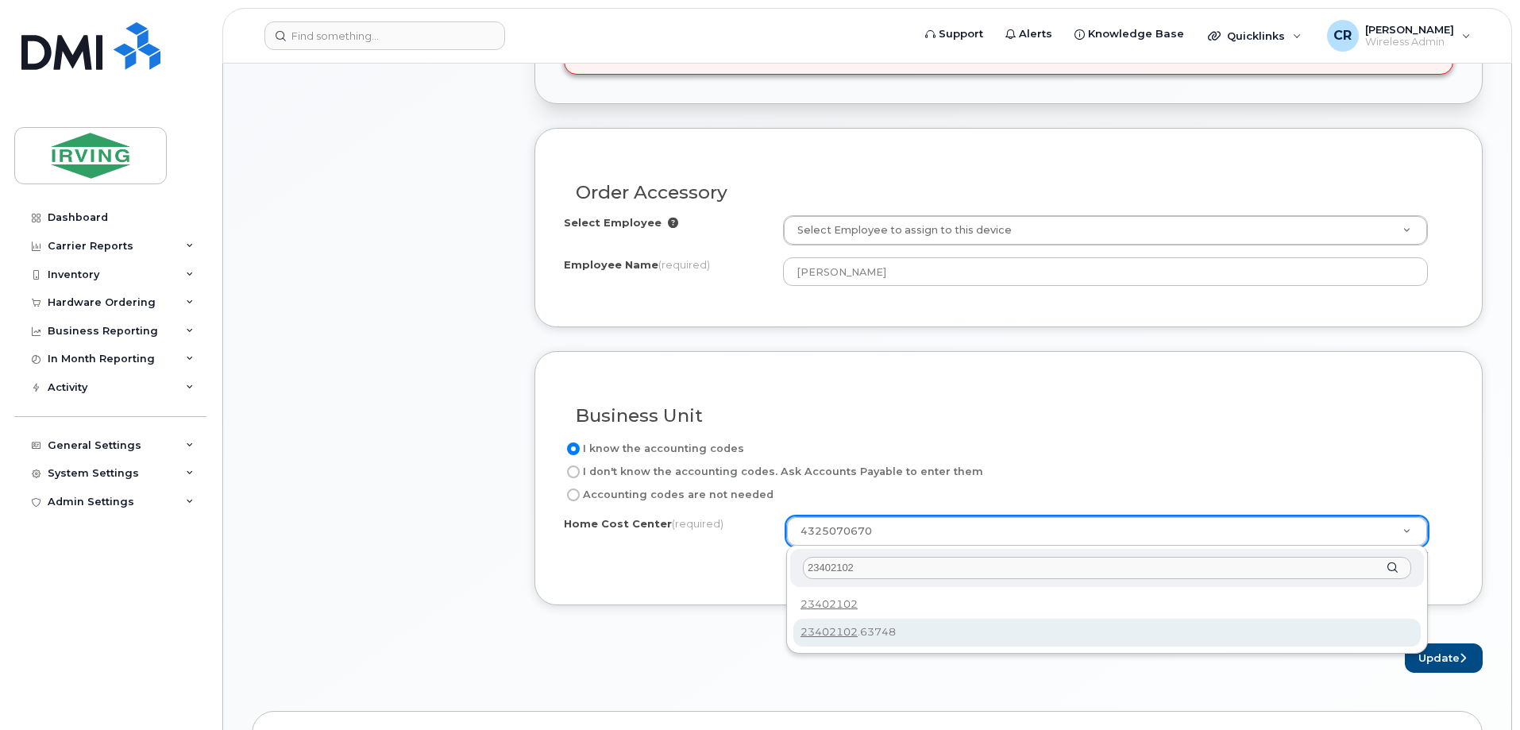
type input "23402102"
type input "23402102.63748"
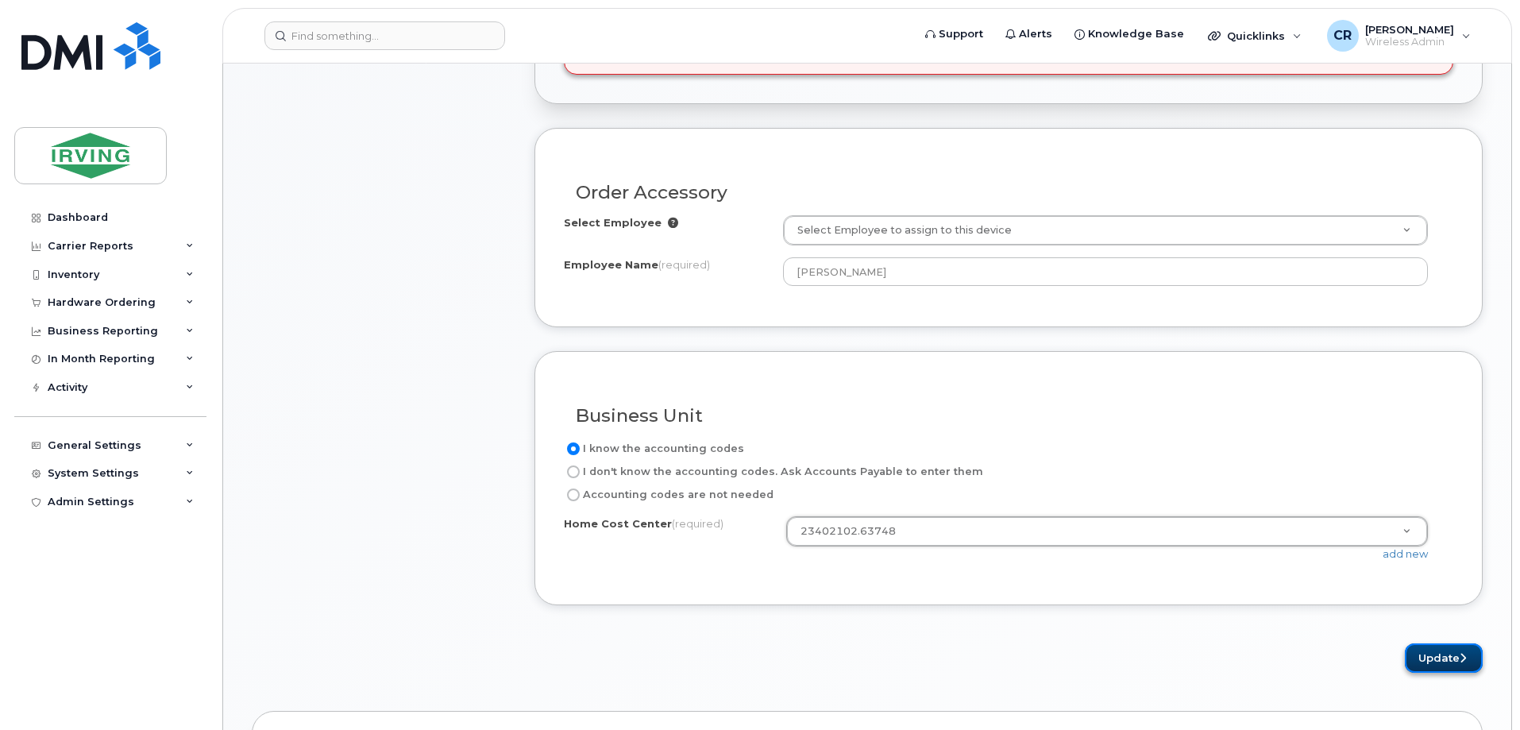
click at [1454, 661] on button "Update" at bounding box center [1444, 657] width 78 height 29
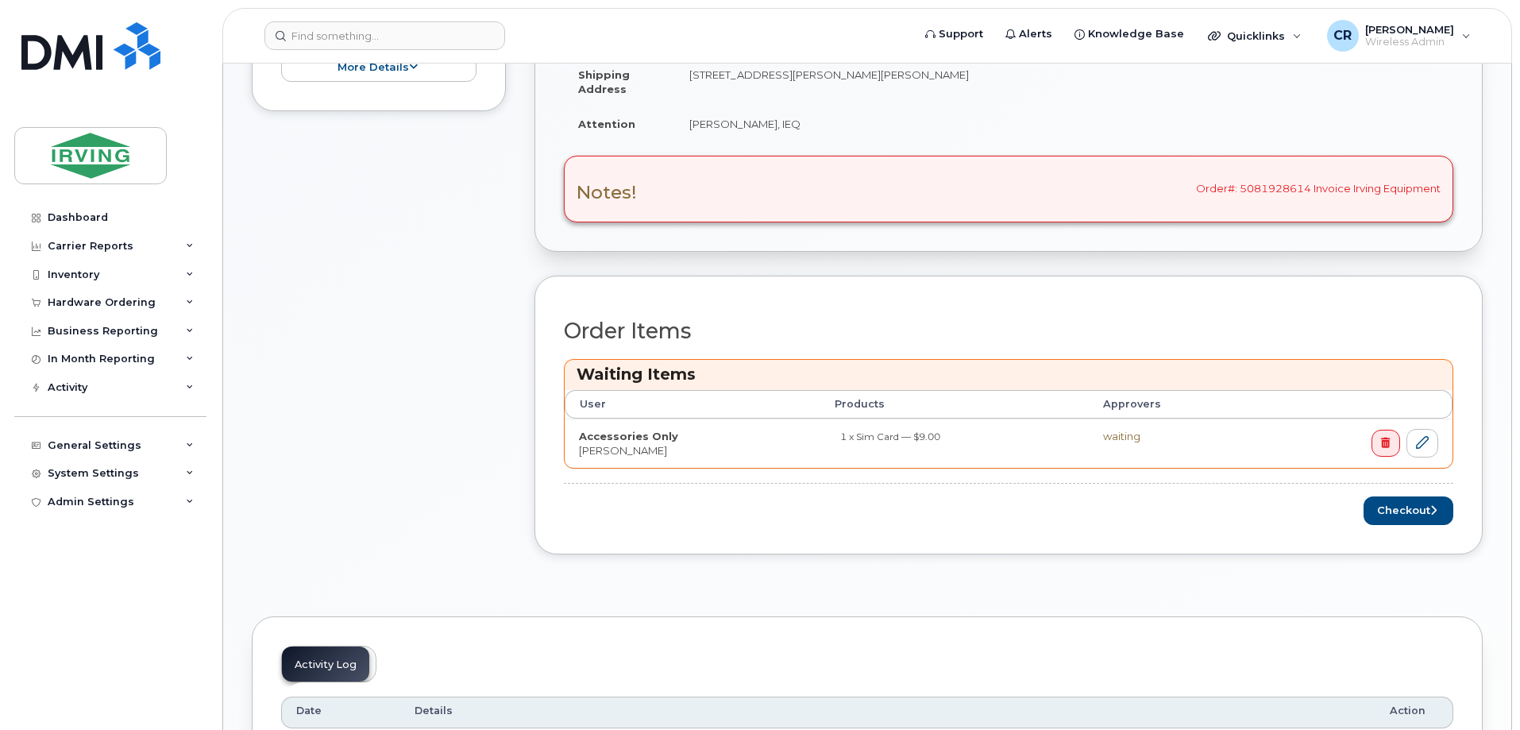
scroll to position [556, 0]
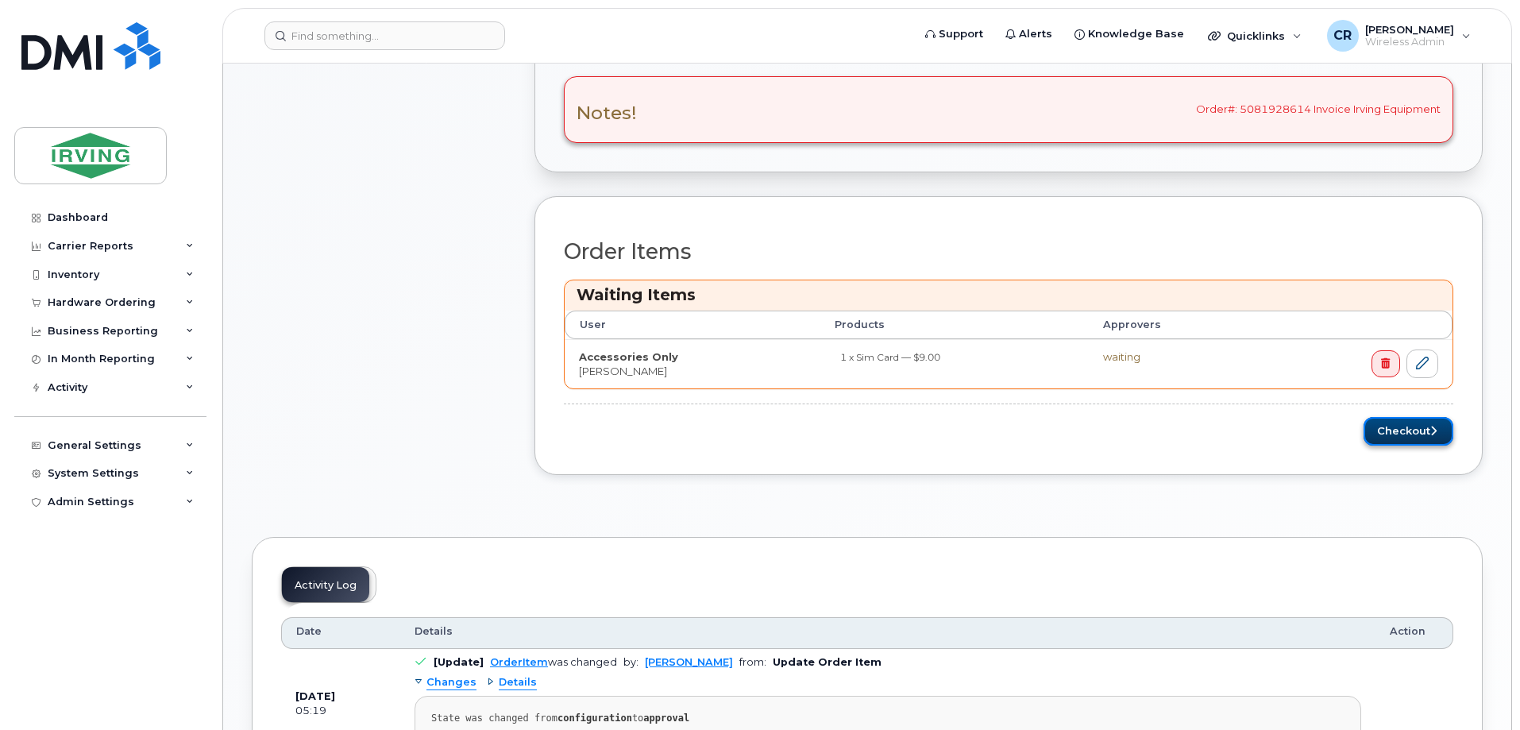
click at [1404, 431] on button "Checkout" at bounding box center [1409, 431] width 90 height 29
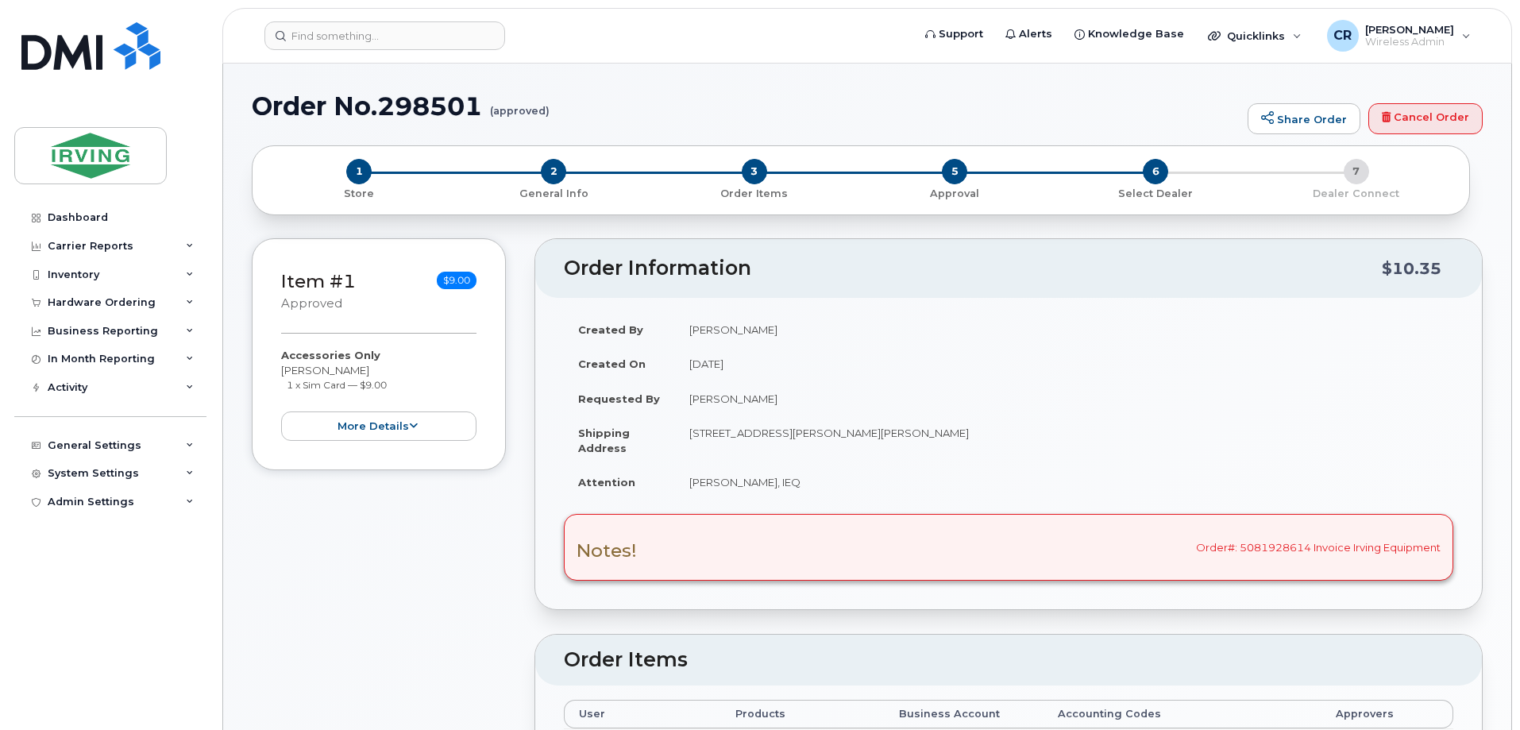
radio input "true"
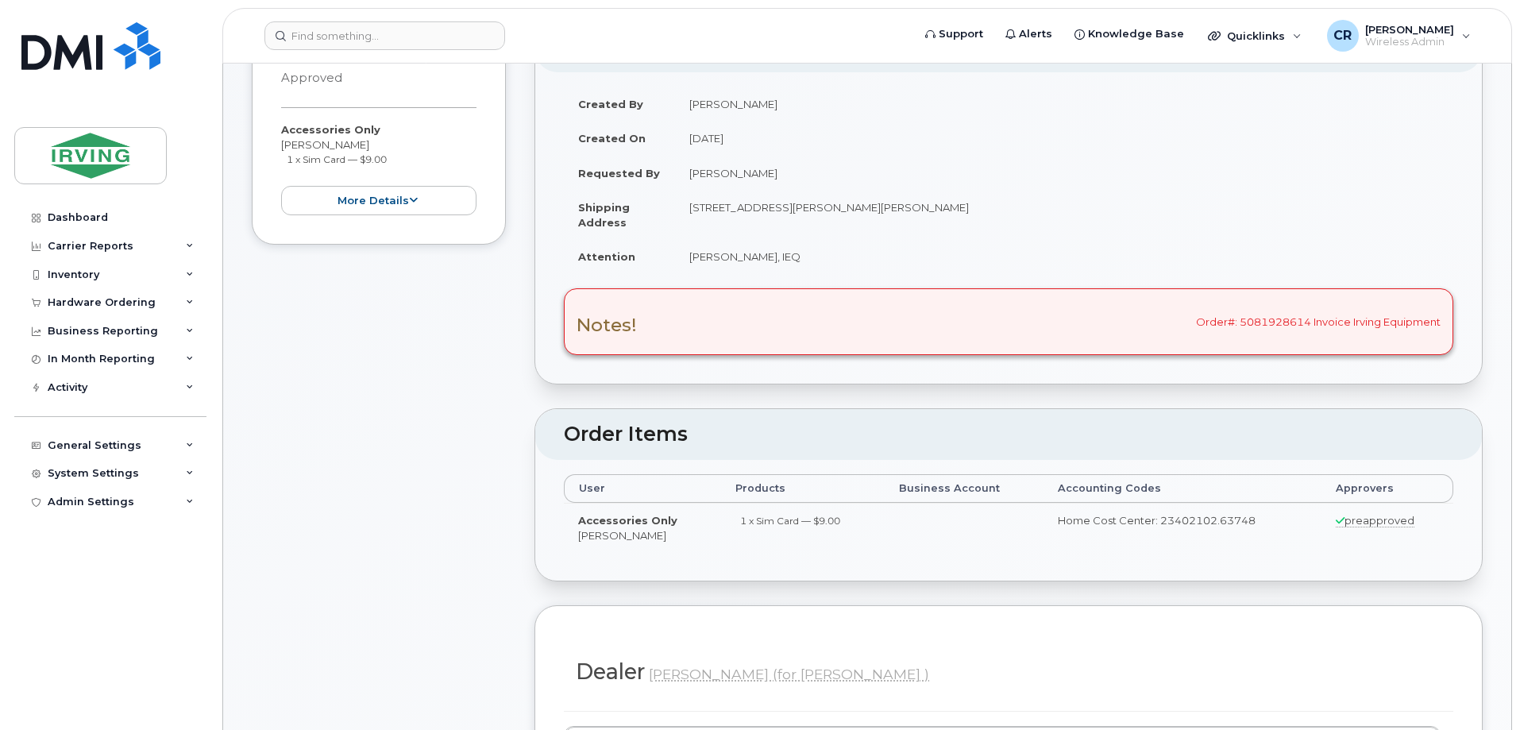
scroll to position [318, 0]
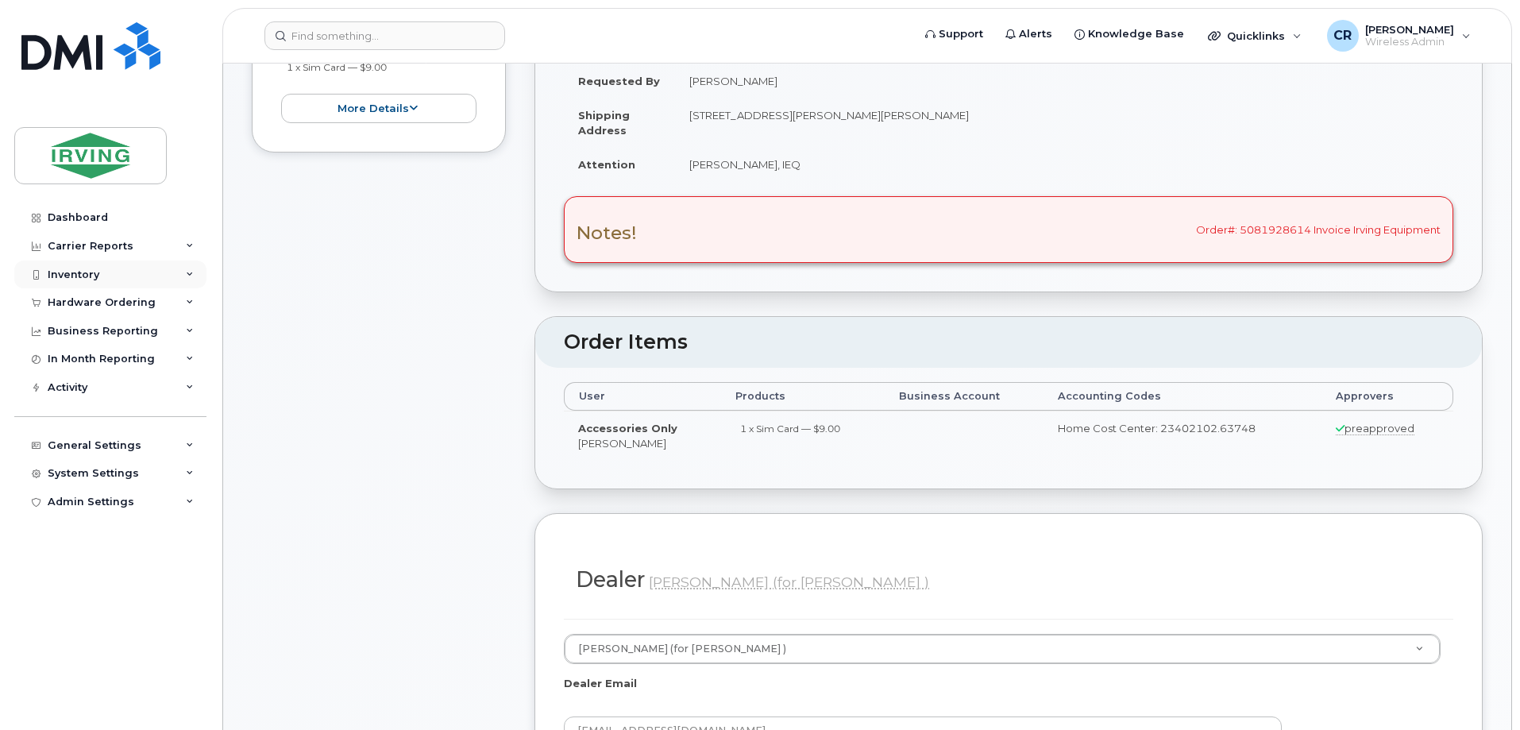
click at [75, 270] on div "Inventory" at bounding box center [74, 274] width 52 height 13
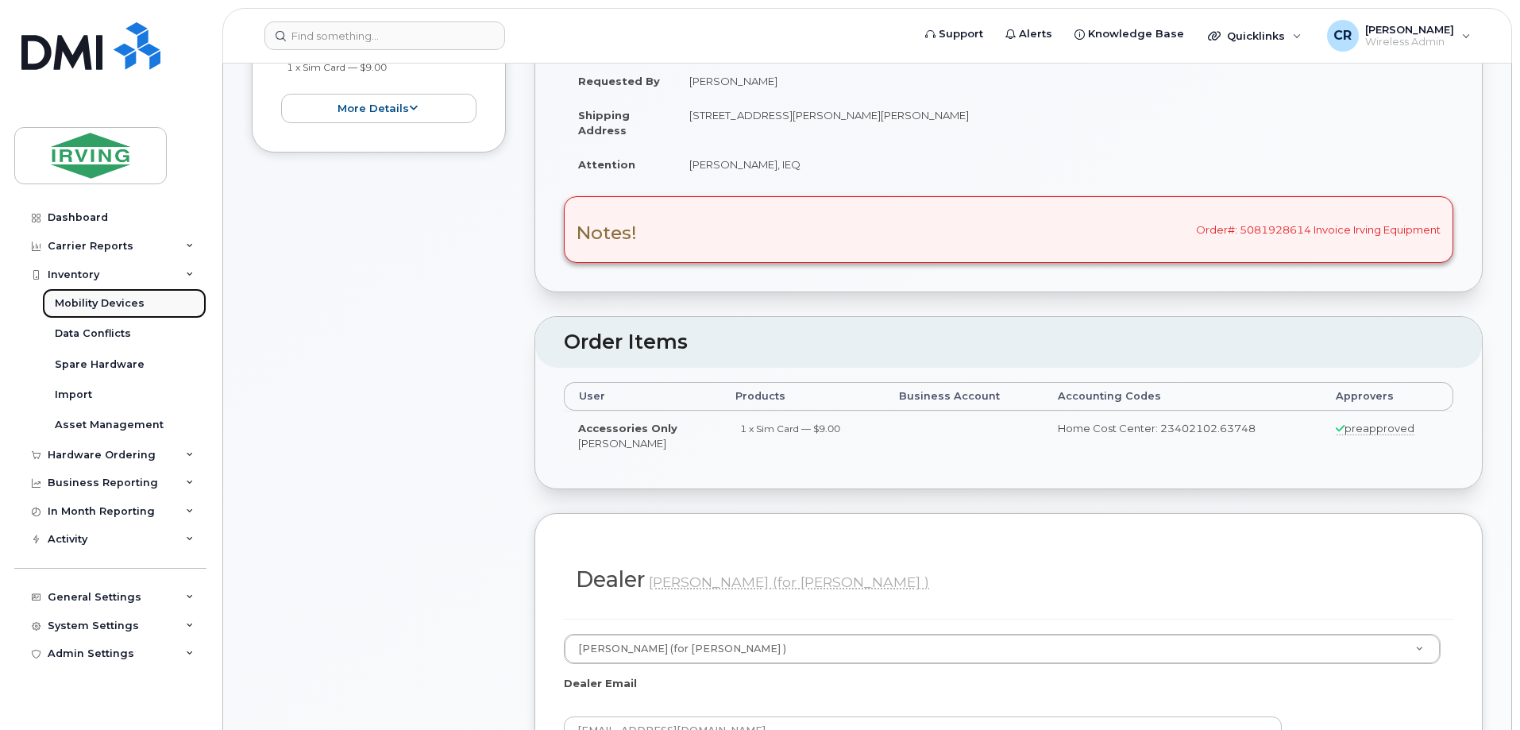
click at [88, 301] on div "Mobility Devices" at bounding box center [100, 303] width 90 height 14
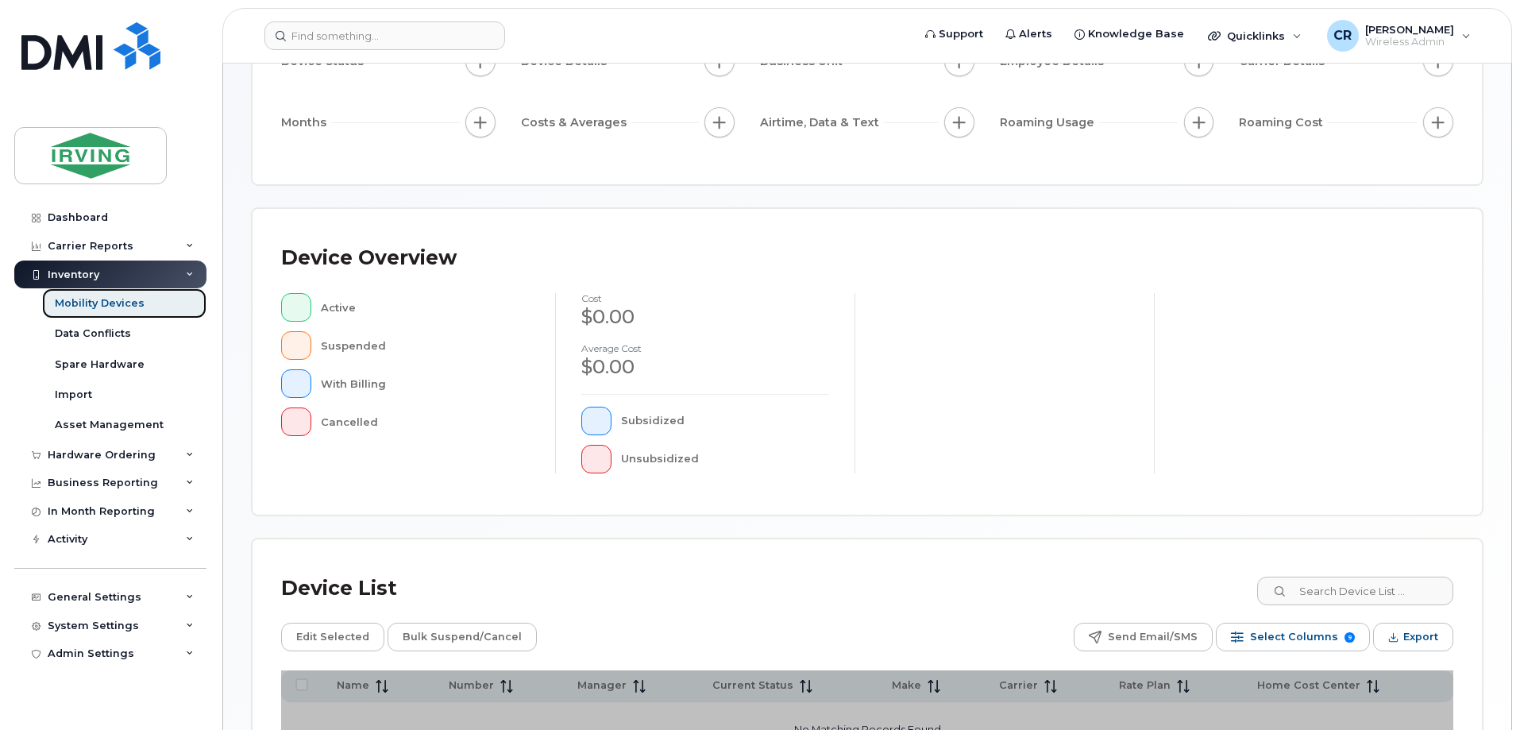
scroll to position [238, 0]
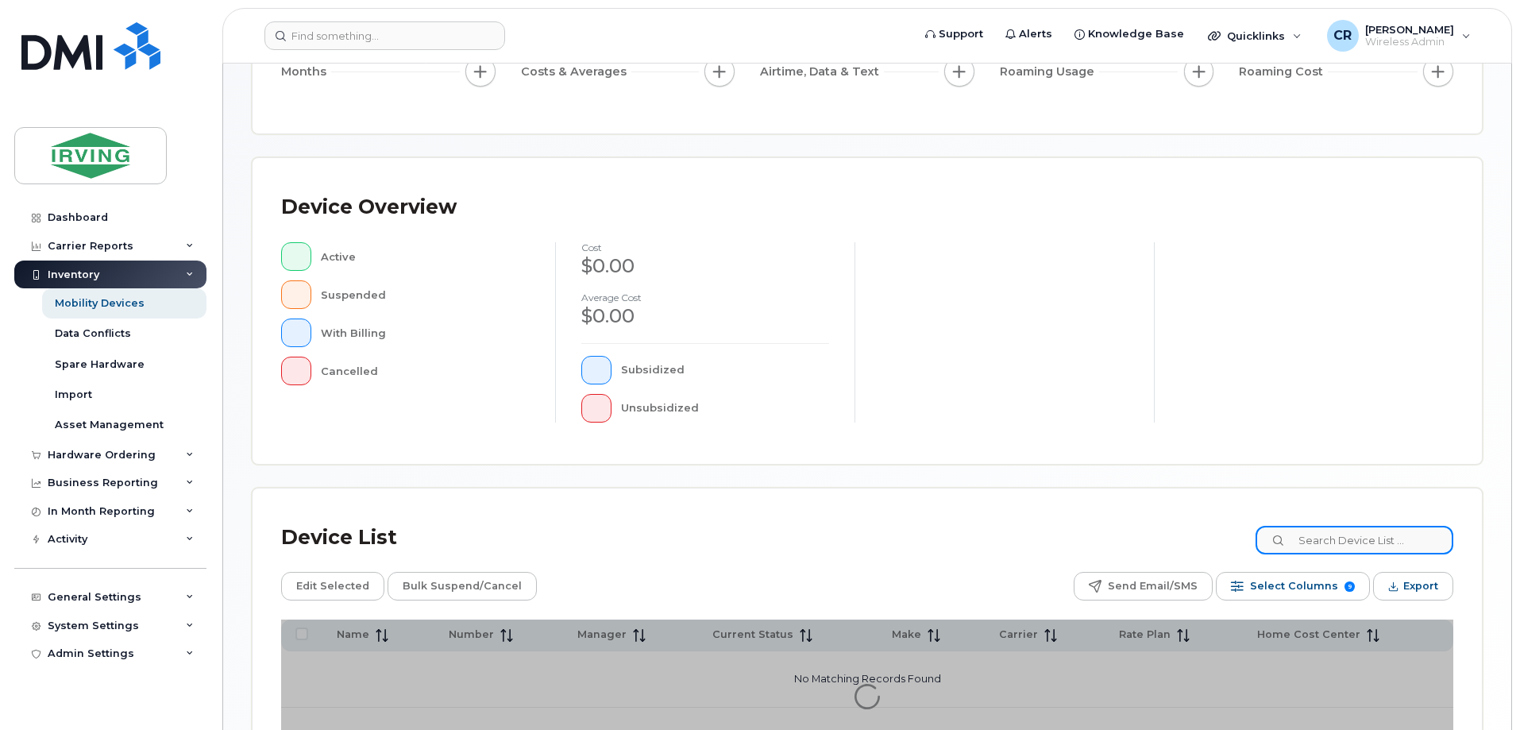
click at [1347, 536] on input at bounding box center [1355, 540] width 198 height 29
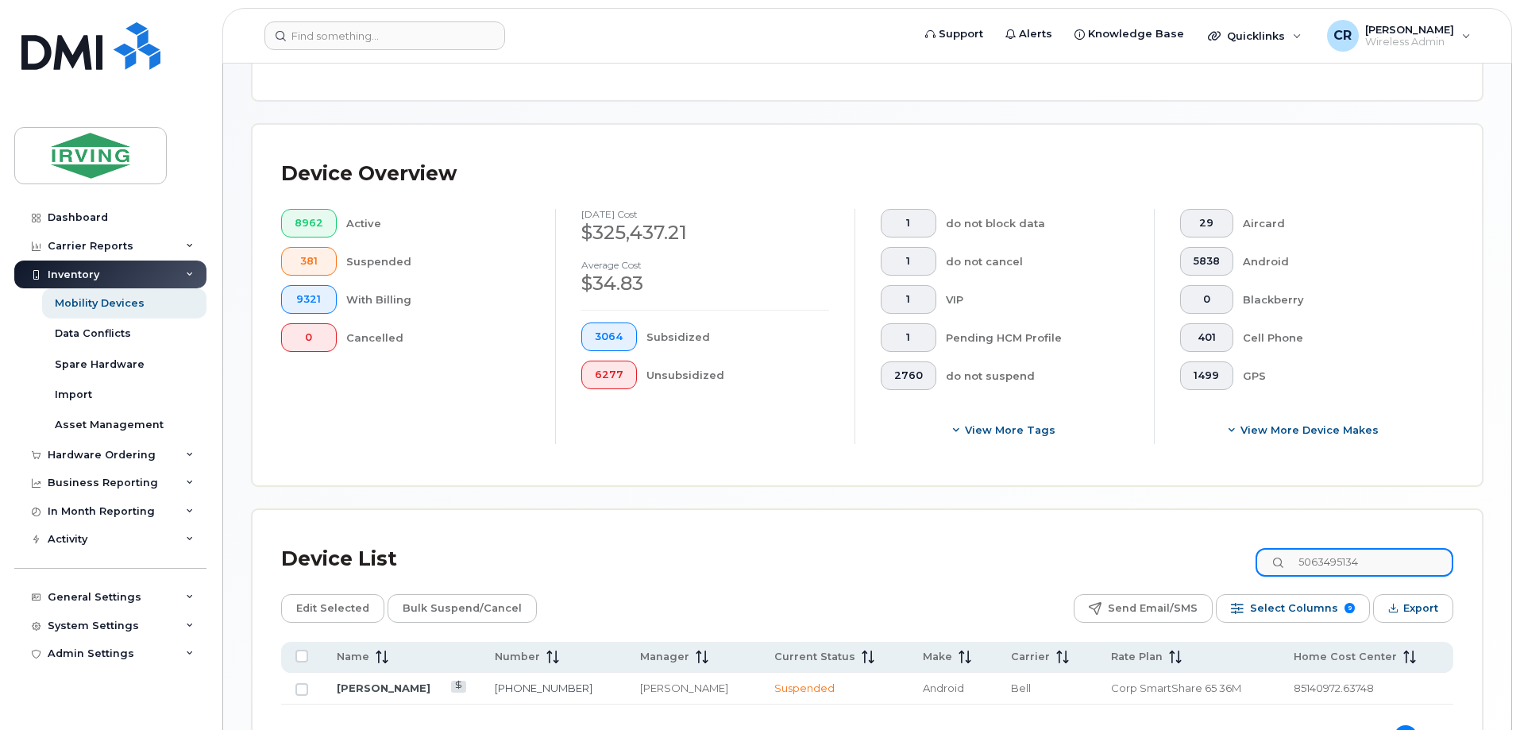
scroll to position [419, 0]
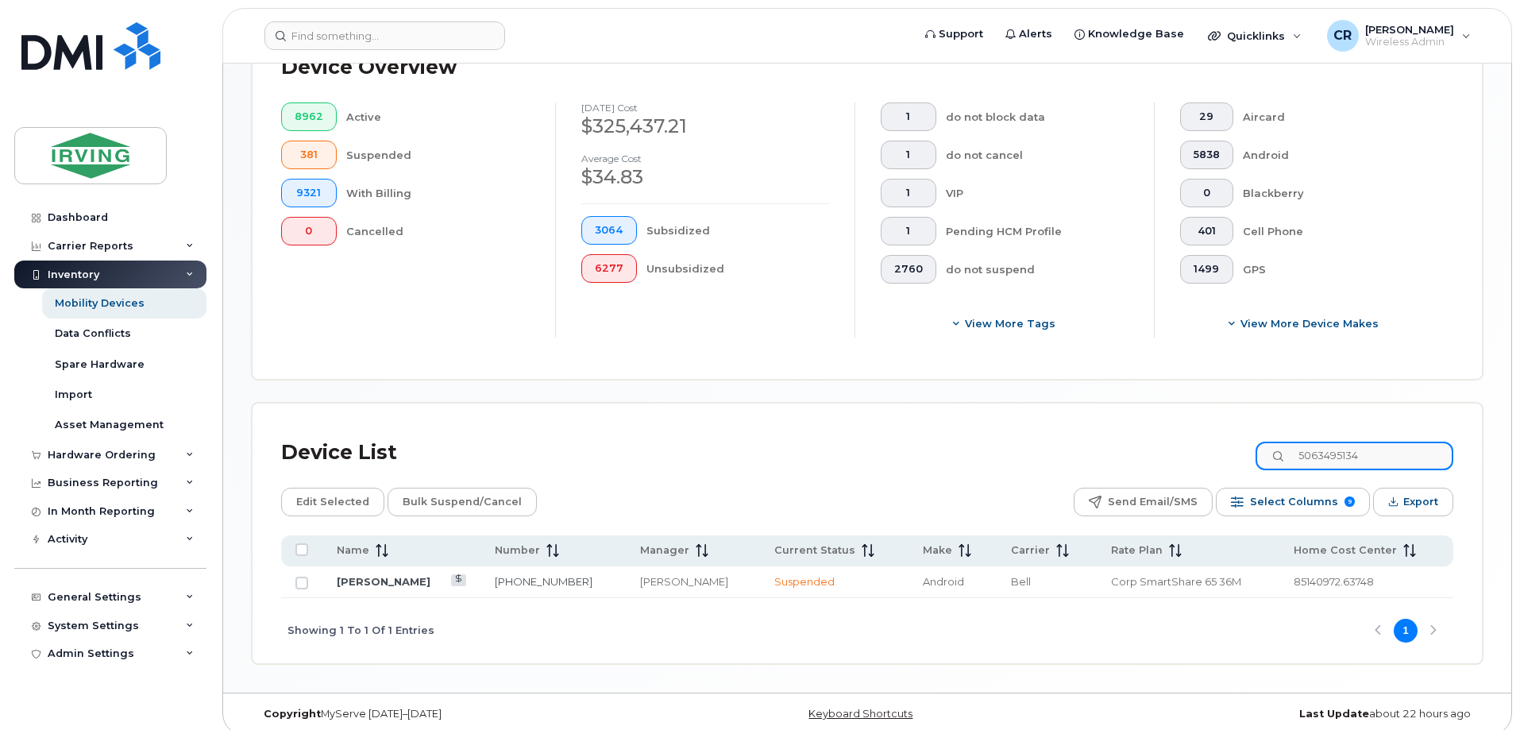
type input "5063495134"
click at [410, 575] on link "[PERSON_NAME]" at bounding box center [384, 581] width 94 height 13
